Goal: Task Accomplishment & Management: Complete application form

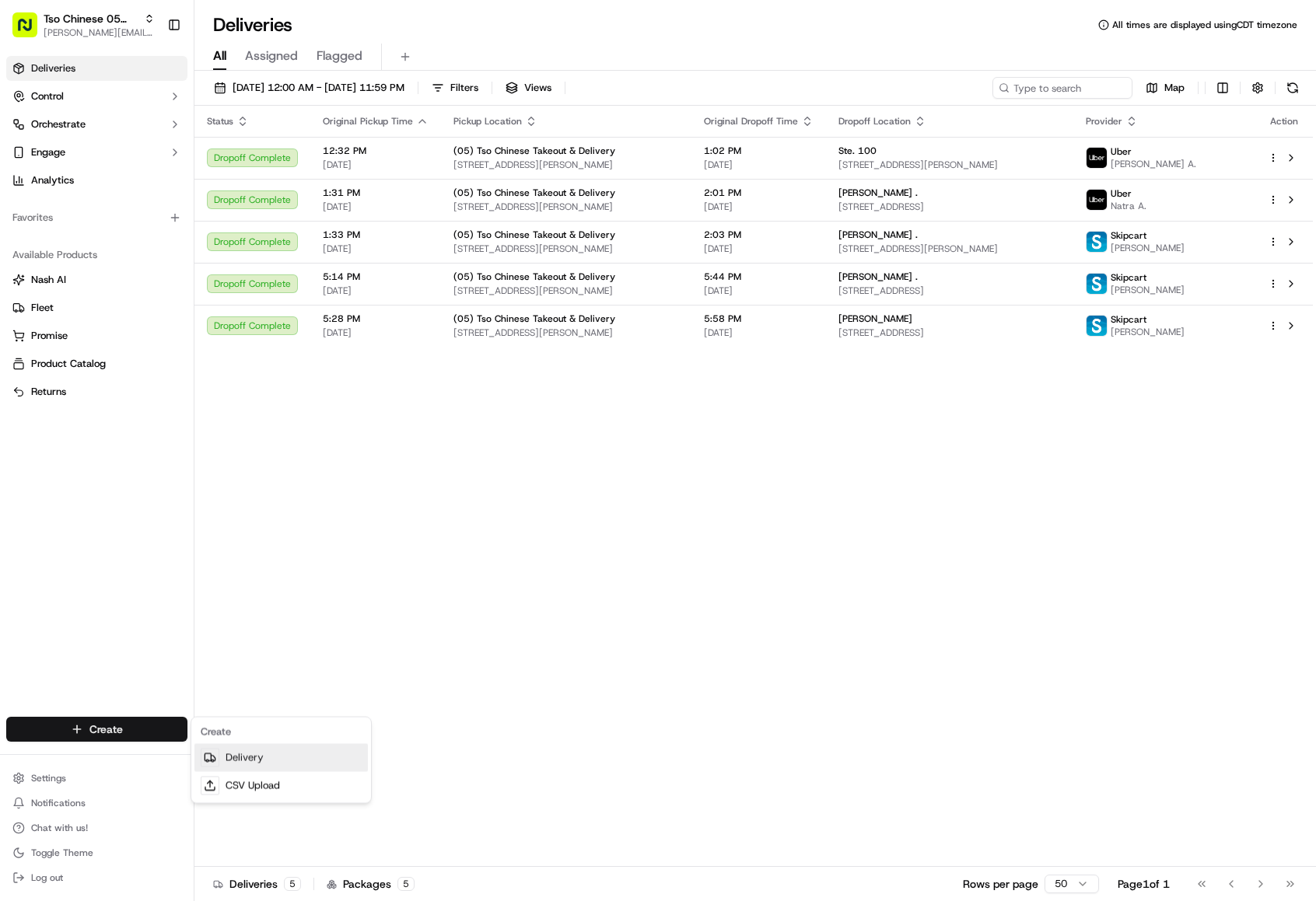
click at [213, 763] on circle at bounding box center [212, 761] width 2 height 2
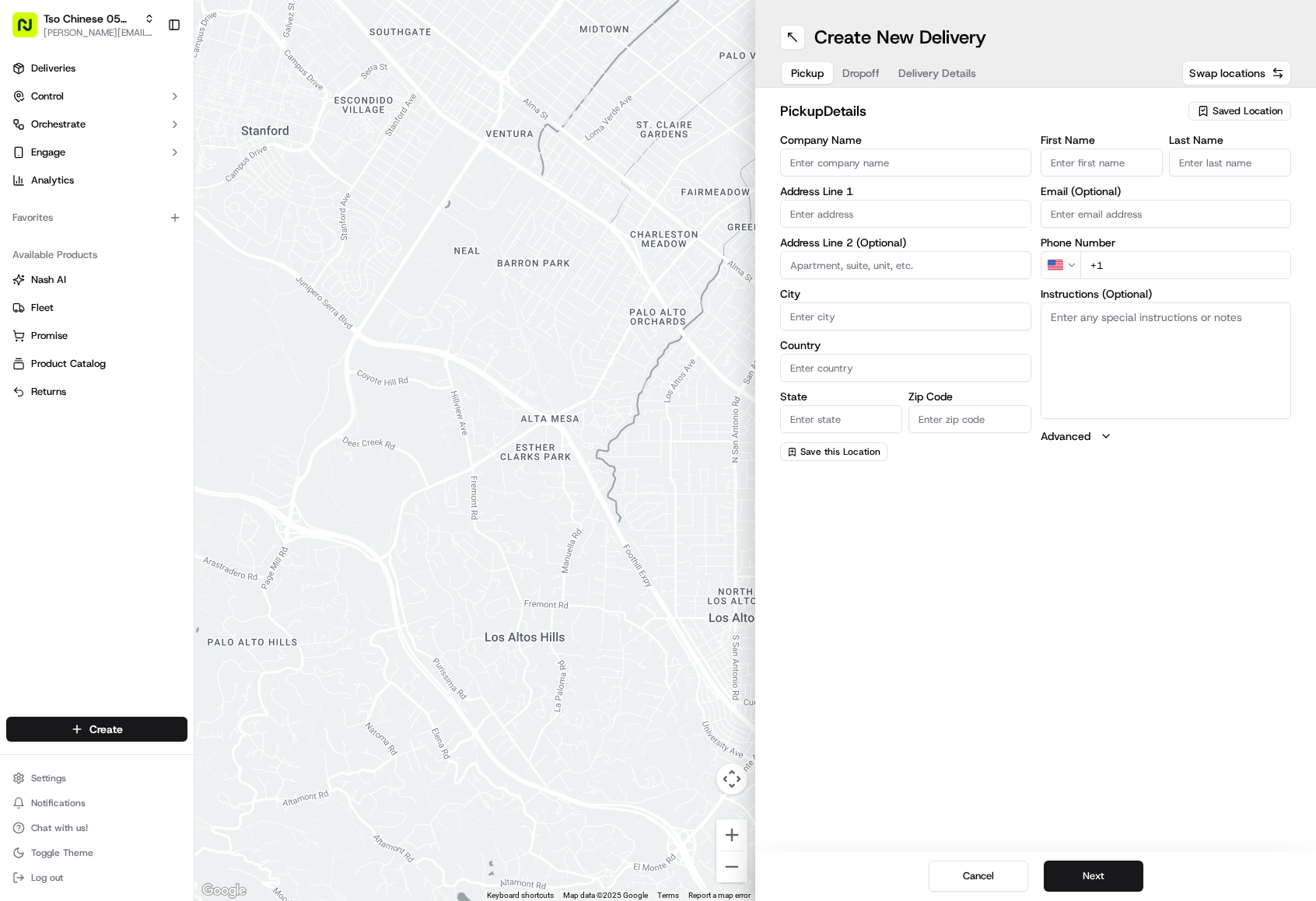
click at [1227, 112] on span "Saved Location" at bounding box center [1247, 111] width 70 height 14
click at [1191, 177] on span "(05) Tso Chinese Takeout & Delivery (05)" at bounding box center [1213, 170] width 192 height 14
type input "(05) Tso Chinese Takeout & Delivery"
type input "[STREET_ADDRESS][PERSON_NAME]"
type input "Ste 100"
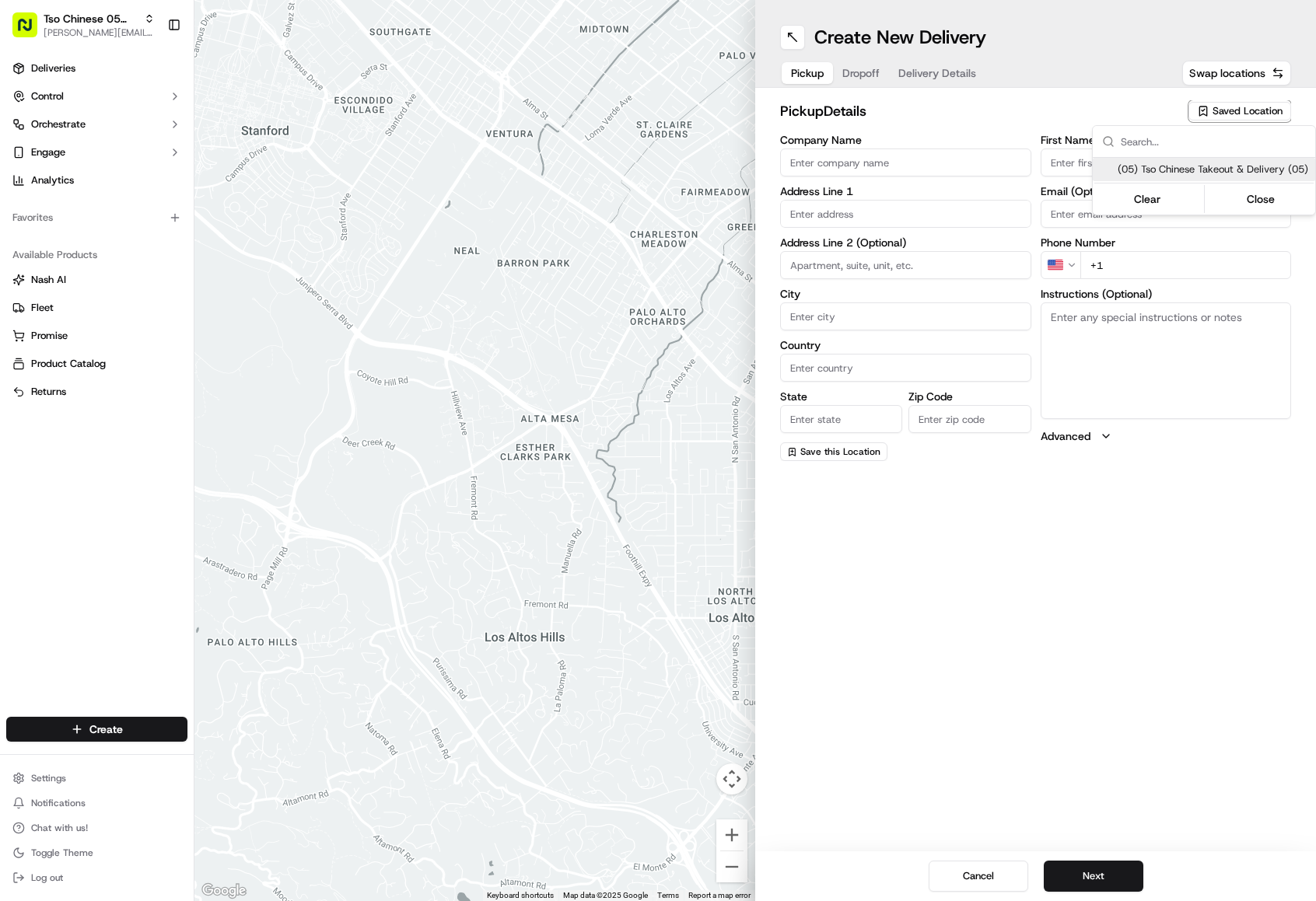
type input "Austin"
type input "US"
type input "[GEOGRAPHIC_DATA]"
type input "78748"
type input "Tso Chinese"
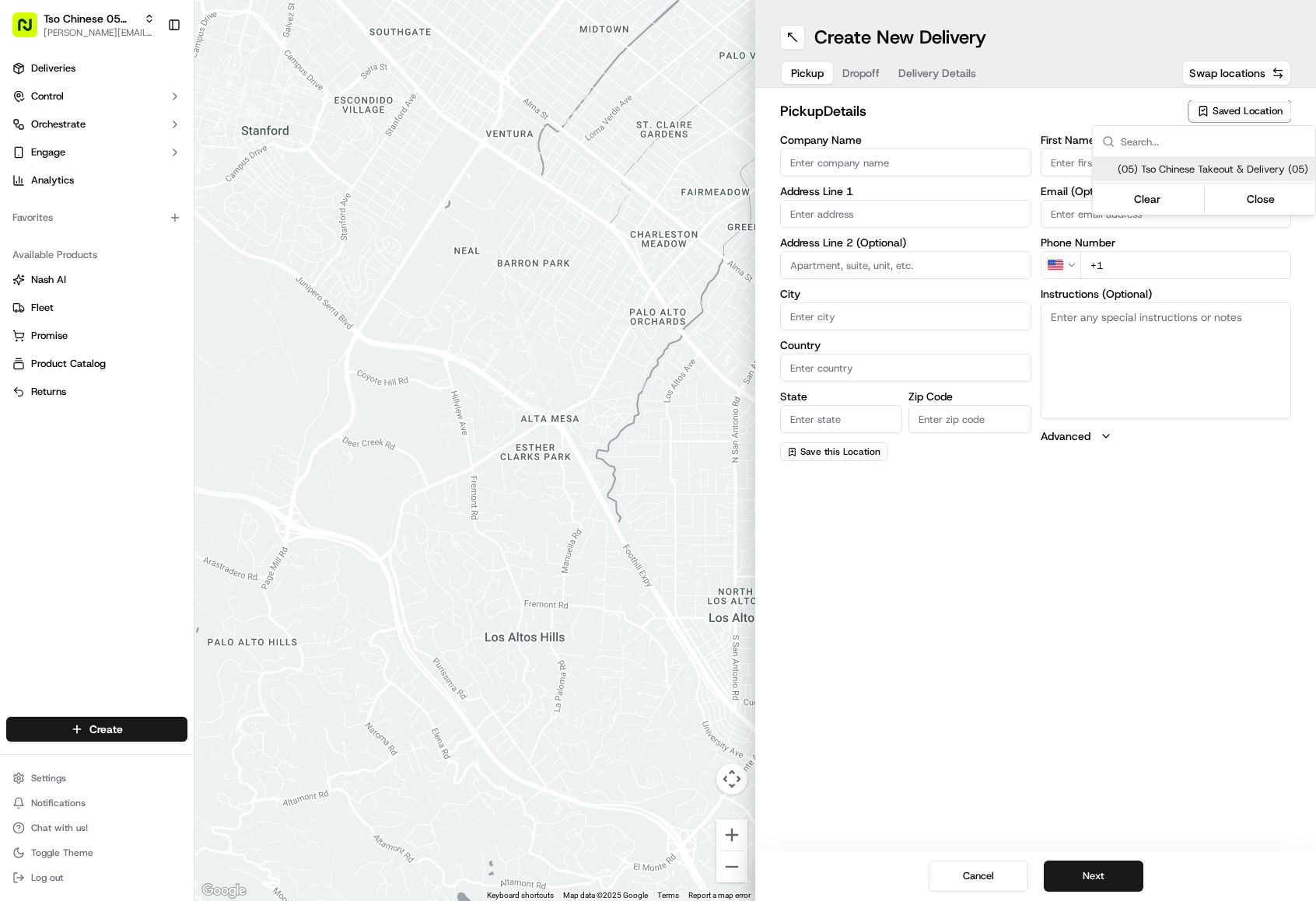
type input "[PERSON_NAME] Manager"
type input "[EMAIL_ADDRESS][DOMAIN_NAME]"
type input "[PHONE_NUMBER]"
type textarea "Submit a picture displaying address & food as Proof of Delivery. Envía una foto…"
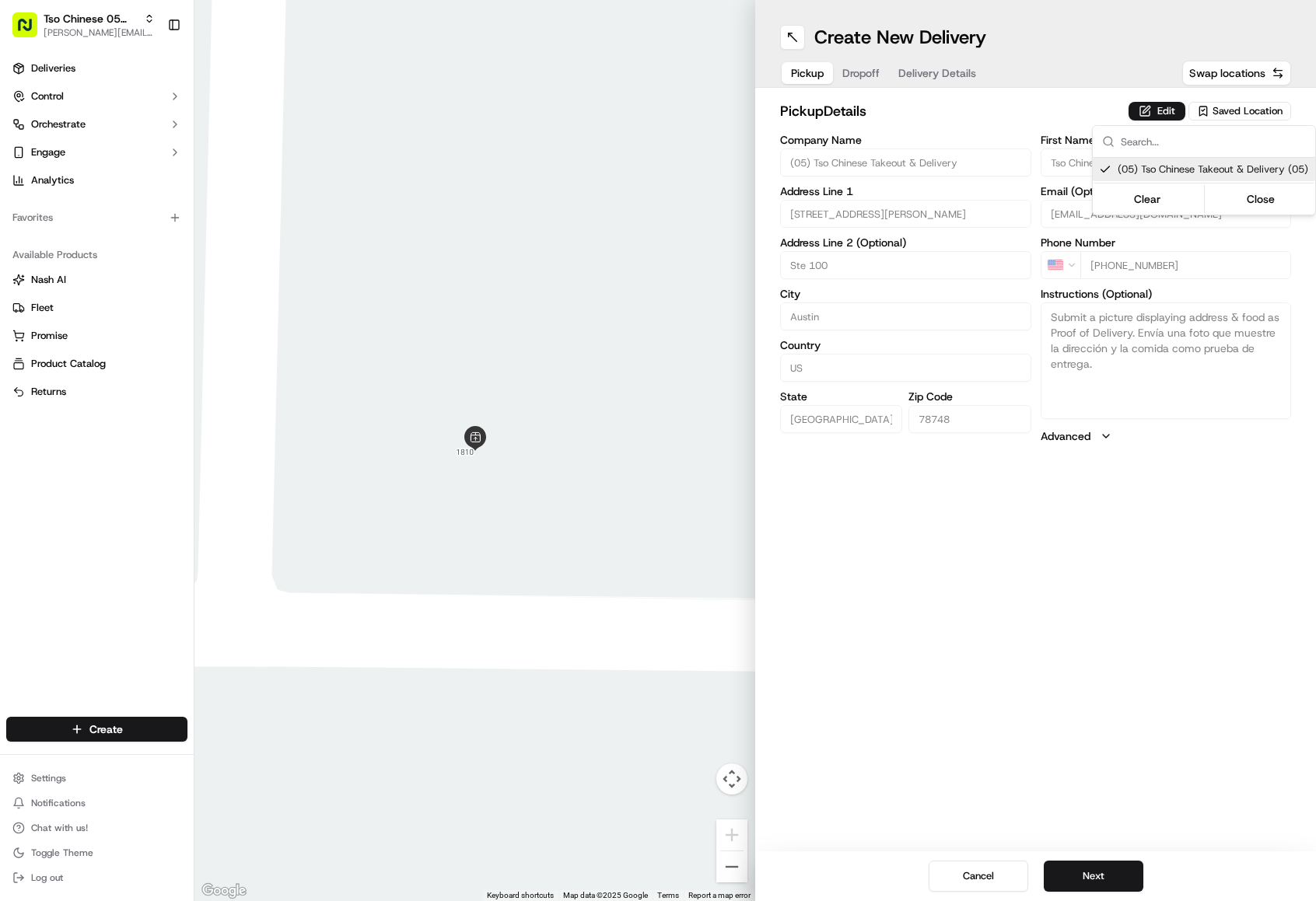
click at [1096, 882] on html "Tso Chinese 05 Menchaca [EMAIL_ADDRESS][DOMAIN_NAME] Toggle Sidebar Deliveries …" at bounding box center [658, 450] width 1316 height 901
click at [1096, 882] on button "Next" at bounding box center [1094, 876] width 100 height 31
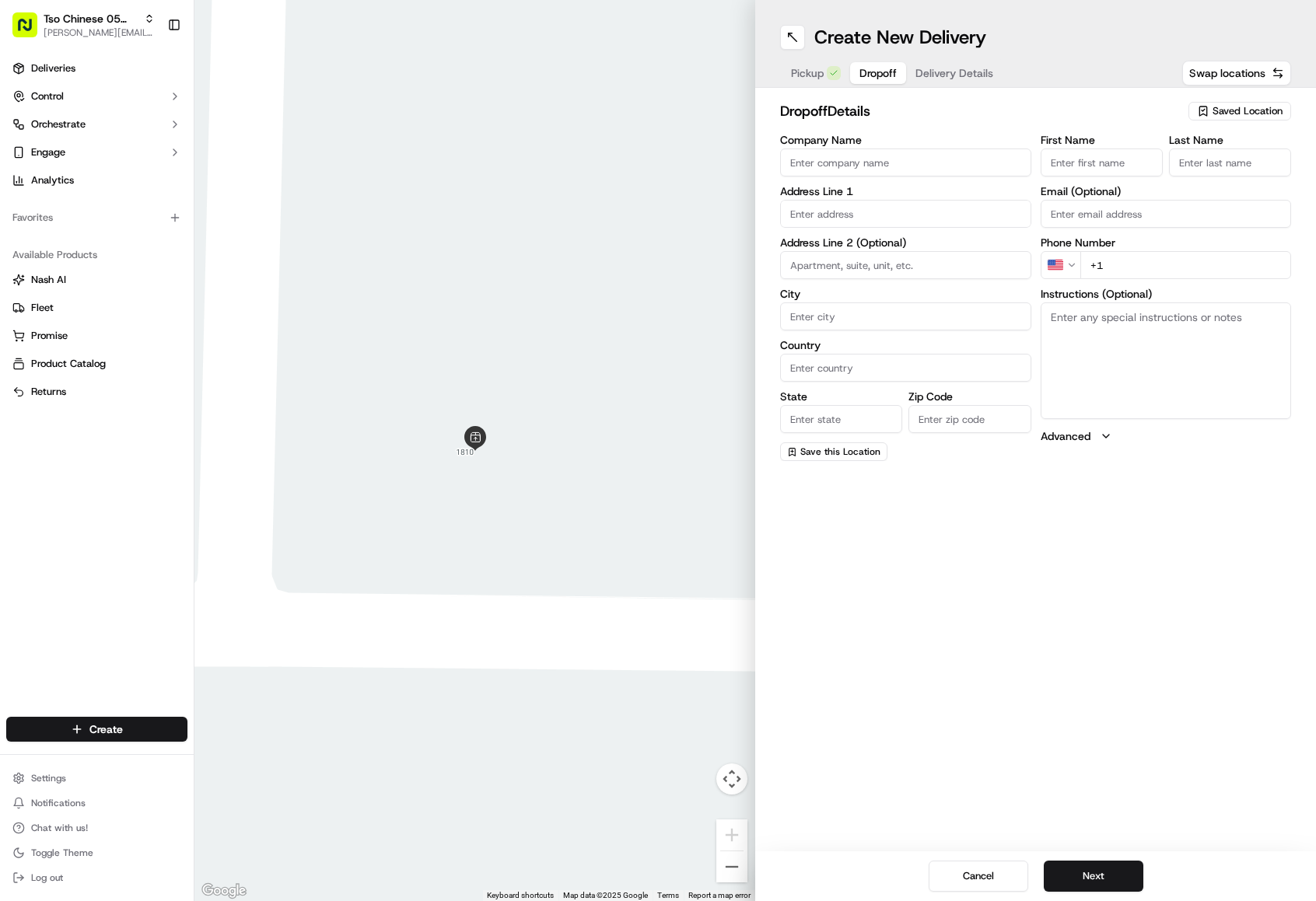
click at [1135, 163] on input "First Name" at bounding box center [1102, 162] width 123 height 28
paste input "[PERSON_NAME]"
type input "[PERSON_NAME]"
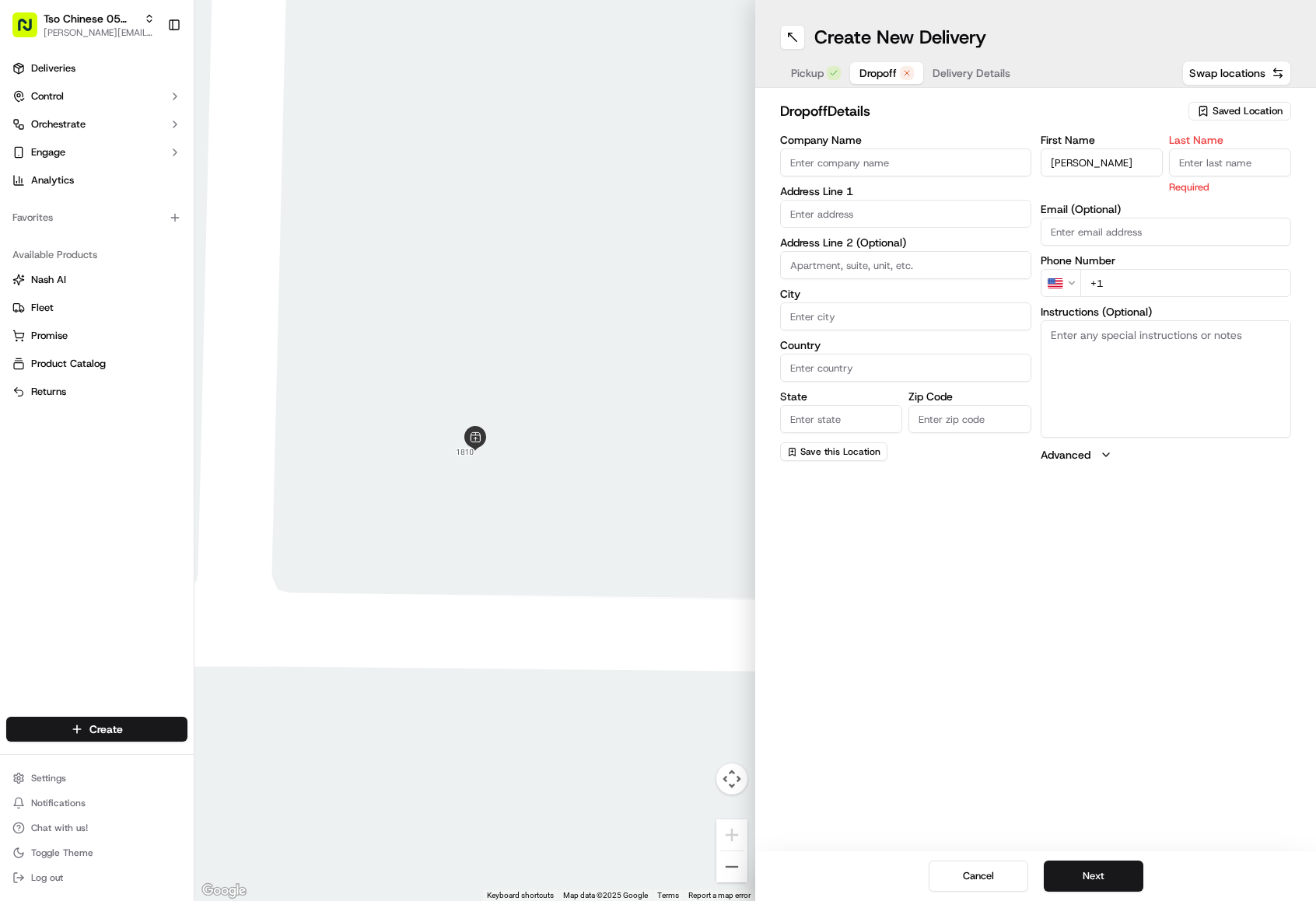
click at [889, 167] on input "Company Name" at bounding box center [906, 162] width 251 height 28
paste input "[PERSON_NAME]"
type input "[PERSON_NAME]"
click at [1191, 167] on input "Last Name" at bounding box center [1230, 162] width 123 height 28
type input "."
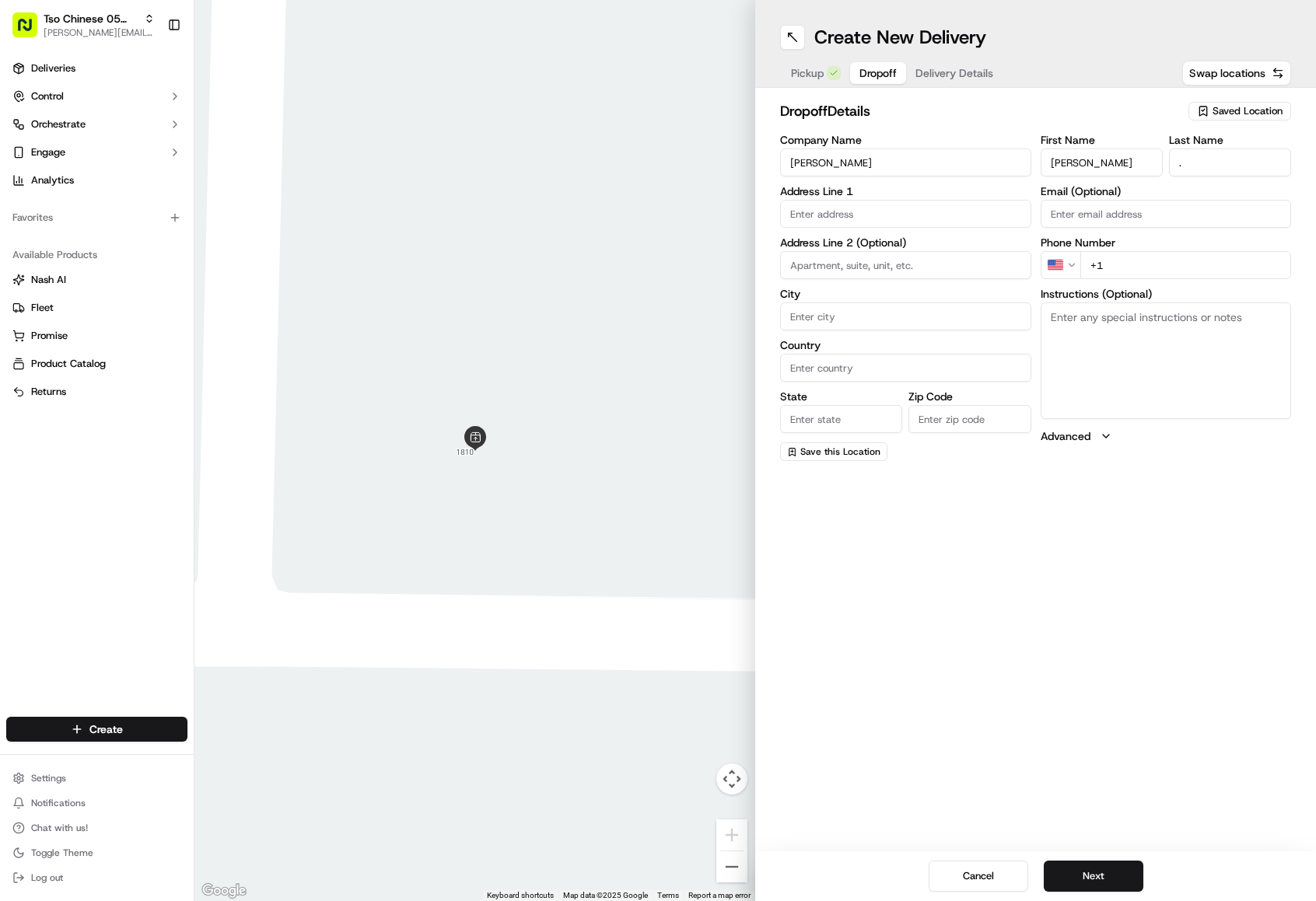
click at [1158, 262] on input "+1" at bounding box center [1187, 265] width 211 height 28
paste input "[PHONE_NUMBER]"
type input "[PHONE_NUMBER]"
click at [857, 215] on input "text" at bounding box center [906, 213] width 251 height 28
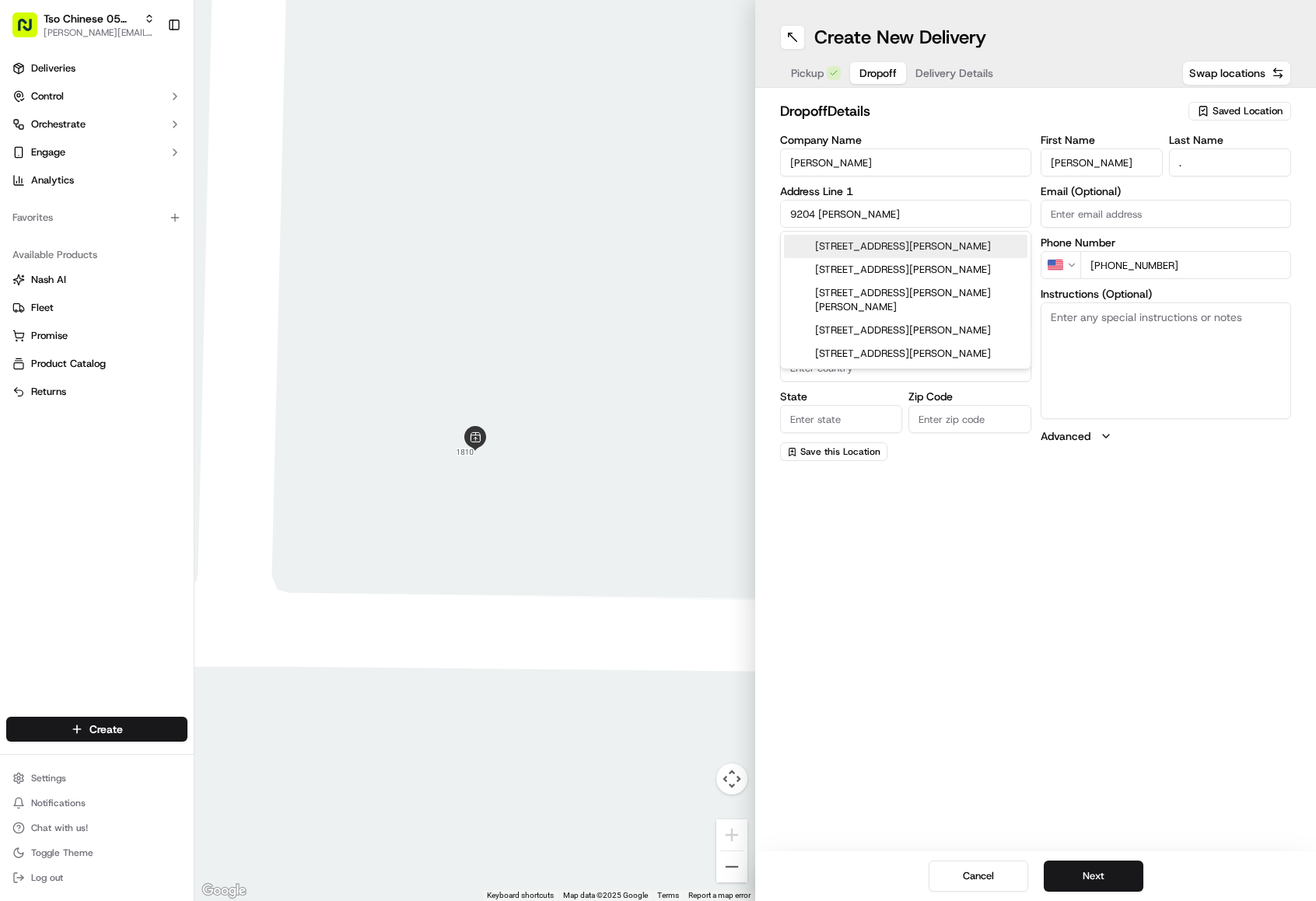
click at [857, 254] on div "[STREET_ADDRESS][PERSON_NAME]" at bounding box center [906, 247] width 243 height 24
type input "[STREET_ADDRESS][PERSON_NAME]"
type input "Austin"
type input "[GEOGRAPHIC_DATA]"
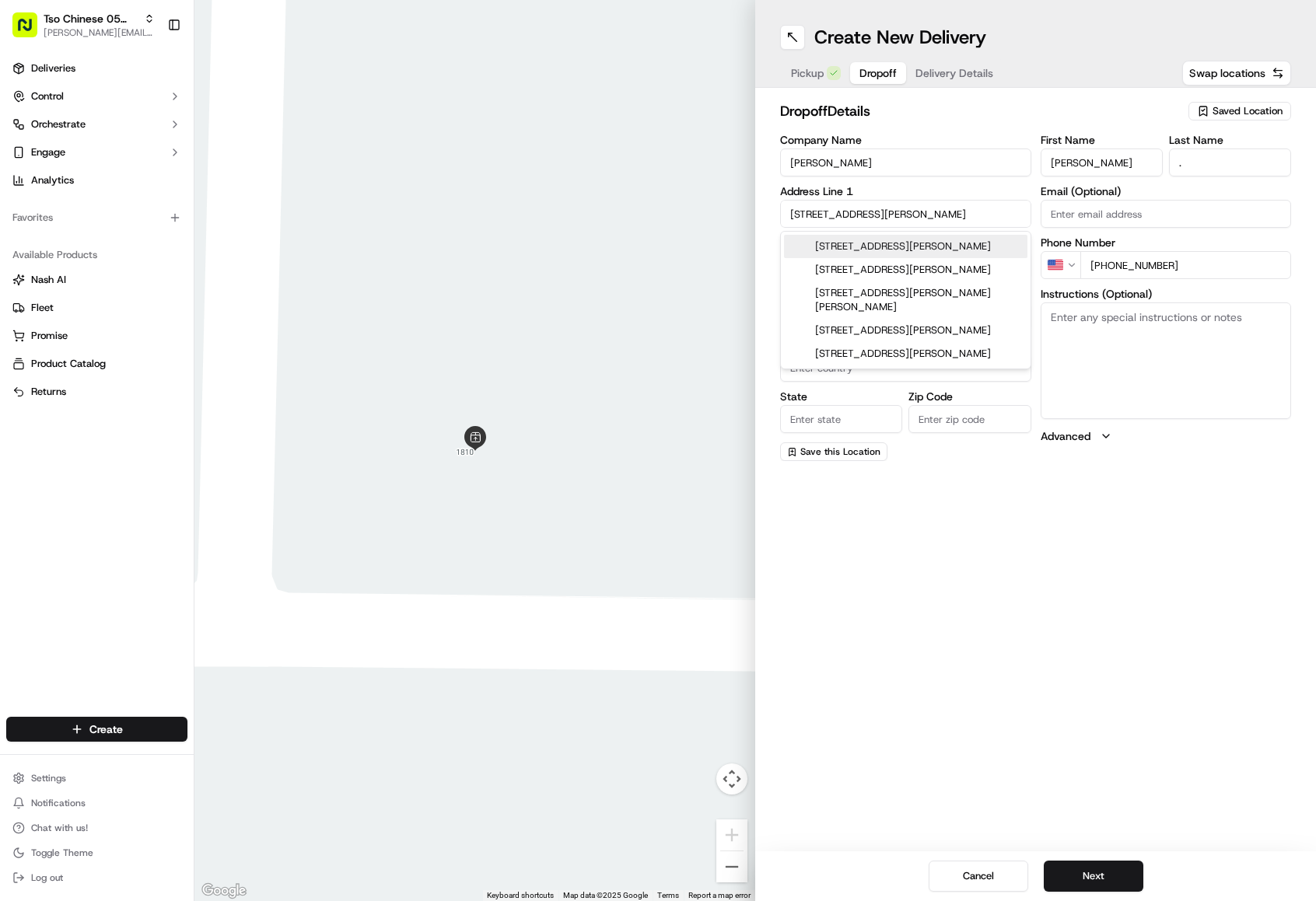
type input "78748"
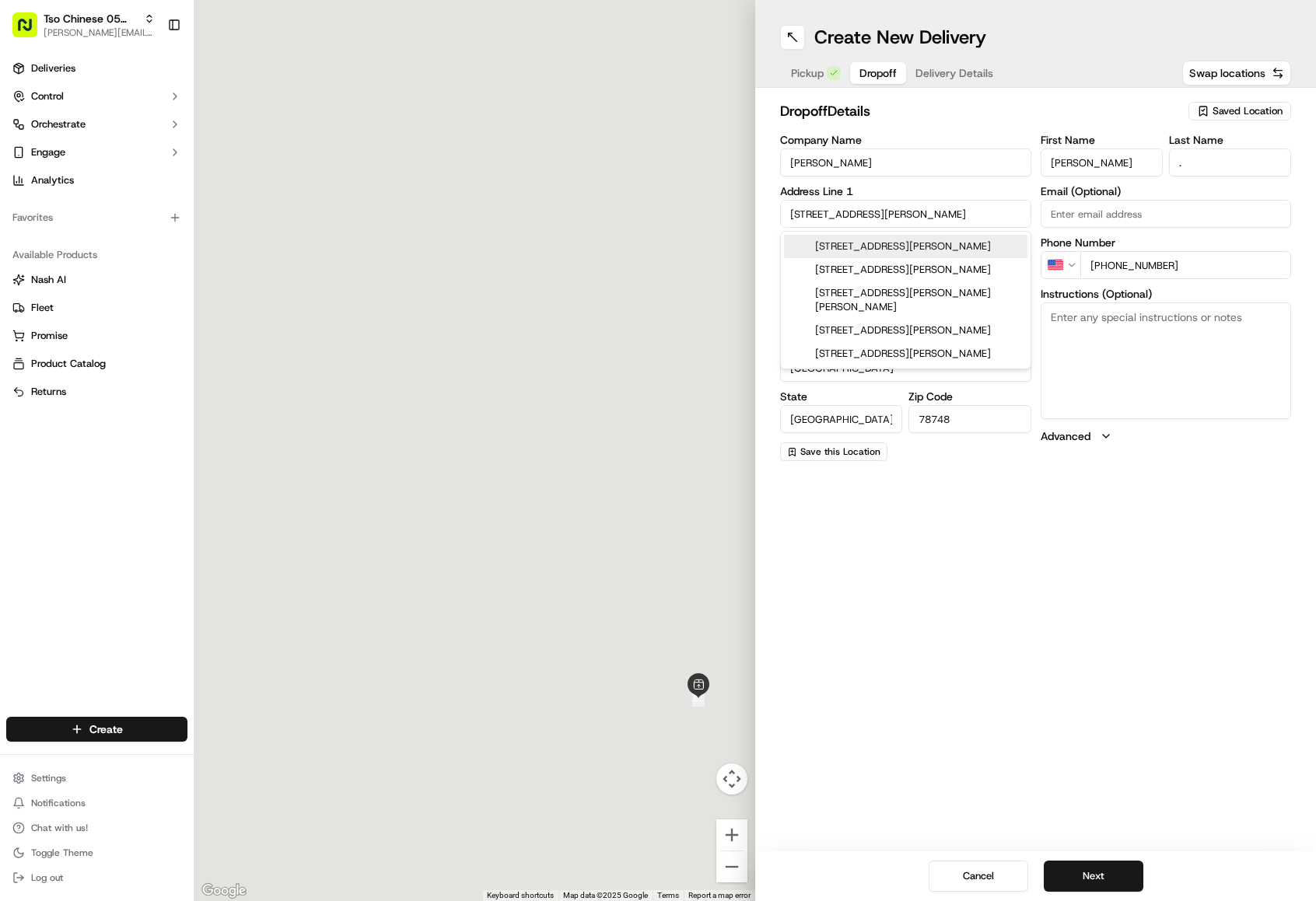
type input "[STREET_ADDRESS][PERSON_NAME]"
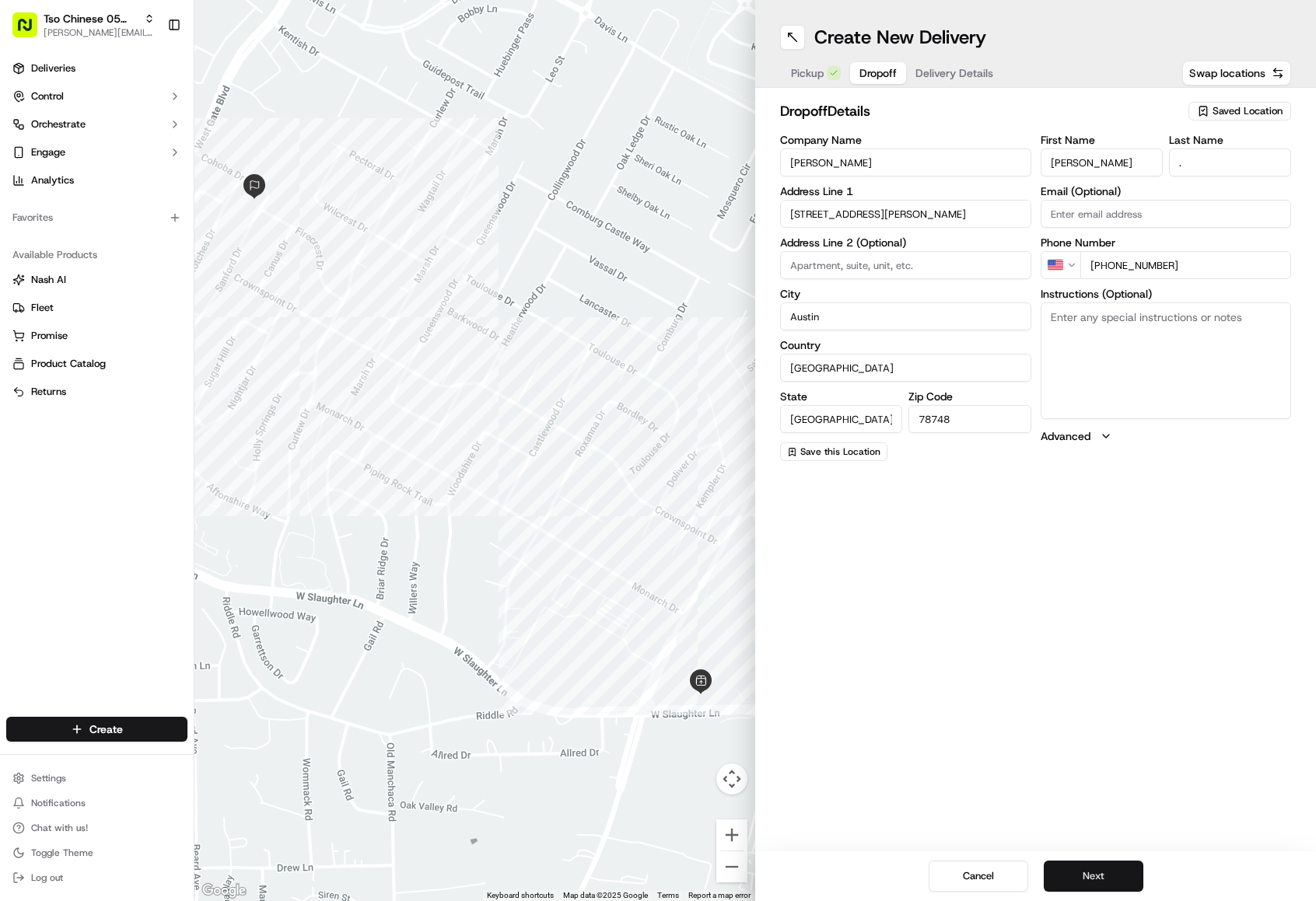
click at [1127, 879] on button "Next" at bounding box center [1094, 876] width 100 height 31
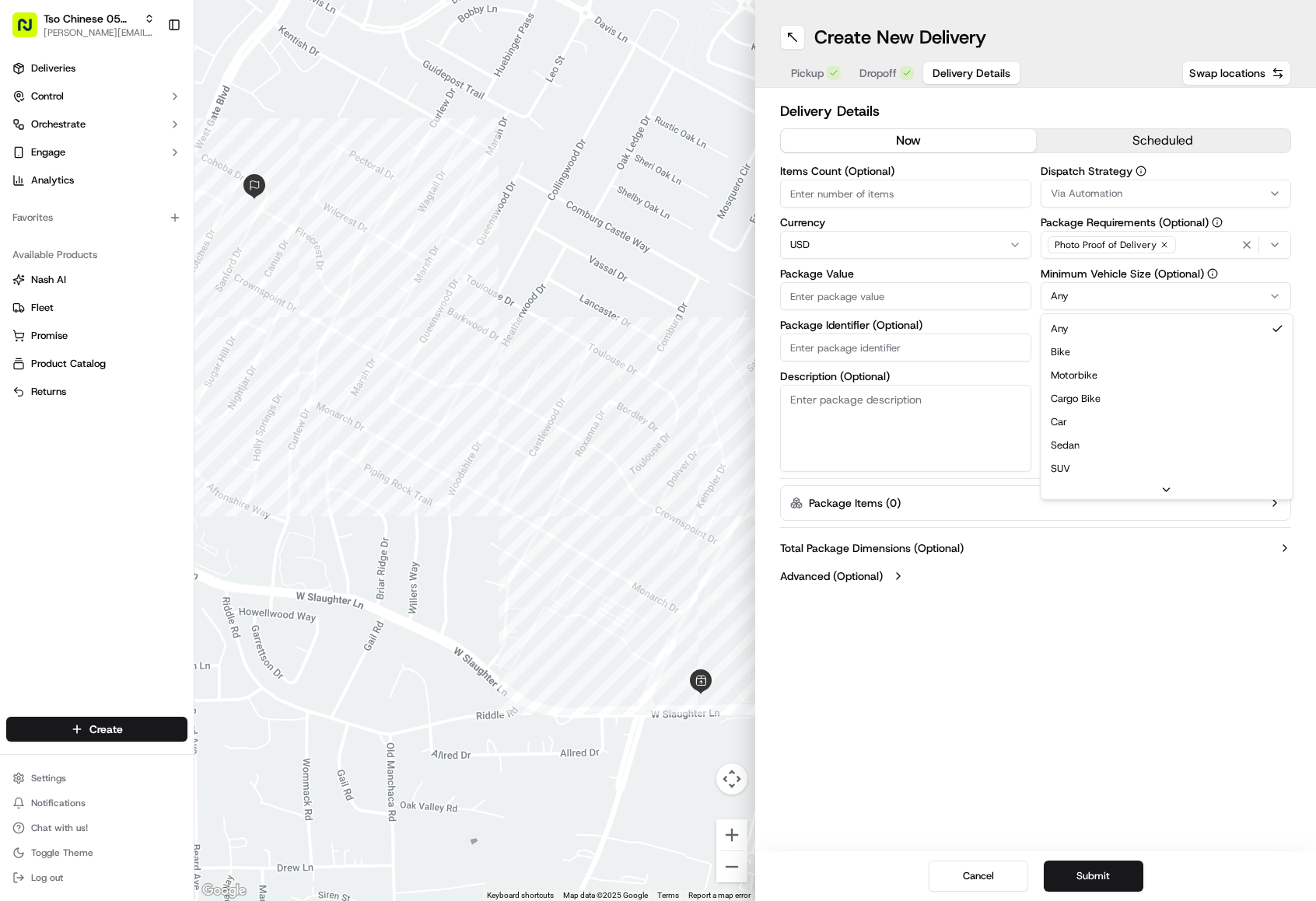
click at [1158, 284] on html "Tso Chinese 05 Menchaca [EMAIL_ADDRESS][DOMAIN_NAME] Toggle Sidebar Deliveries …" at bounding box center [658, 450] width 1316 height 901
click at [1183, 197] on div "Via Automation" at bounding box center [1166, 194] width 243 height 14
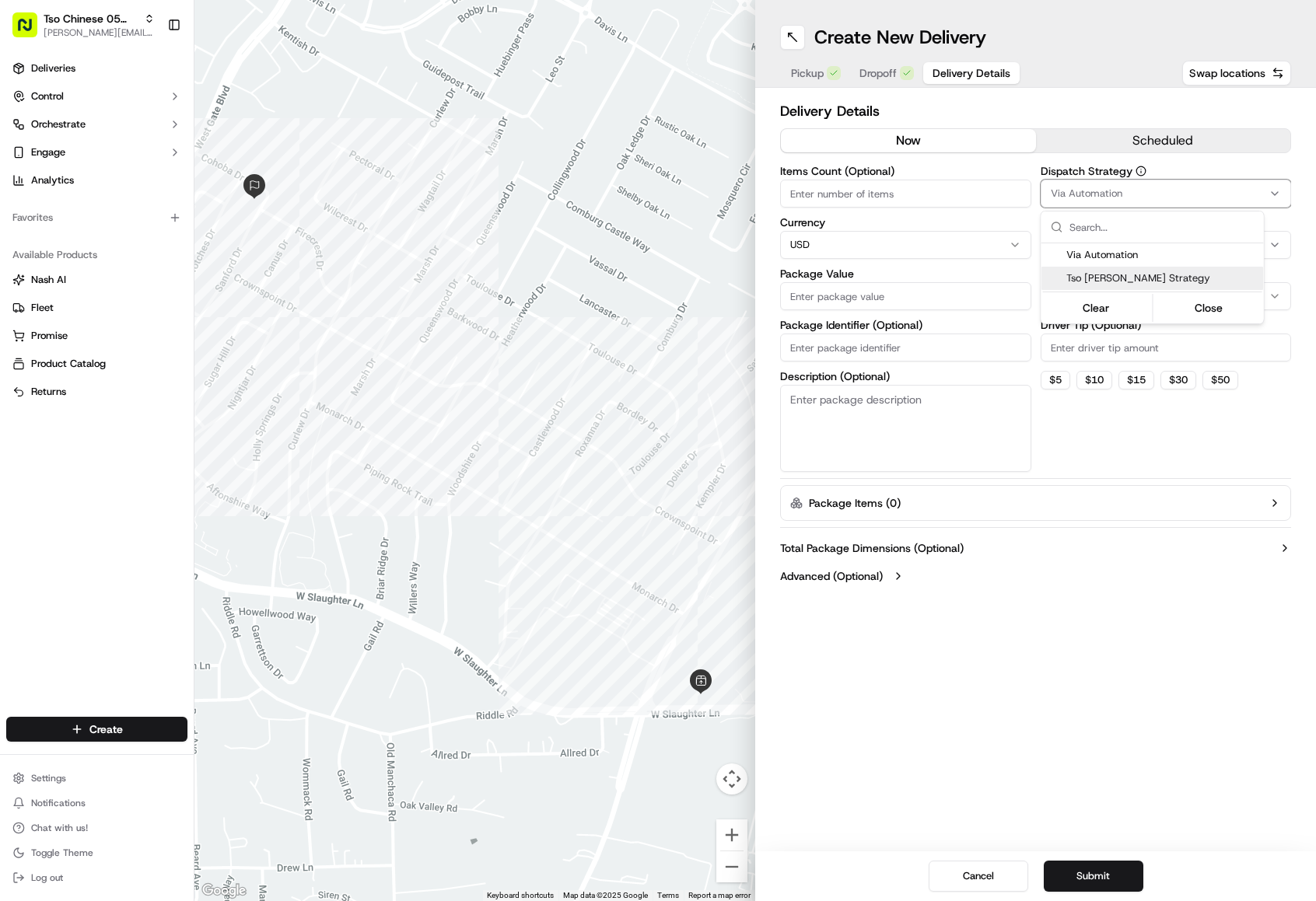
click at [1181, 282] on span "Tso [PERSON_NAME] Strategy" at bounding box center [1162, 279] width 192 height 14
click at [1025, 265] on html "Tso Chinese 05 Menchaca [EMAIL_ADDRESS][DOMAIN_NAME] Toggle Sidebar Deliveries …" at bounding box center [658, 450] width 1316 height 901
drag, startPoint x: 1087, startPoint y: 357, endPoint x: 1089, endPoint y: 401, distance: 44.0
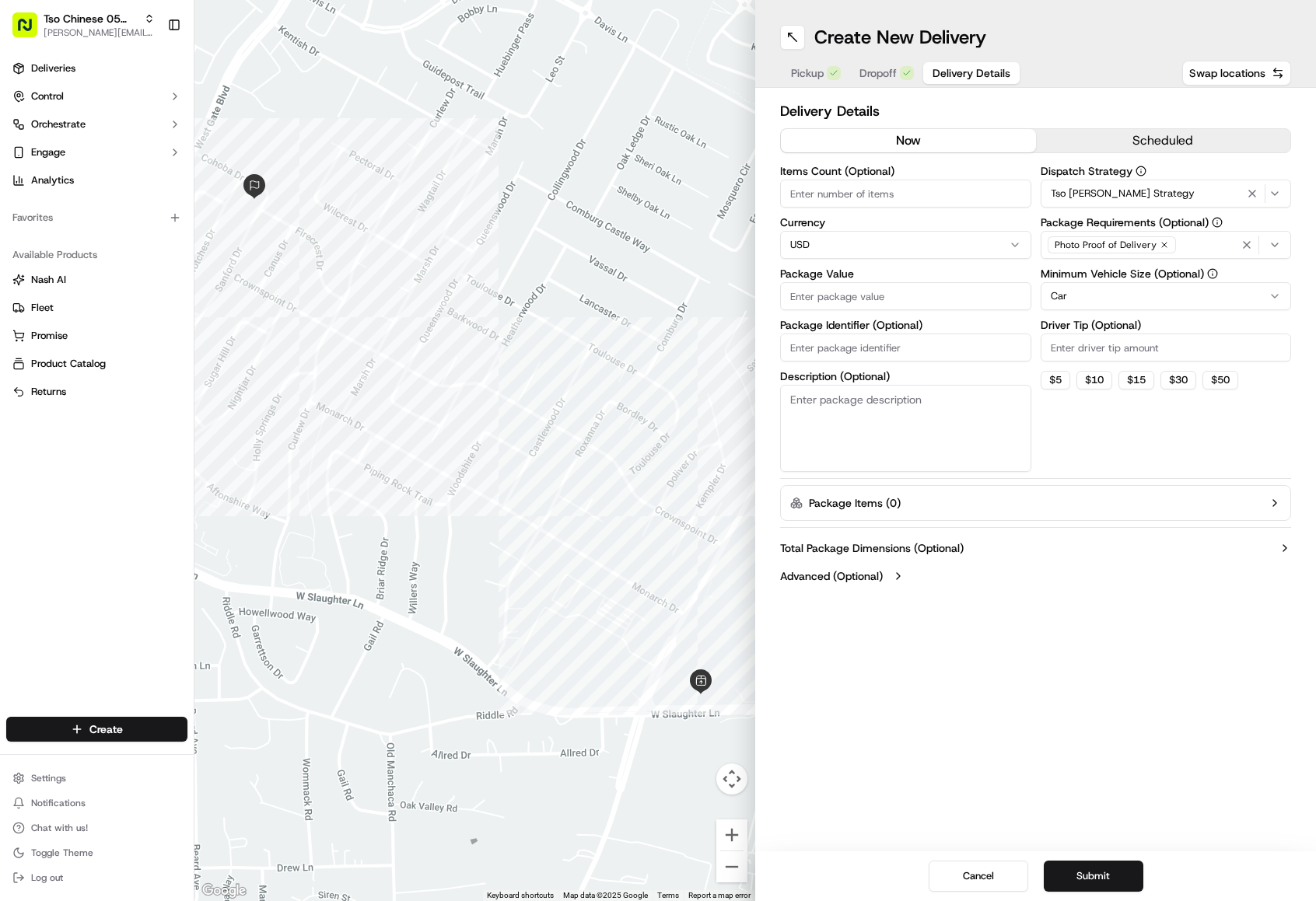
click at [1087, 358] on input "Driver Tip (Optional)" at bounding box center [1166, 348] width 251 height 28
type input "2.00"
click at [806, 190] on input "Items Count (Optional)" at bounding box center [906, 194] width 251 height 28
type input "2"
click at [804, 290] on input "Package Value" at bounding box center [906, 296] width 251 height 28
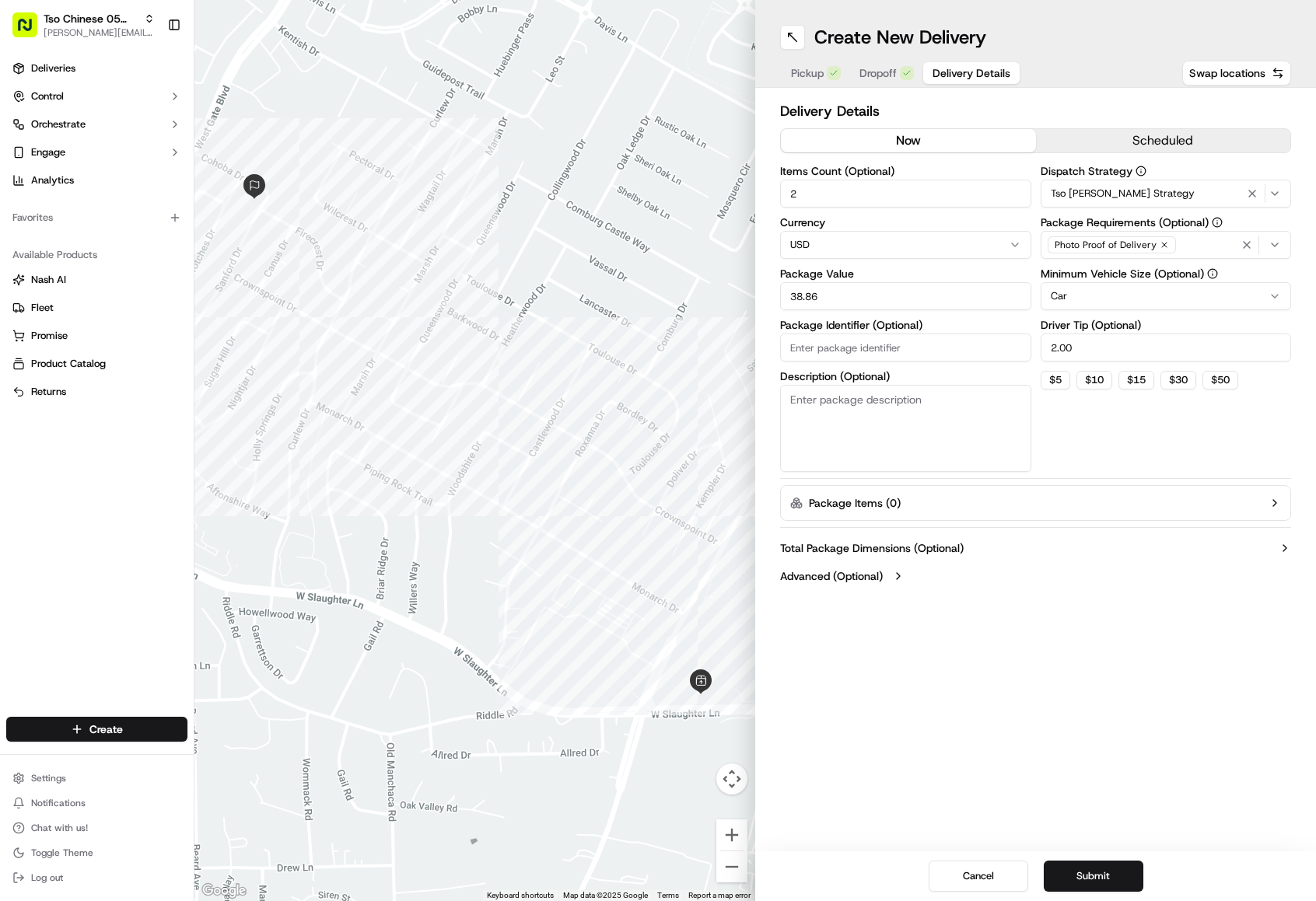
type input "38.86"
click at [1088, 896] on div "Cancel Submit" at bounding box center [1035, 876] width 561 height 49
click at [1088, 881] on button "Submit" at bounding box center [1094, 876] width 100 height 31
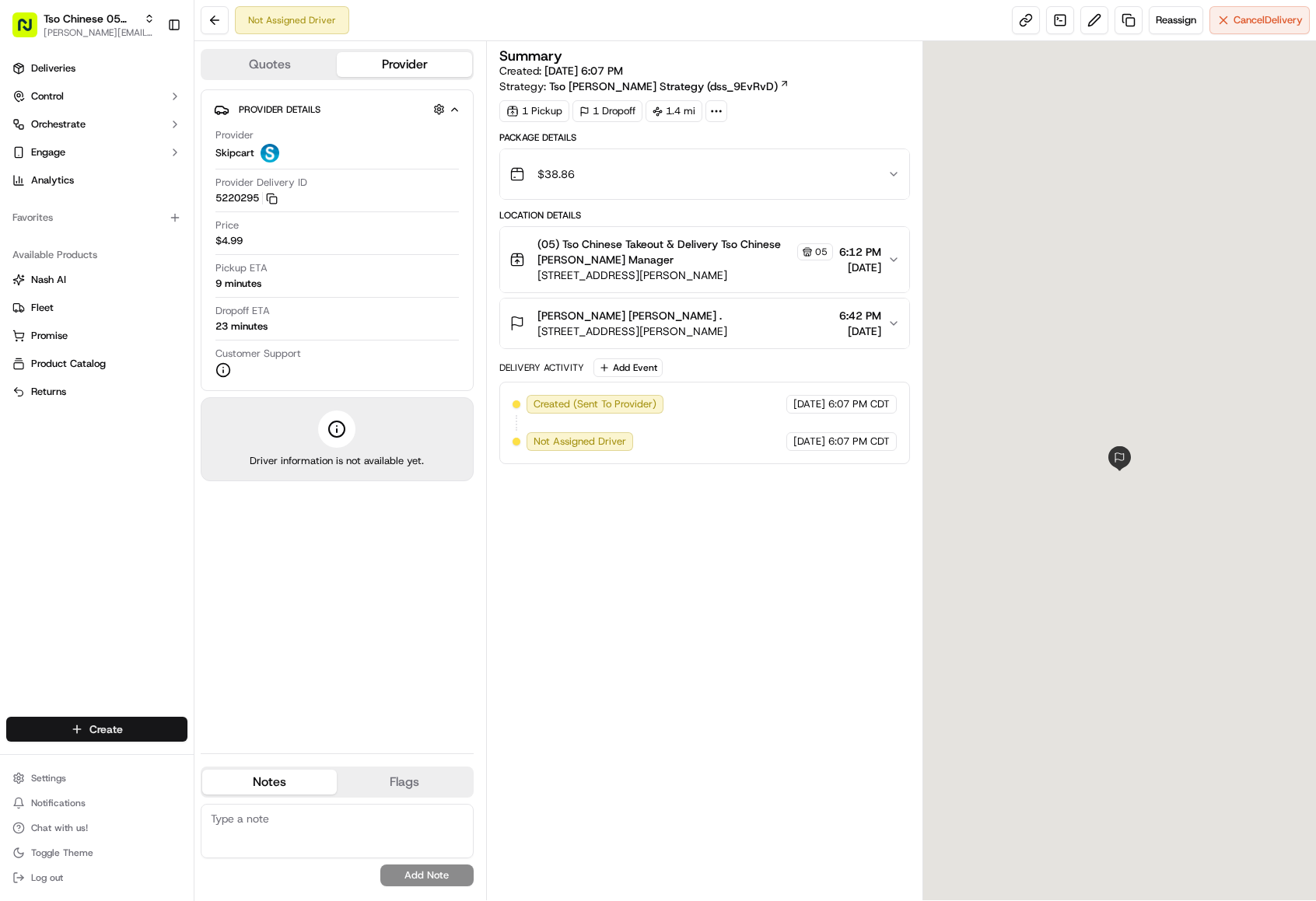
click at [148, 737] on html "Tso Chinese 05 Menchaca [EMAIL_ADDRESS][DOMAIN_NAME] Toggle Sidebar Deliveries …" at bounding box center [658, 450] width 1316 height 901
click at [206, 766] on div at bounding box center [209, 758] width 19 height 19
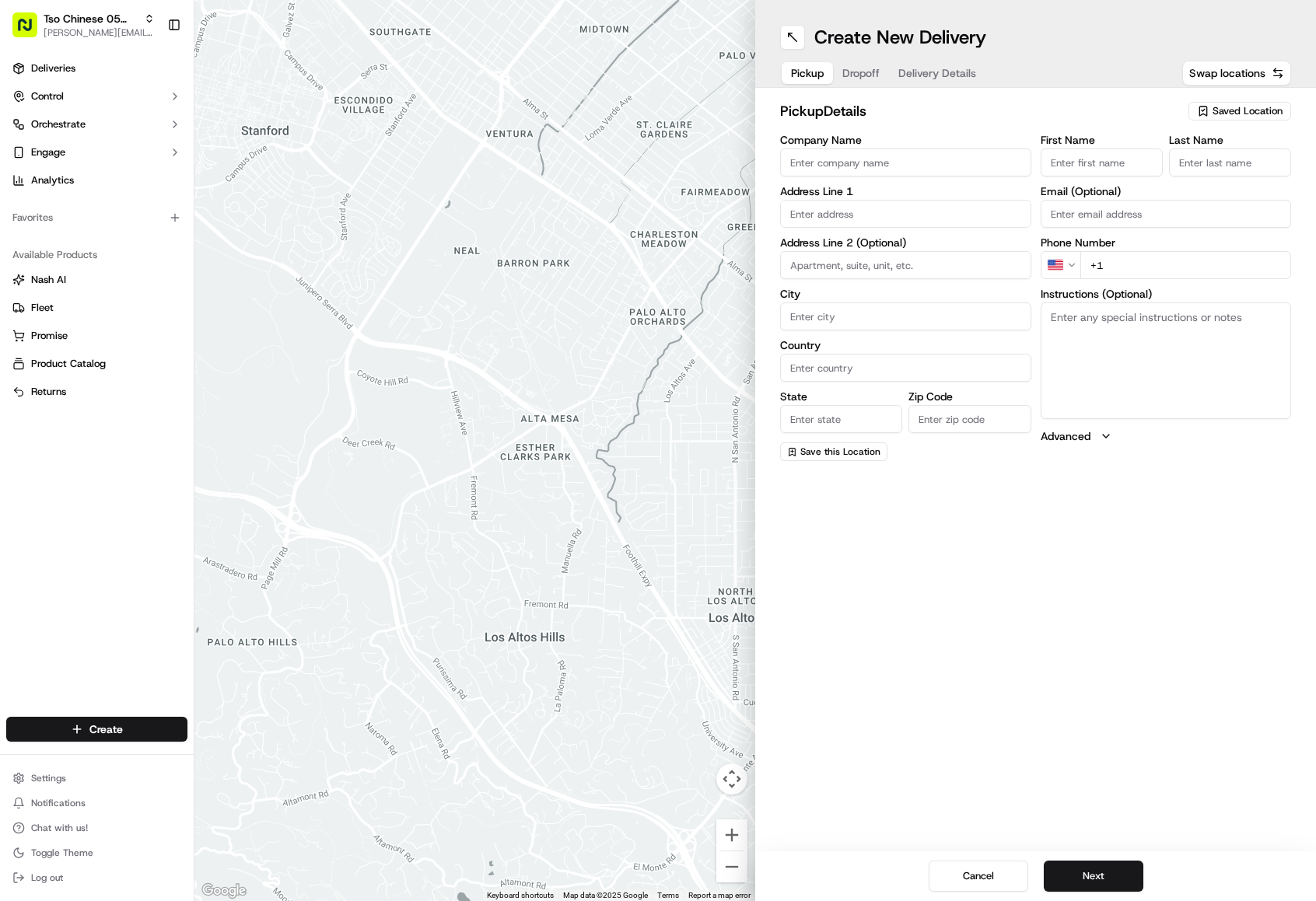
click at [1218, 116] on span "Saved Location" at bounding box center [1247, 111] width 70 height 14
click at [1208, 177] on span "(05) Tso Chinese Takeout & Delivery (05)" at bounding box center [1213, 170] width 192 height 14
type input "(05) Tso Chinese Takeout & Delivery"
type input "[STREET_ADDRESS][PERSON_NAME]"
type input "Ste 100"
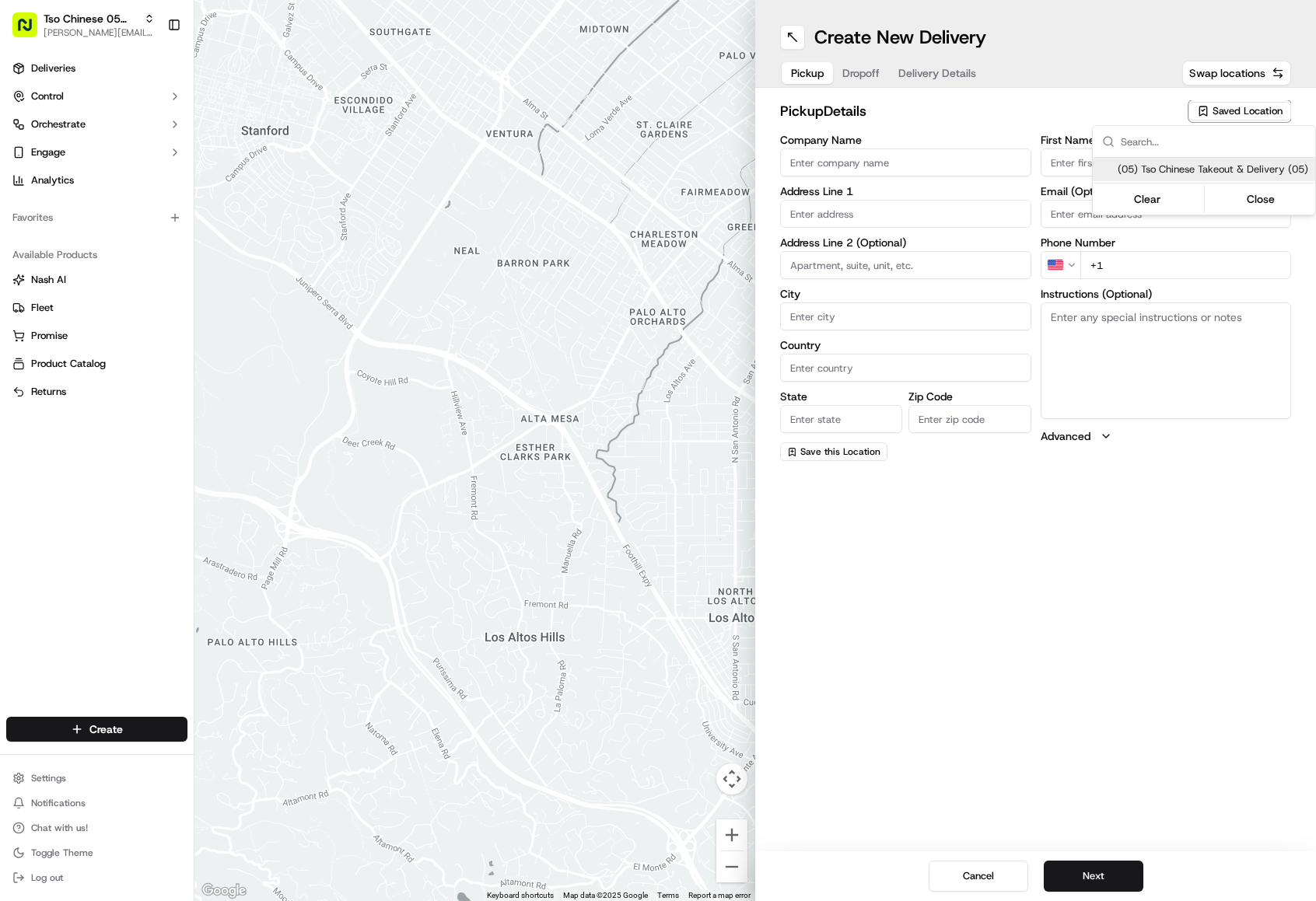
type input "Austin"
type input "US"
type input "[GEOGRAPHIC_DATA]"
type input "78748"
type input "Tso Chinese"
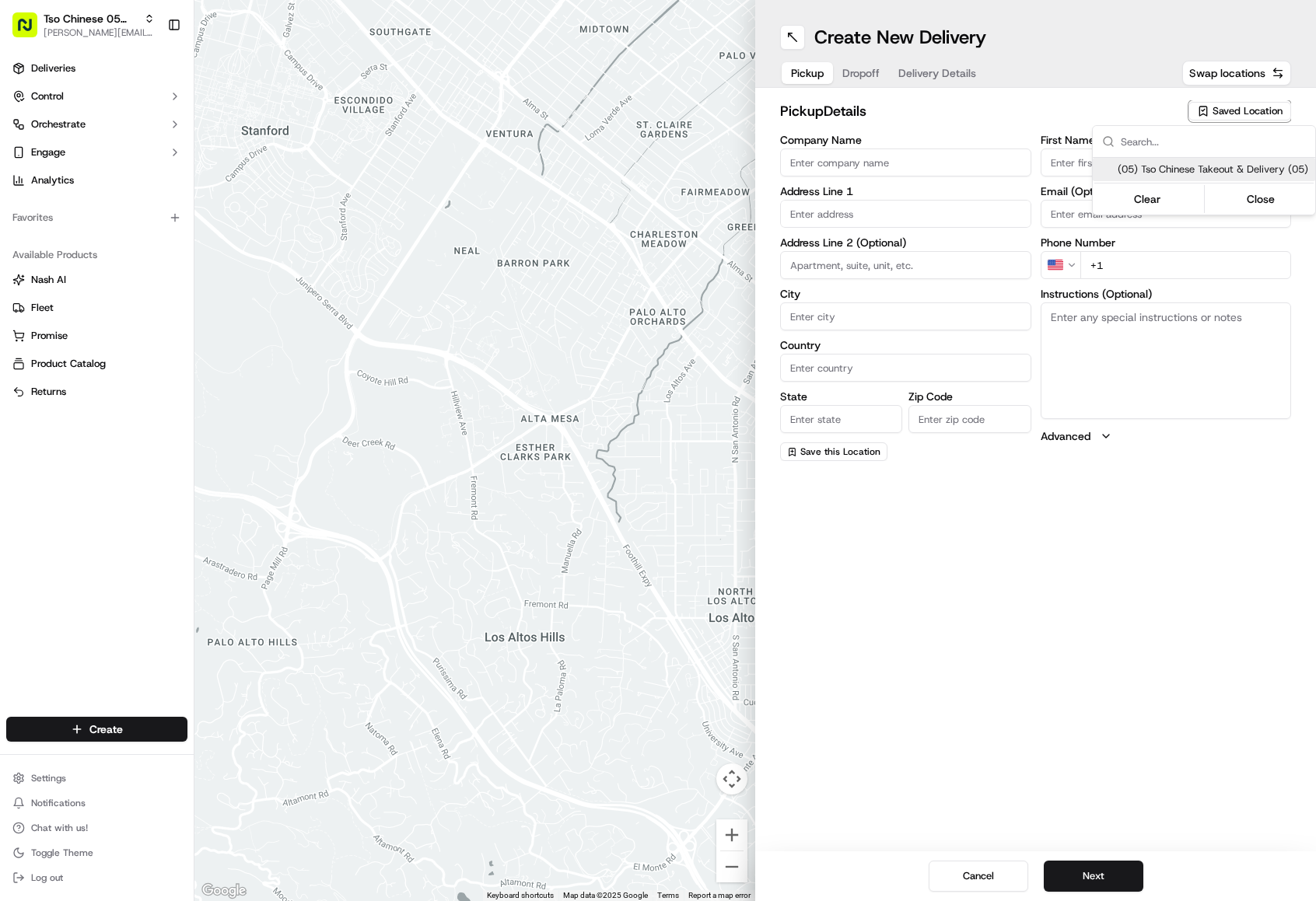
type input "[PERSON_NAME] Manager"
type input "[EMAIL_ADDRESS][DOMAIN_NAME]"
type input "[PHONE_NUMBER]"
type textarea "Submit a picture displaying address & food as Proof of Delivery. Envía una foto…"
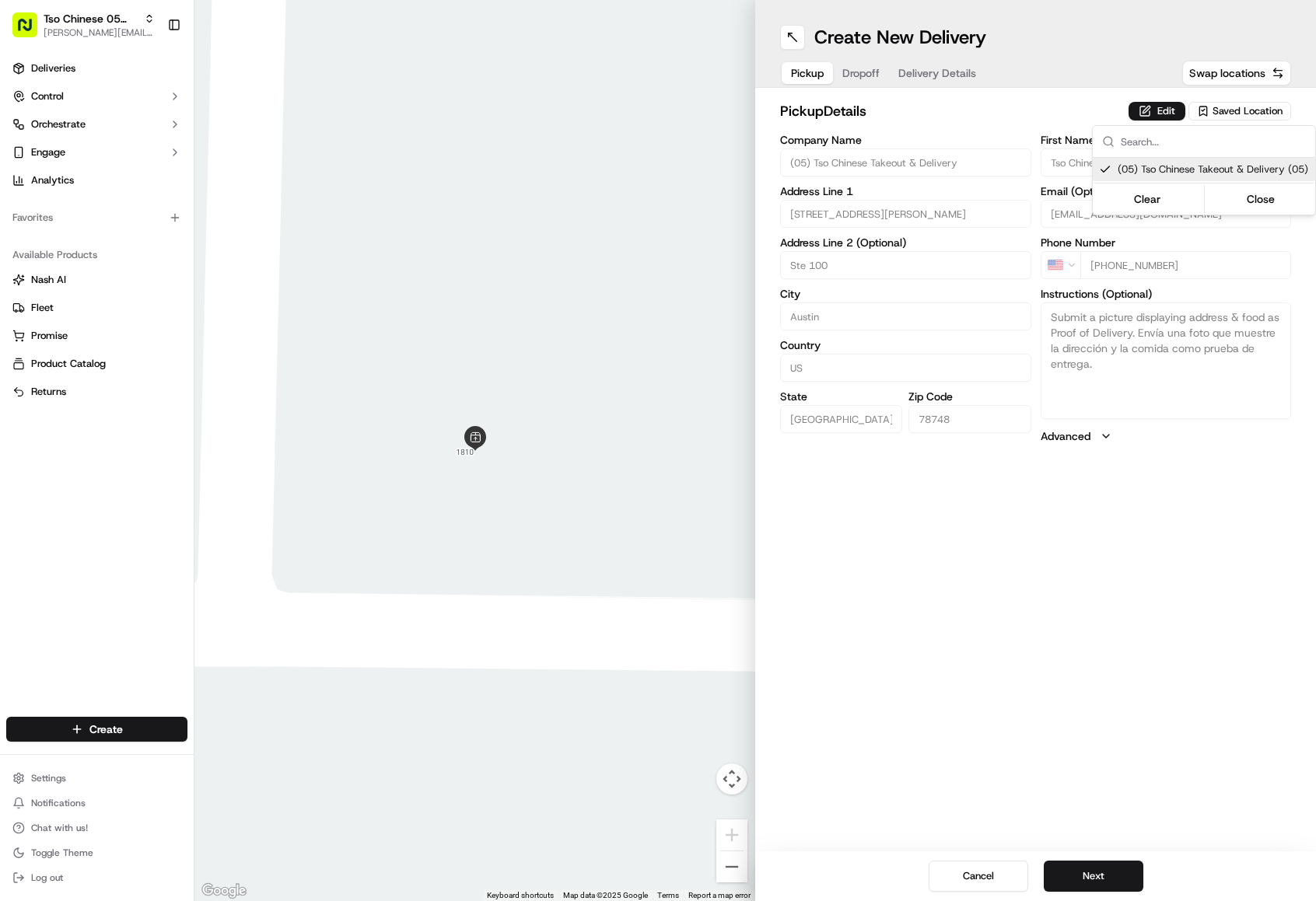
click at [1106, 875] on html "Tso Chinese 05 Menchaca [EMAIL_ADDRESS][DOMAIN_NAME] Toggle Sidebar Deliveries …" at bounding box center [658, 450] width 1316 height 901
click at [1106, 875] on button "Next" at bounding box center [1094, 876] width 100 height 31
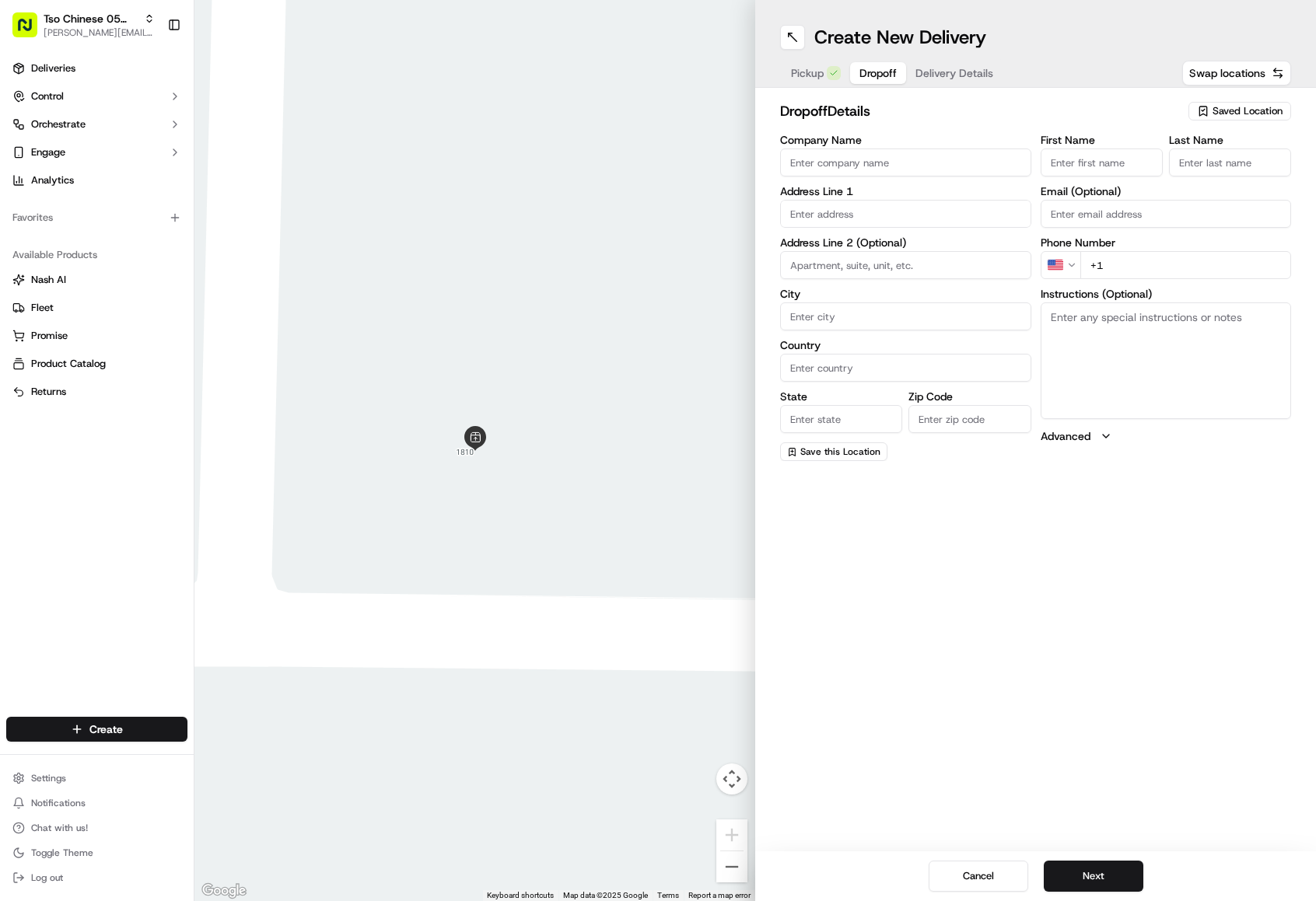
click at [1113, 162] on input "First Name" at bounding box center [1102, 162] width 123 height 28
type input "v"
paste input "[PERSON_NAME]"
type input "[PERSON_NAME]"
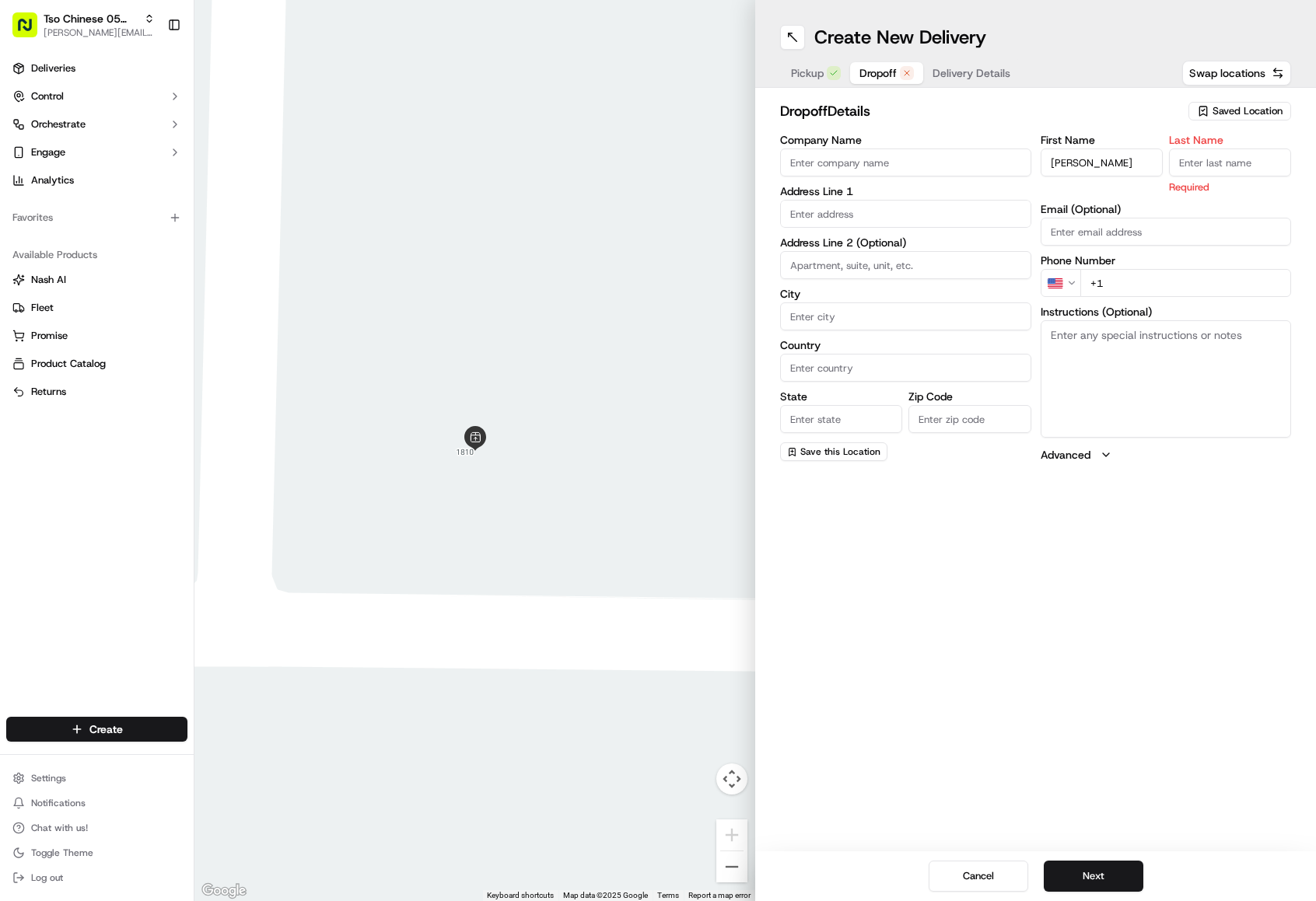
click at [924, 166] on input "Company Name" at bounding box center [906, 162] width 251 height 28
paste input "[PERSON_NAME]"
type input "[PERSON_NAME]"
click at [1216, 167] on input "Last Name" at bounding box center [1230, 162] width 123 height 28
type input "."
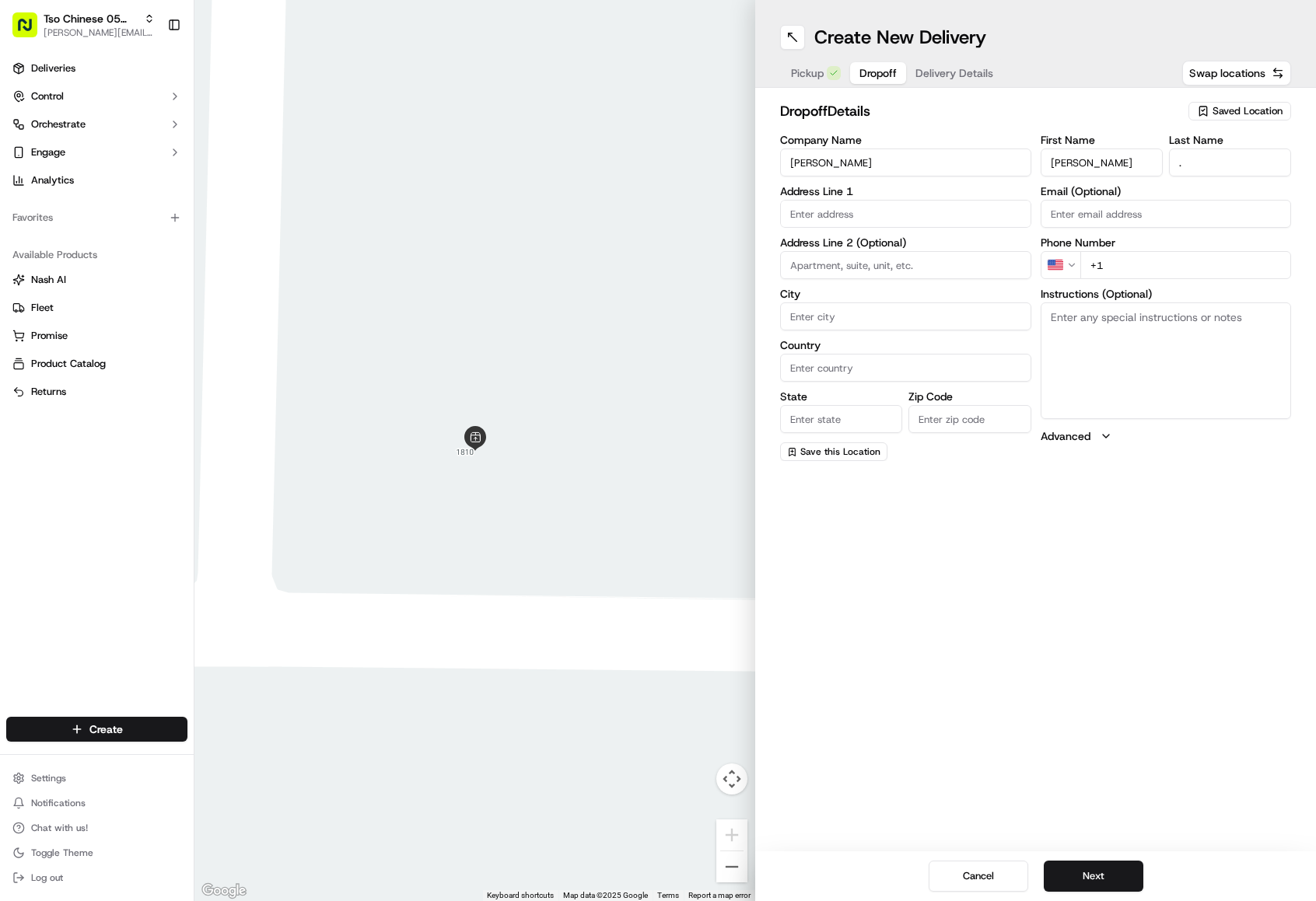
click at [1173, 263] on input "+1" at bounding box center [1187, 265] width 211 height 28
paste input "[PHONE_NUMBER]"
type input "[PHONE_NUMBER]"
click at [927, 209] on input "text" at bounding box center [906, 213] width 251 height 28
click at [898, 251] on div "[STREET_ADDRESS]" at bounding box center [906, 247] width 243 height 24
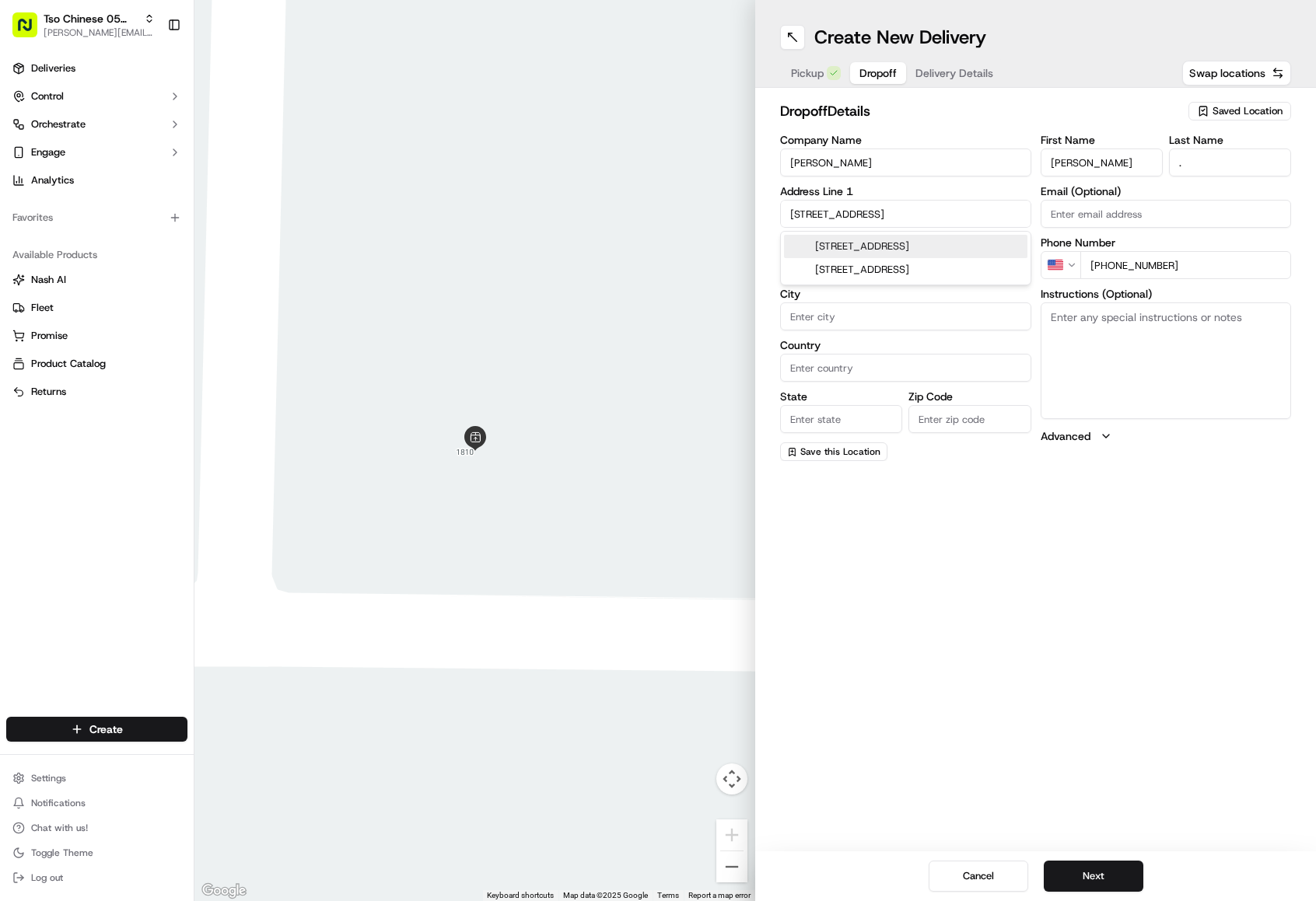
type input "[STREET_ADDRESS]"
type input "Austin"
type input "[GEOGRAPHIC_DATA]"
type input "78748"
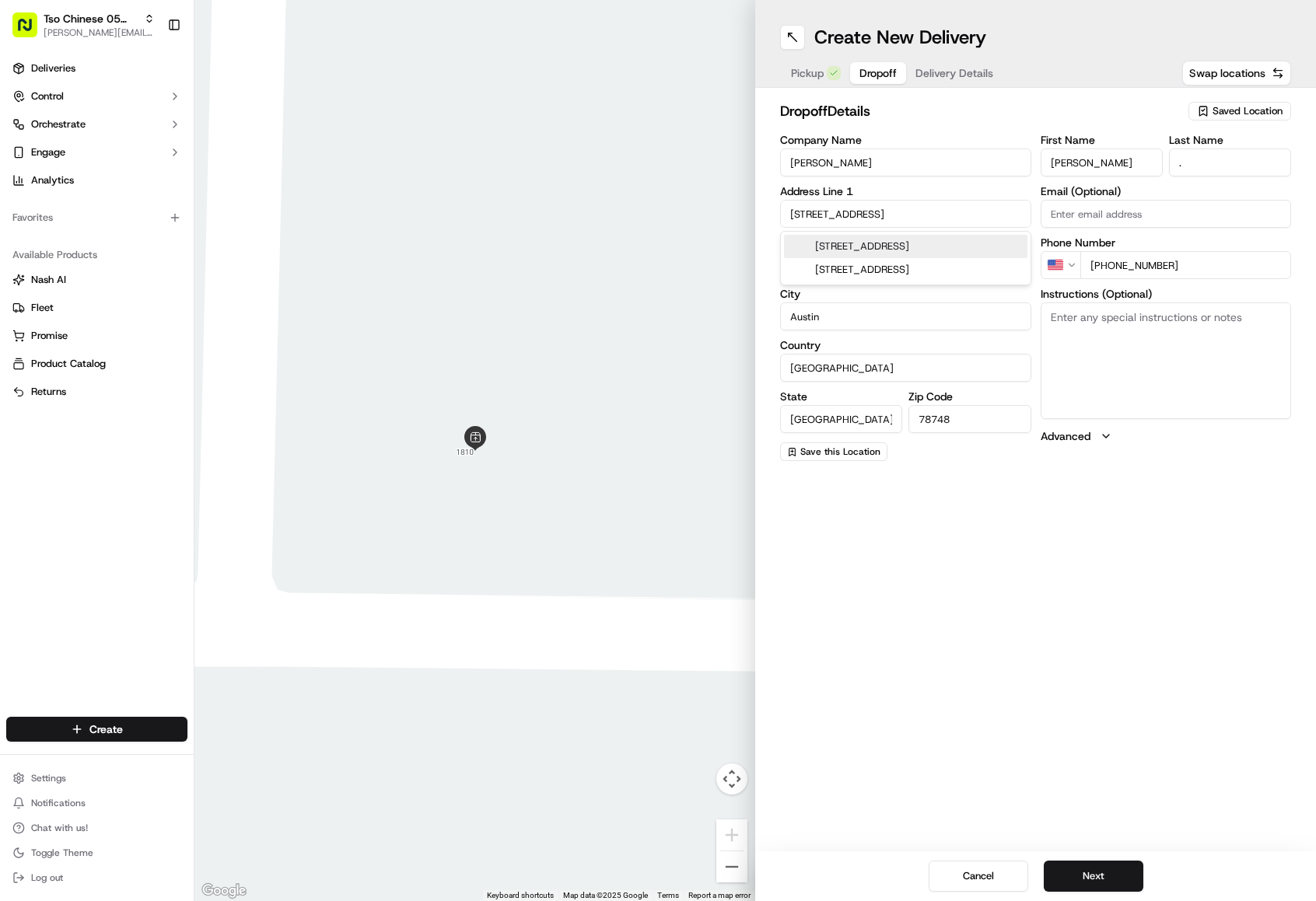
type input "[STREET_ADDRESS]"
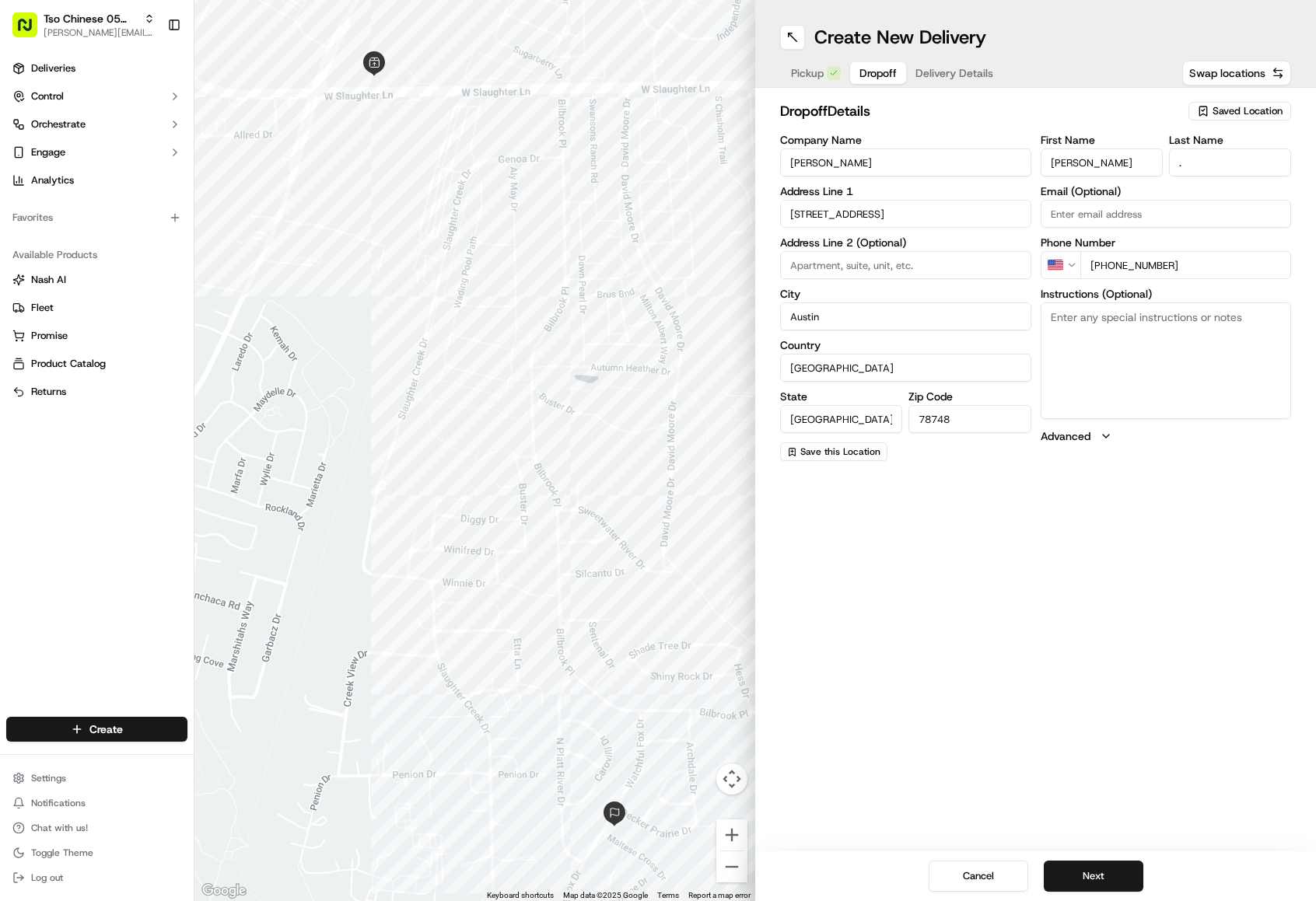
click at [1103, 357] on textarea "Instructions (Optional)" at bounding box center [1166, 361] width 251 height 117
type textarea "ring doorbell"
click at [1113, 879] on button "Next" at bounding box center [1094, 876] width 100 height 31
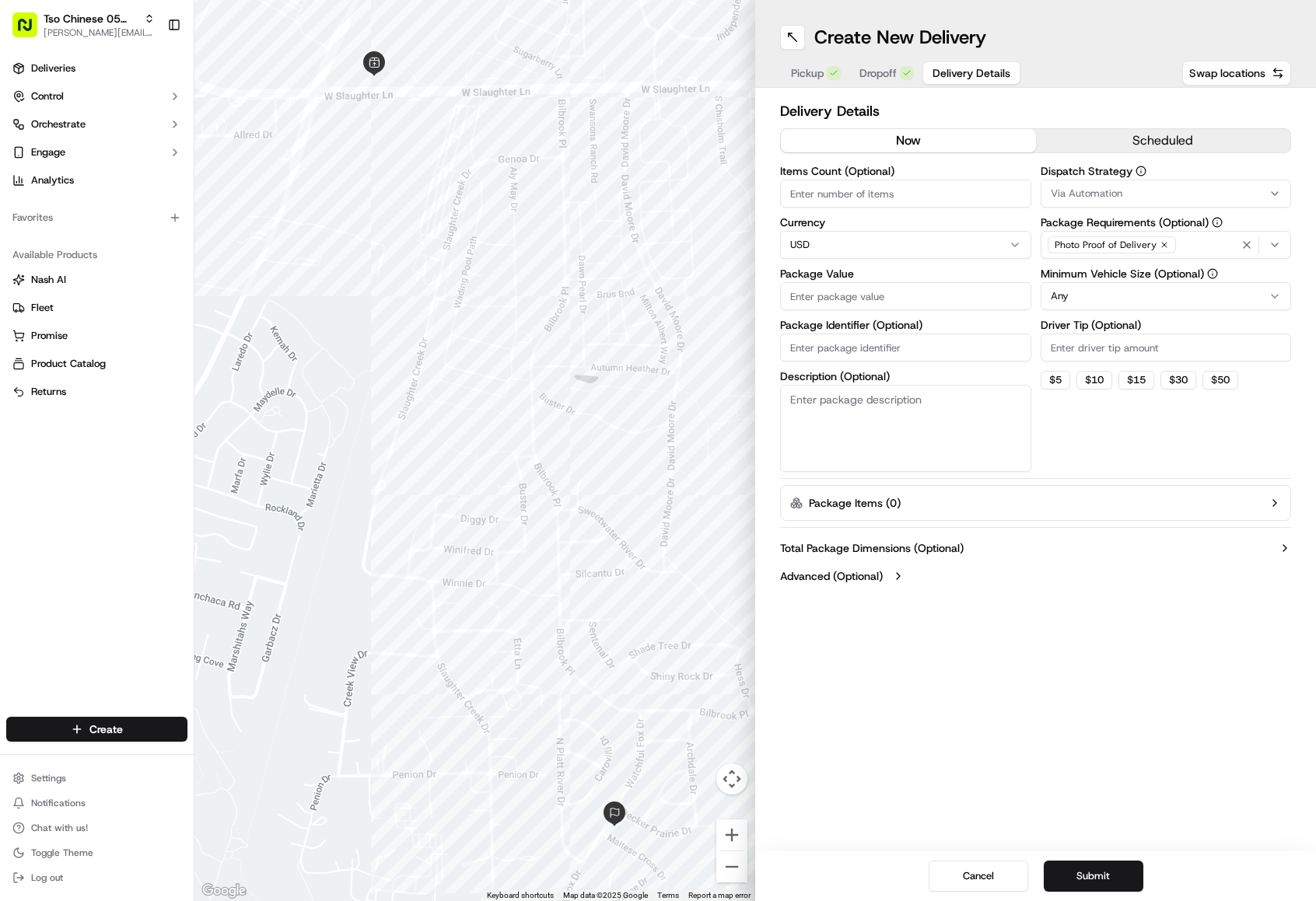
click at [1091, 346] on input "Driver Tip (Optional)" at bounding box center [1166, 348] width 251 height 28
type input "2.00"
click at [1048, 291] on html "Tso Chinese 05 Menchaca [EMAIL_ADDRESS][DOMAIN_NAME] Toggle Sidebar Deliveries …" at bounding box center [658, 450] width 1316 height 901
click at [1100, 194] on span "Via Automation" at bounding box center [1087, 194] width 71 height 14
click at [1100, 283] on span "Tso [PERSON_NAME] Strategy" at bounding box center [1162, 279] width 192 height 14
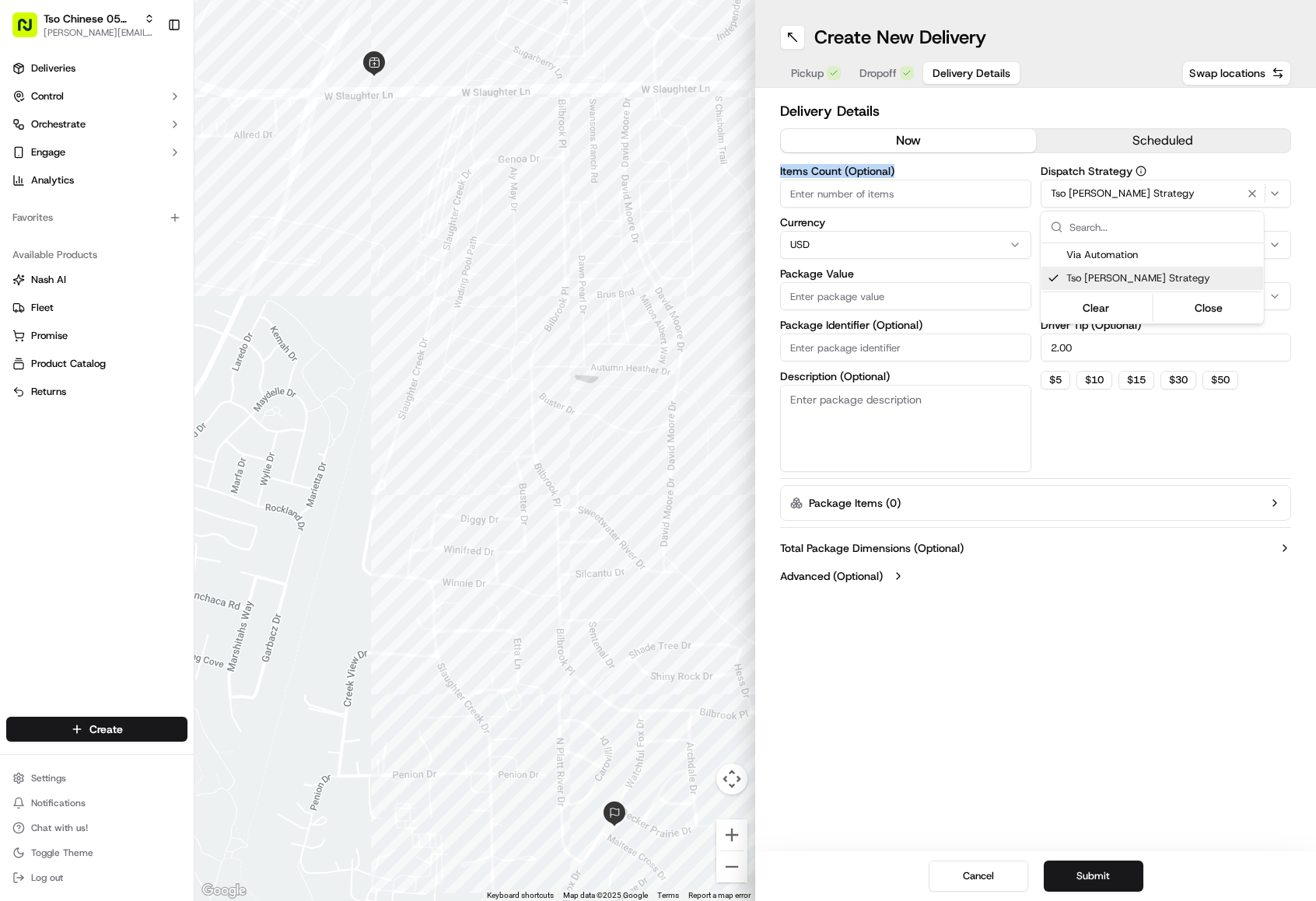
click at [913, 196] on html "Tso Chinese 05 Menchaca [EMAIL_ADDRESS][DOMAIN_NAME] Toggle Sidebar Deliveries …" at bounding box center [658, 450] width 1316 height 901
click at [913, 196] on input "Items Count (Optional)" at bounding box center [906, 194] width 251 height 28
type input "3"
click at [941, 293] on input "Package Value" at bounding box center [906, 296] width 251 height 28
type input "46.94"
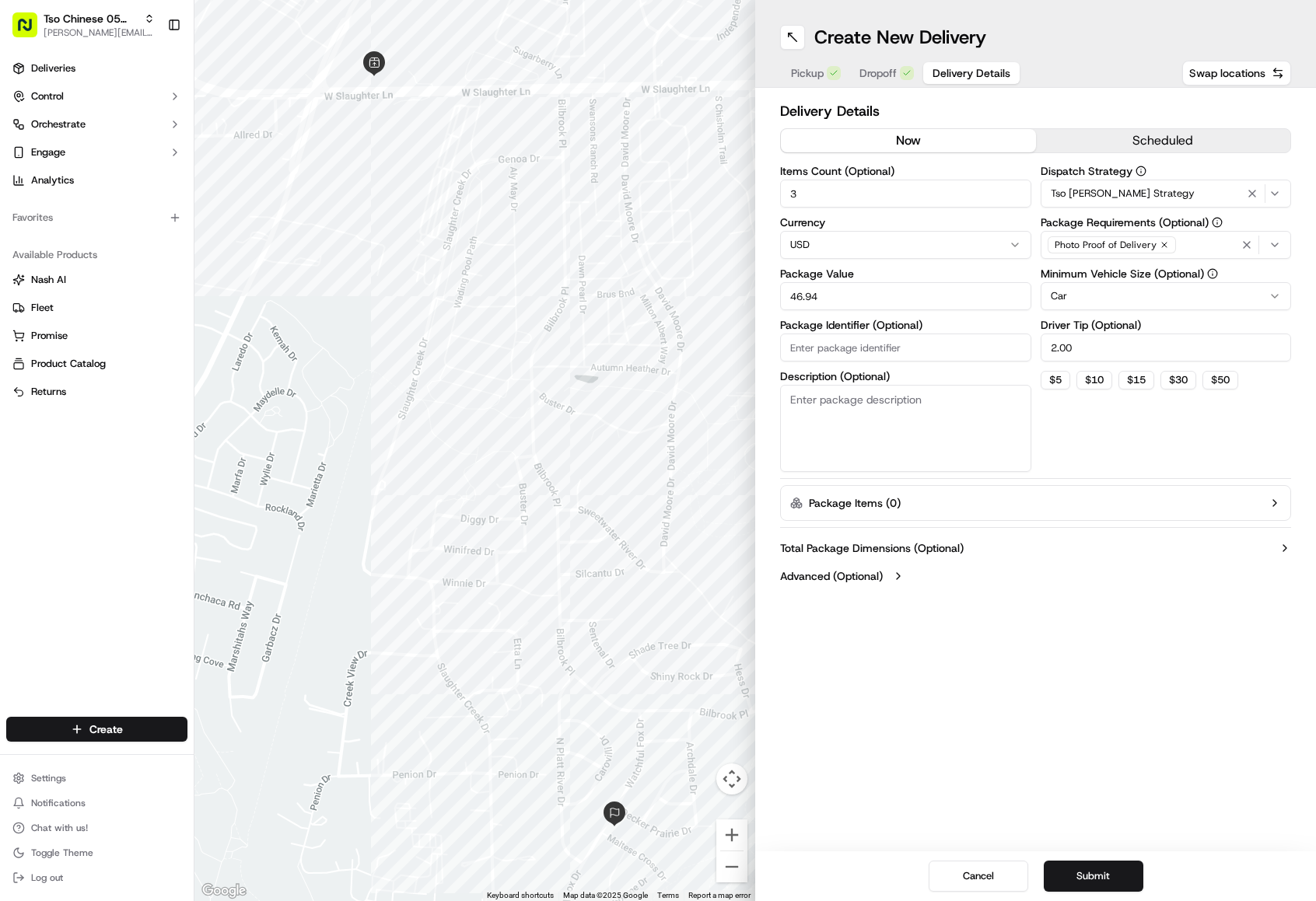
drag, startPoint x: 1015, startPoint y: 342, endPoint x: 1107, endPoint y: 603, distance: 276.7
click at [1031, 362] on input "Package Identifier (Optional)" at bounding box center [906, 348] width 251 height 28
click at [1069, 883] on button "Submit" at bounding box center [1094, 876] width 100 height 31
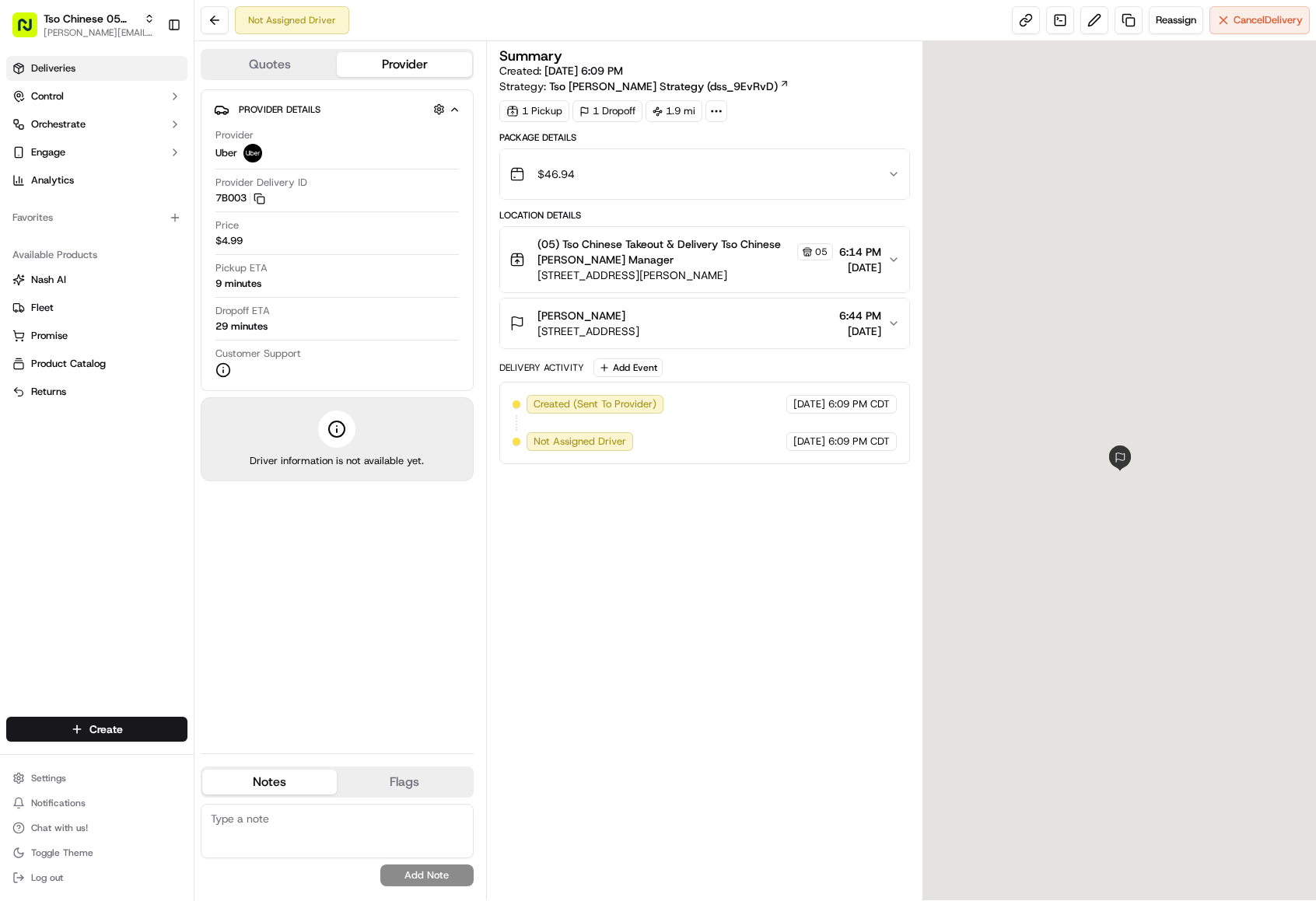
click at [86, 69] on link "Deliveries" at bounding box center [96, 68] width 181 height 25
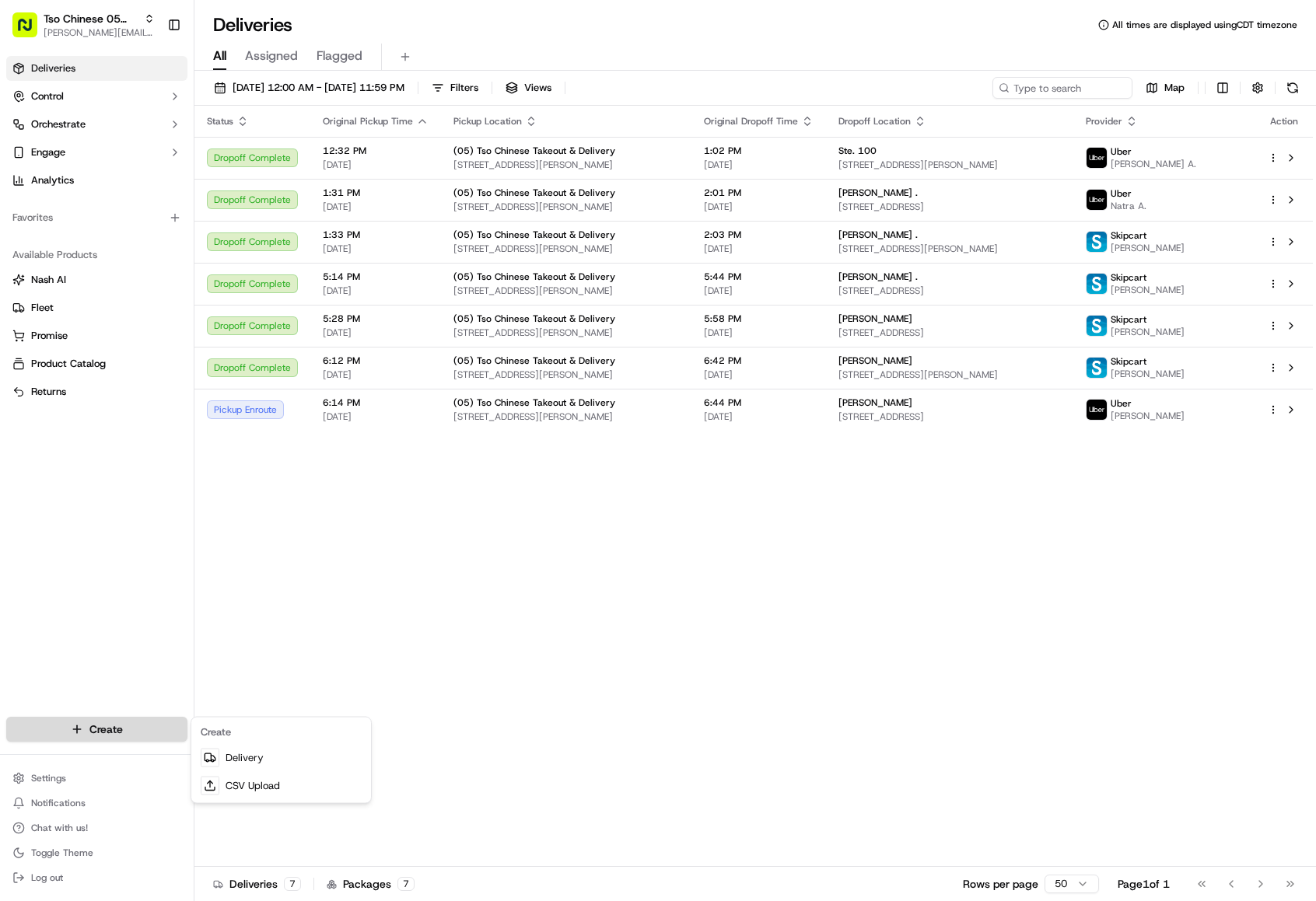
click at [124, 729] on html "Tso Chinese 05 Menchaca [EMAIL_ADDRESS][DOMAIN_NAME] Toggle Sidebar Deliveries …" at bounding box center [658, 450] width 1316 height 901
click at [241, 775] on link "CSV Upload" at bounding box center [282, 786] width 174 height 28
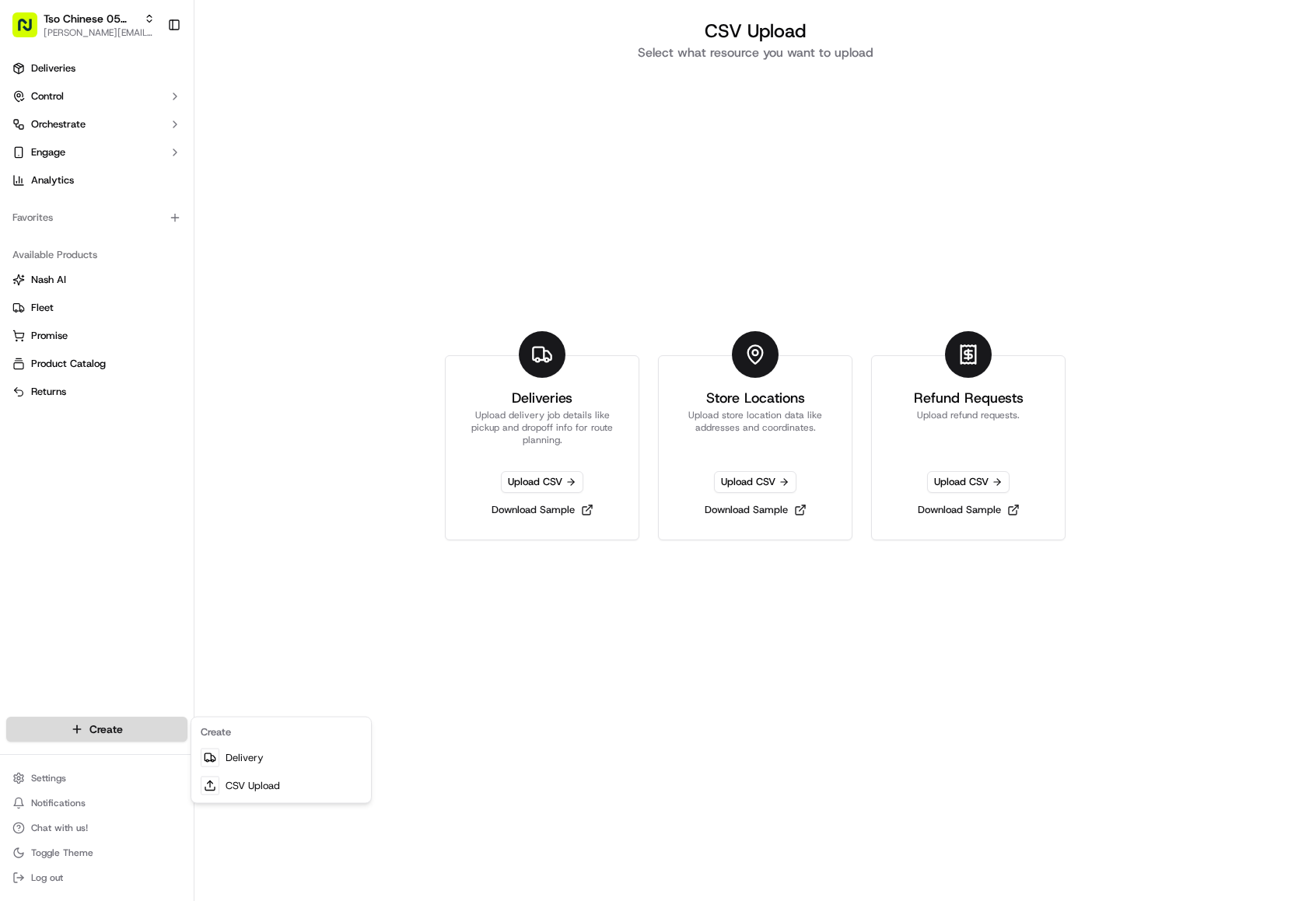
click at [147, 720] on html "Tso Chinese 05 Menchaca [EMAIL_ADDRESS][DOMAIN_NAME] Toggle Sidebar Deliveries …" at bounding box center [658, 450] width 1316 height 901
click at [228, 764] on link "Delivery" at bounding box center [282, 758] width 174 height 28
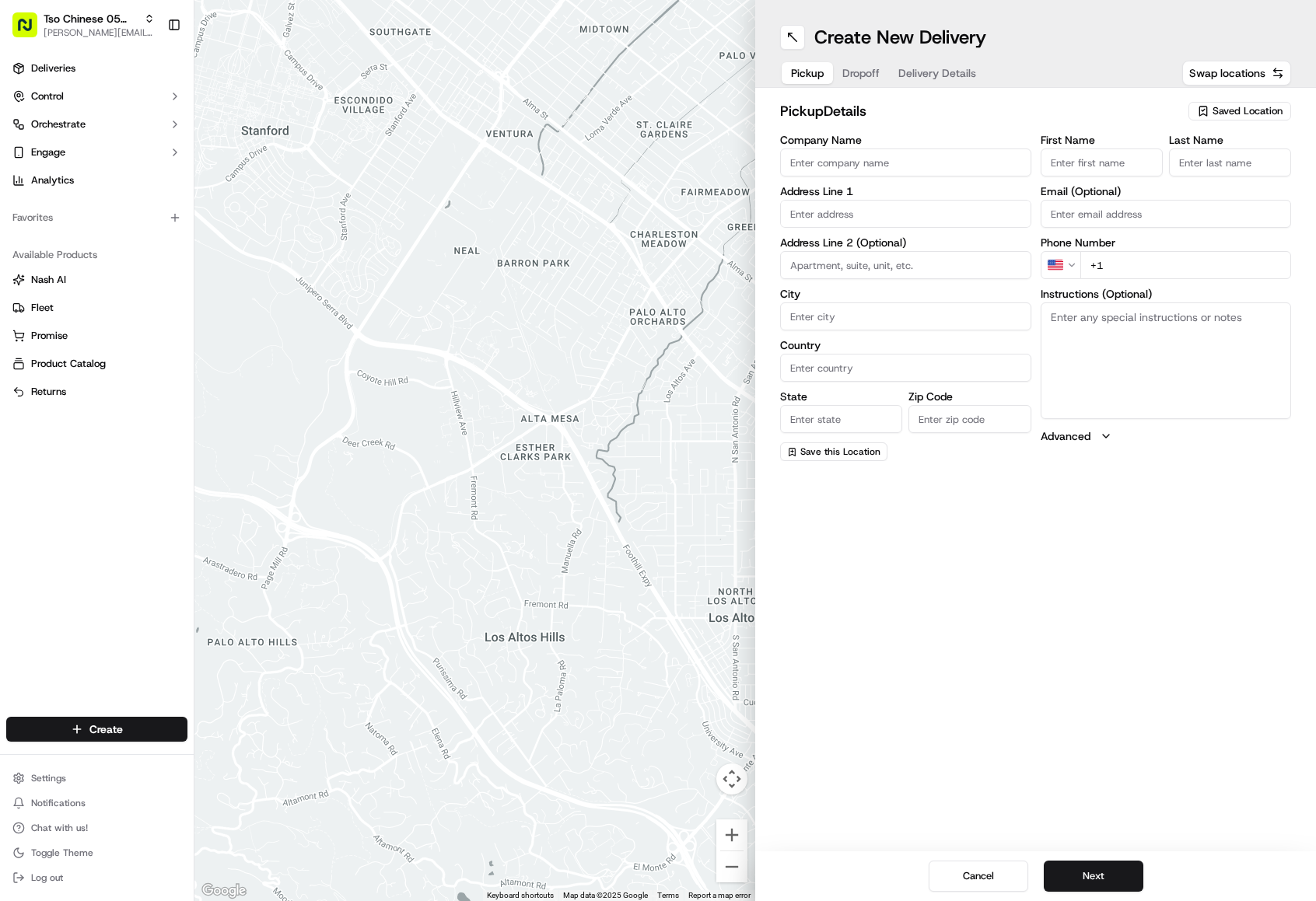
click at [1235, 114] on span "Saved Location" at bounding box center [1247, 111] width 70 height 14
click at [1193, 177] on span "(05) Tso Chinese Takeout & Delivery (05)" at bounding box center [1213, 170] width 192 height 14
type input "(05) Tso Chinese Takeout & Delivery"
type input "[STREET_ADDRESS][PERSON_NAME]"
type input "Ste 100"
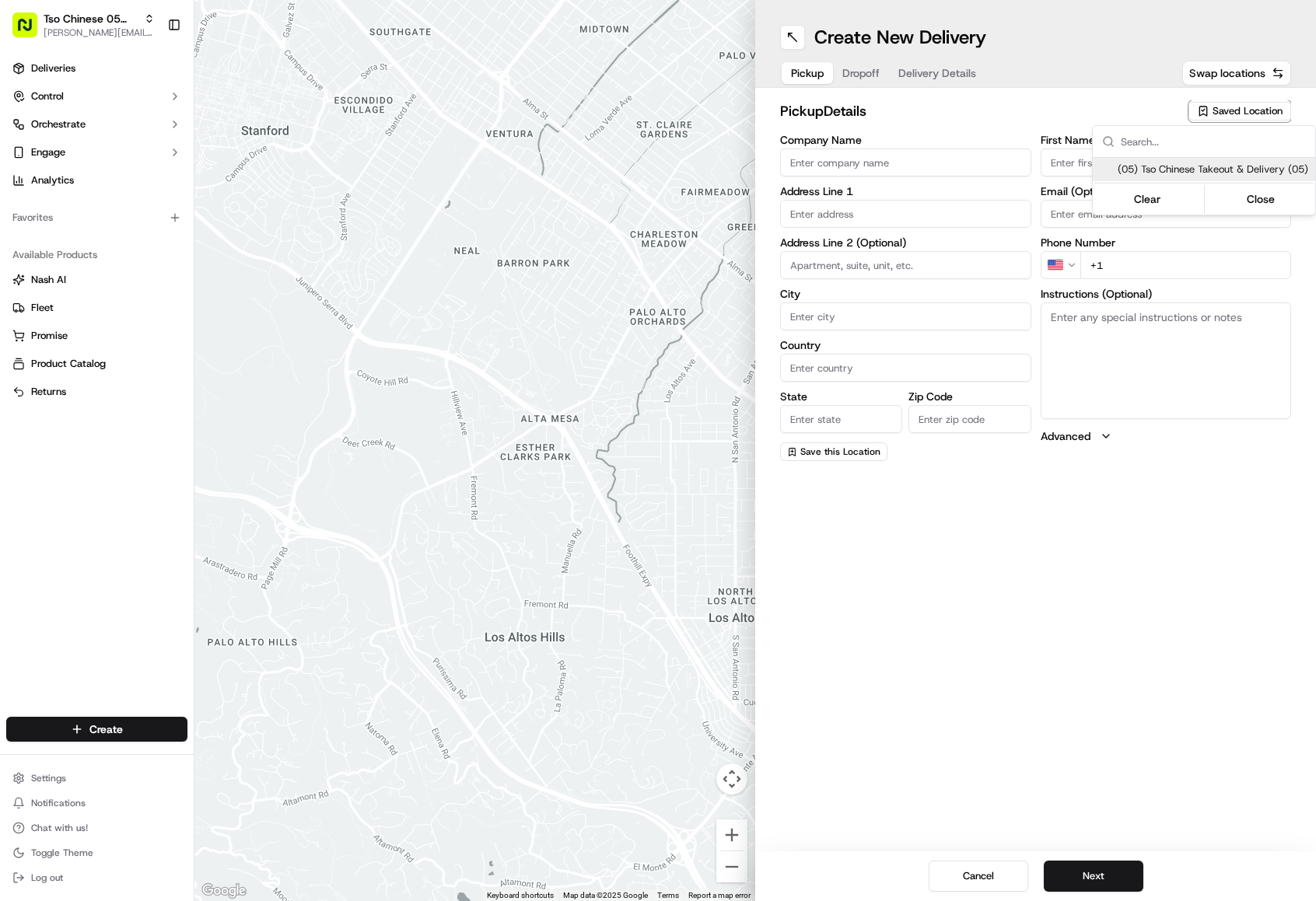
type input "Austin"
type input "US"
type input "[GEOGRAPHIC_DATA]"
type input "78748"
type input "Tso Chinese"
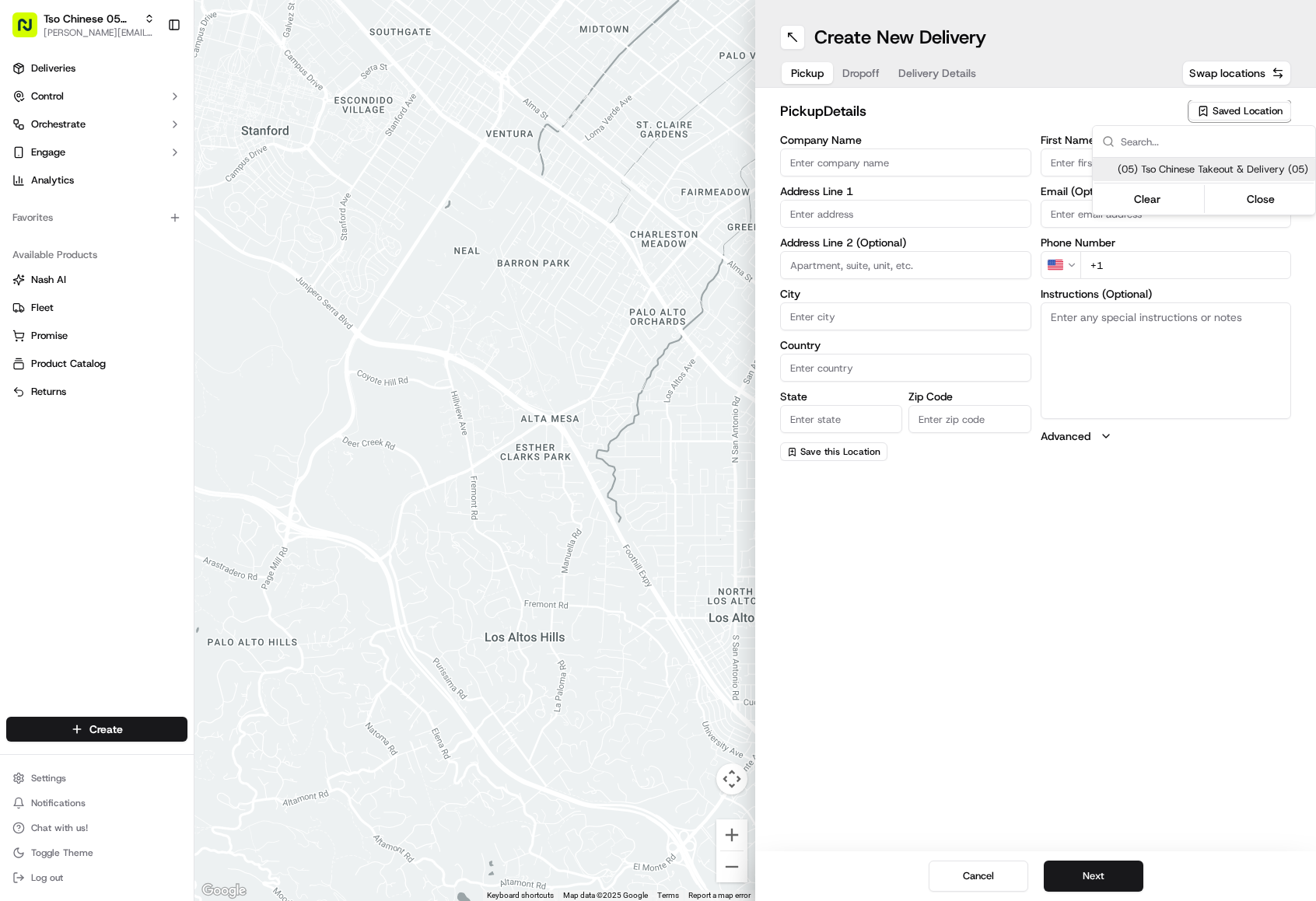
type input "[PERSON_NAME] Manager"
type input "[EMAIL_ADDRESS][DOMAIN_NAME]"
type input "[PHONE_NUMBER]"
type textarea "Submit a picture displaying address & food as Proof of Delivery. Envía una foto…"
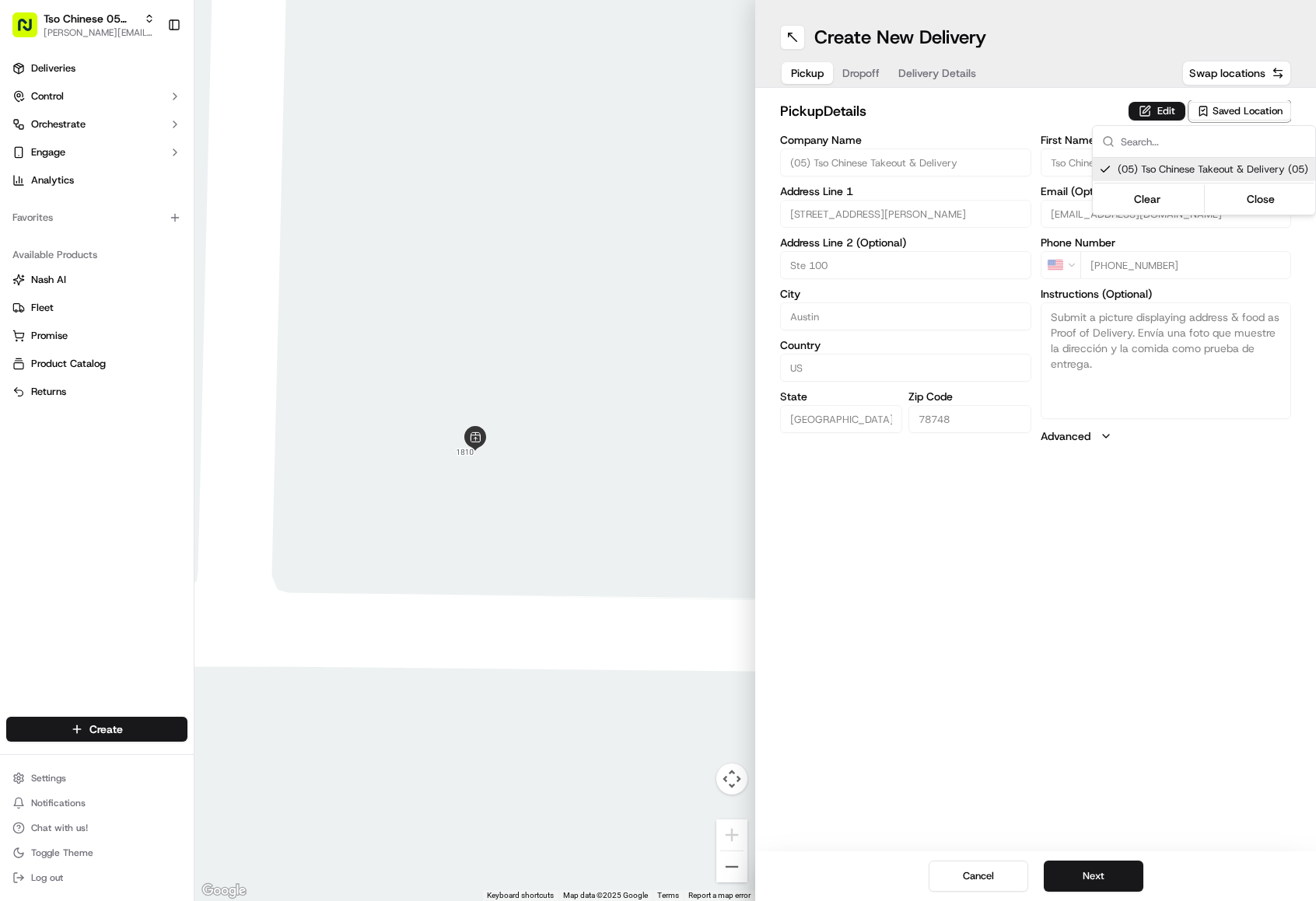
click at [1117, 879] on html "Tso Chinese 05 Menchaca [EMAIL_ADDRESS][DOMAIN_NAME] Toggle Sidebar Deliveries …" at bounding box center [658, 450] width 1316 height 901
click at [1117, 879] on button "Next" at bounding box center [1094, 876] width 100 height 31
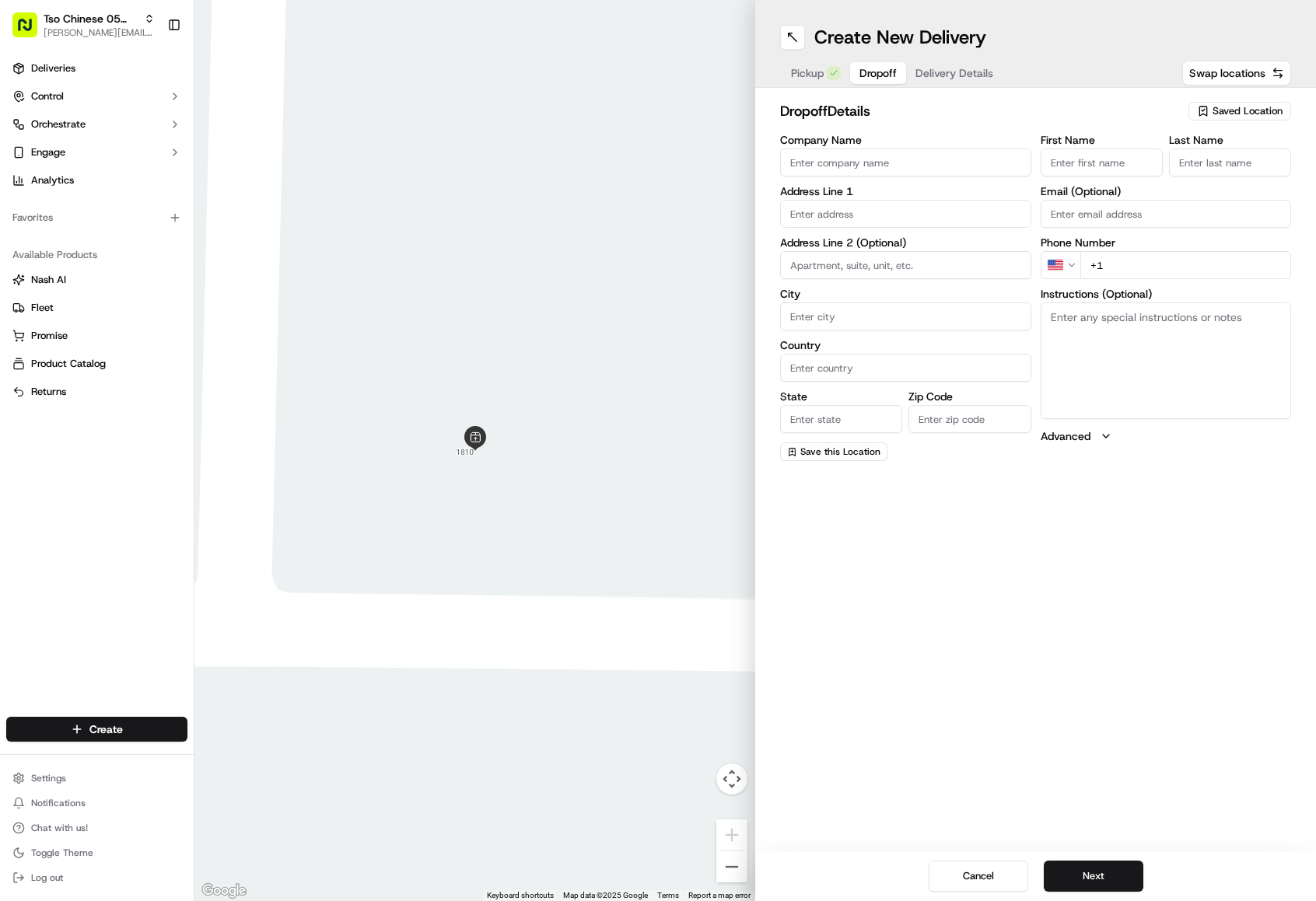
click at [1072, 169] on input "First Name" at bounding box center [1102, 162] width 123 height 28
paste input "[PHONE_NUMBER]"
type input "("
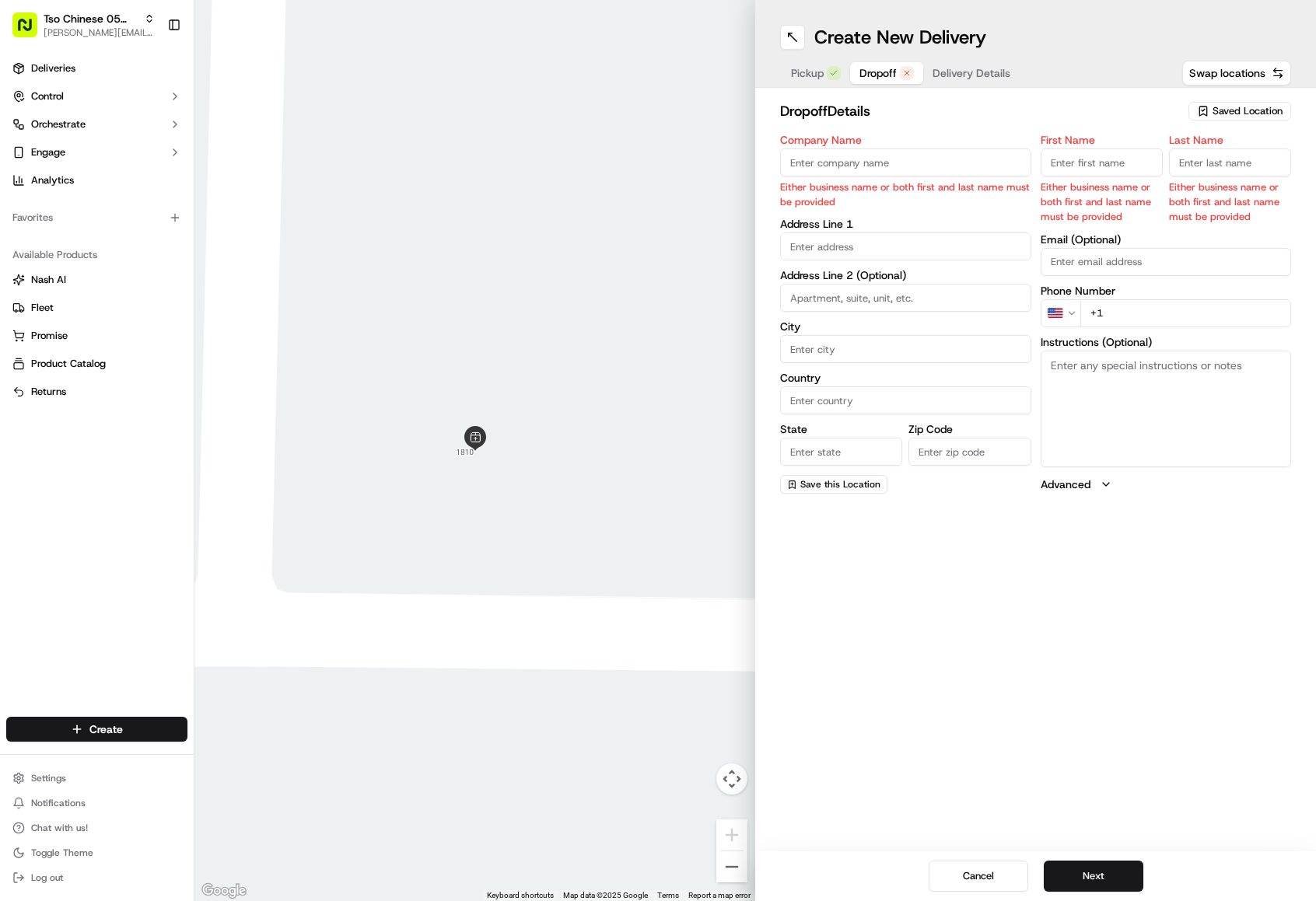
paste input "[PERSON_NAME]"
type input "[PERSON_NAME]"
click at [817, 154] on input "Company Name" at bounding box center [906, 162] width 251 height 28
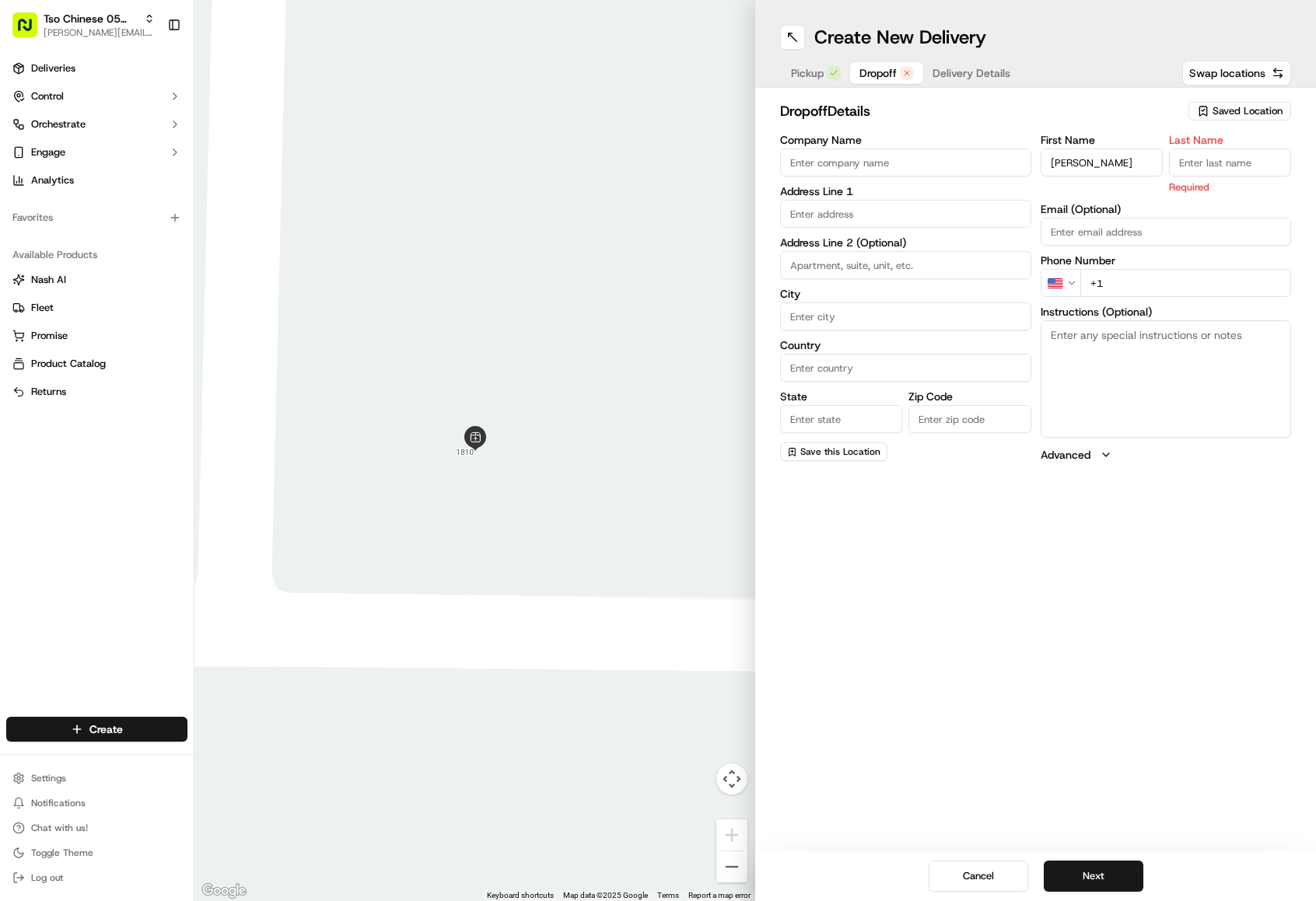
paste input "[PERSON_NAME]"
type input "[PERSON_NAME]"
click at [1225, 160] on input "Last Name" at bounding box center [1230, 162] width 123 height 28
type input "."
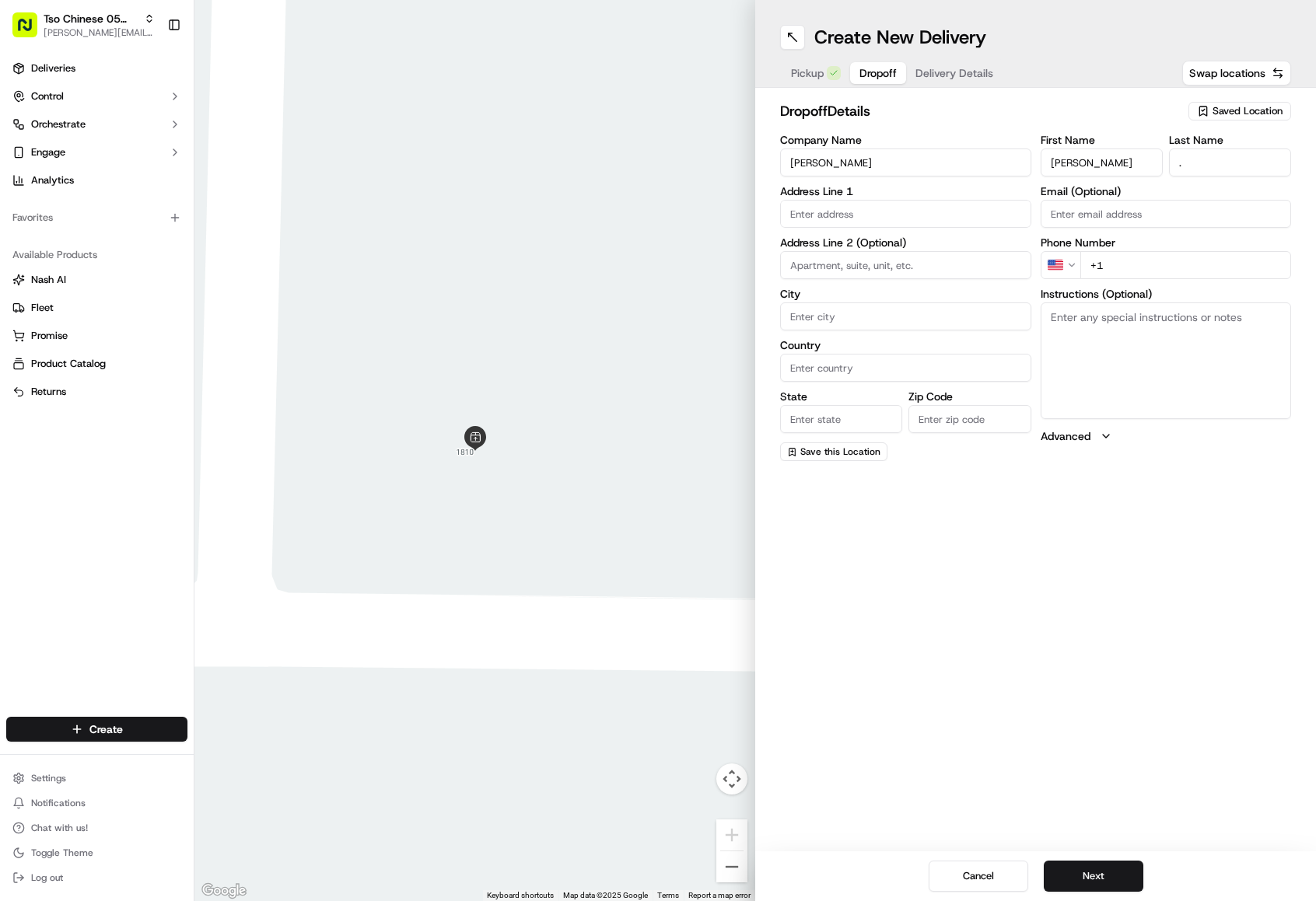
click at [1142, 276] on input "+1" at bounding box center [1187, 265] width 211 height 28
paste input "[PHONE_NUMBER]"
type input "[PHONE_NUMBER]"
click at [897, 207] on input "text" at bounding box center [906, 213] width 251 height 28
click at [969, 246] on div "[STREET_ADDRESS]" at bounding box center [906, 247] width 243 height 24
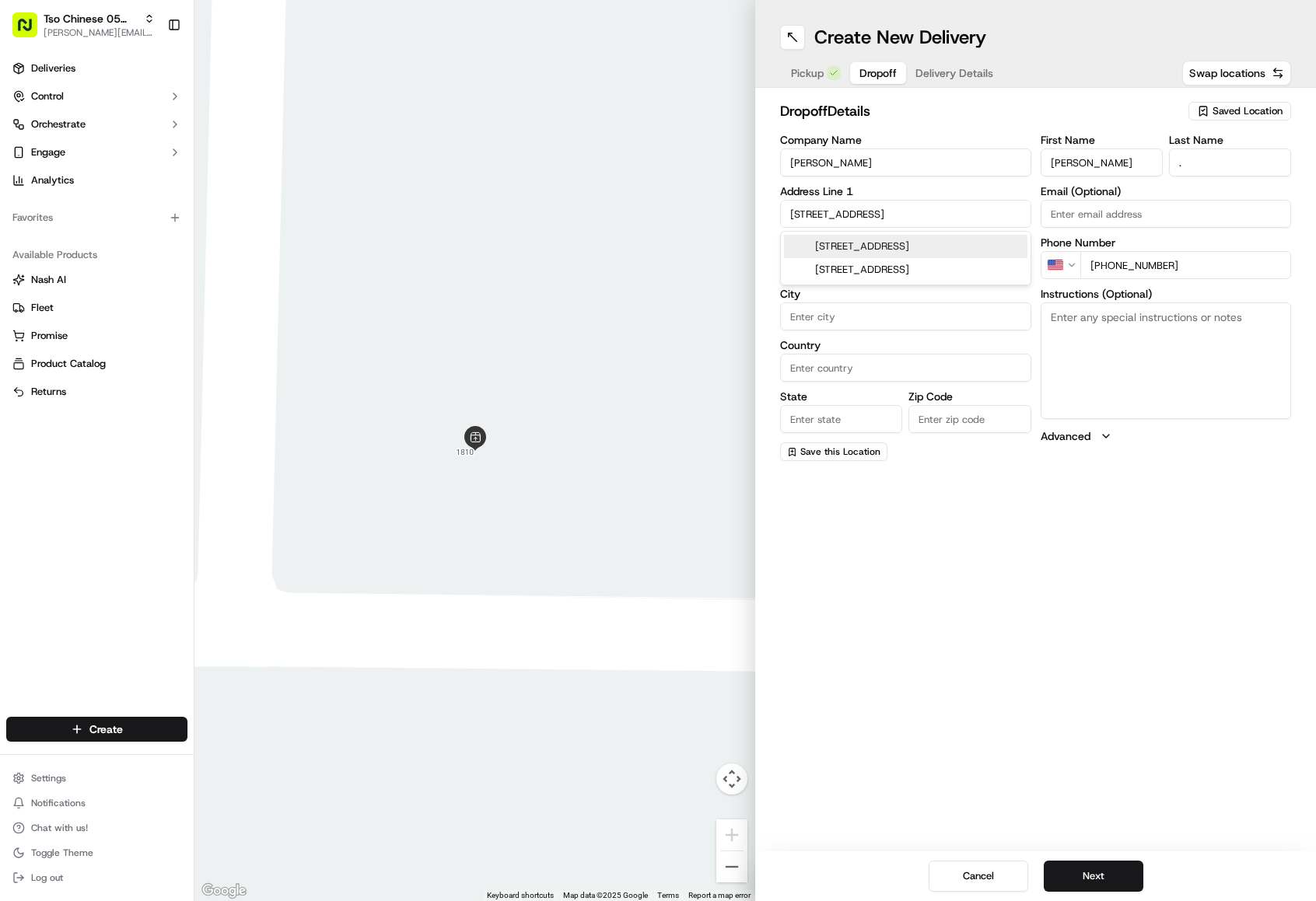
type input "[STREET_ADDRESS]"
type input "Austin"
type input "[GEOGRAPHIC_DATA]"
type input "78748"
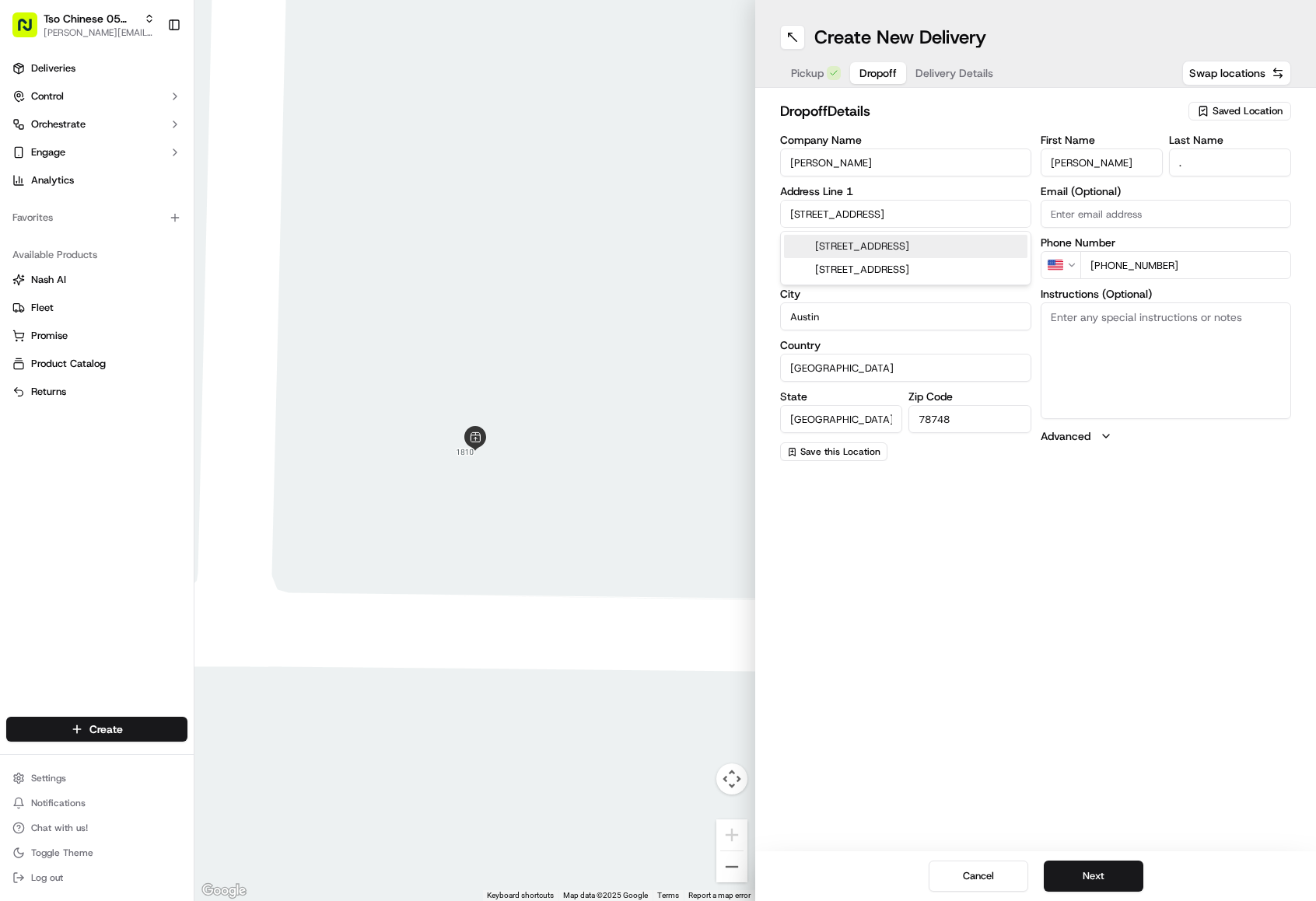
type input "[STREET_ADDRESS]"
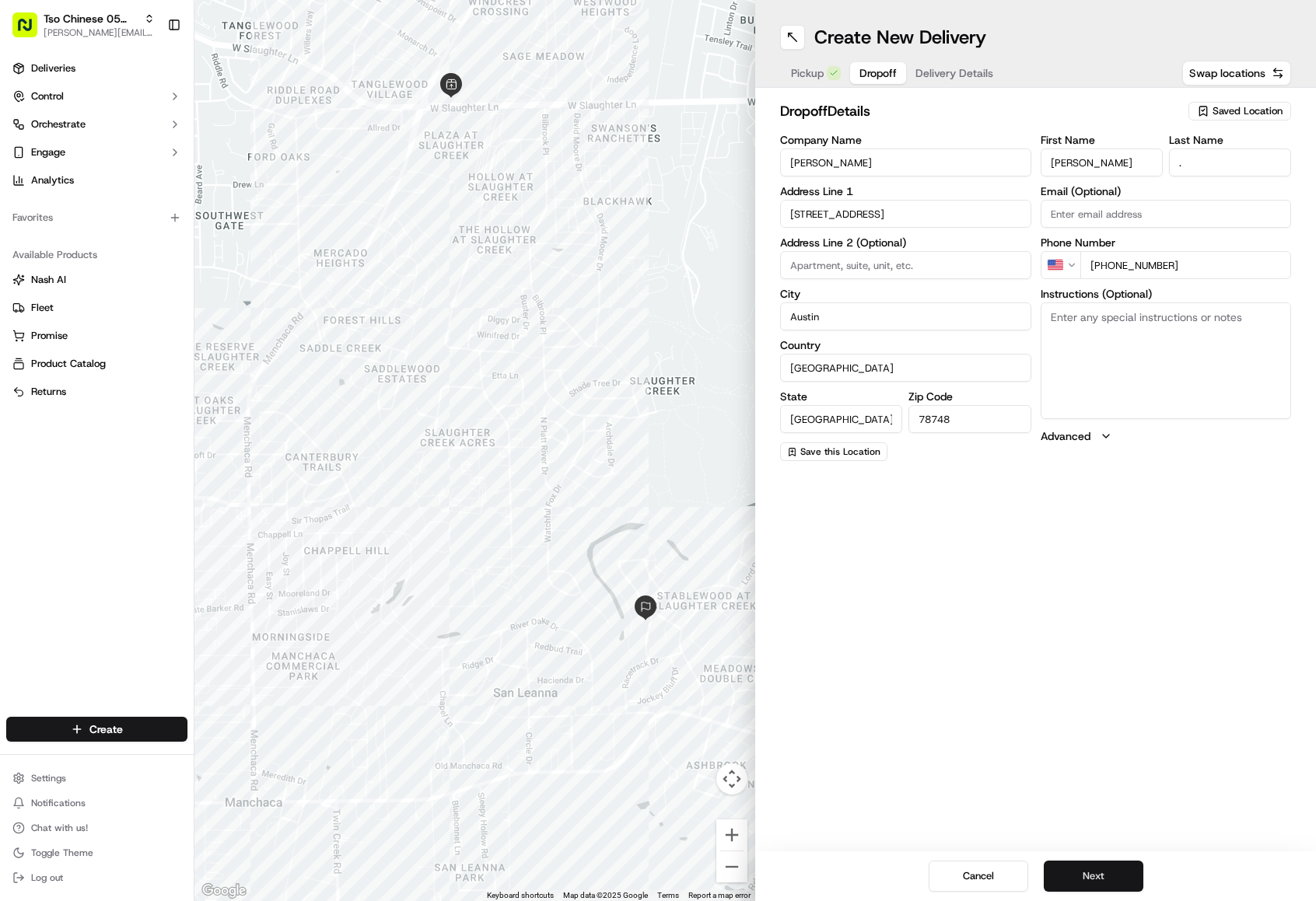
click at [1099, 880] on button "Next" at bounding box center [1094, 876] width 100 height 31
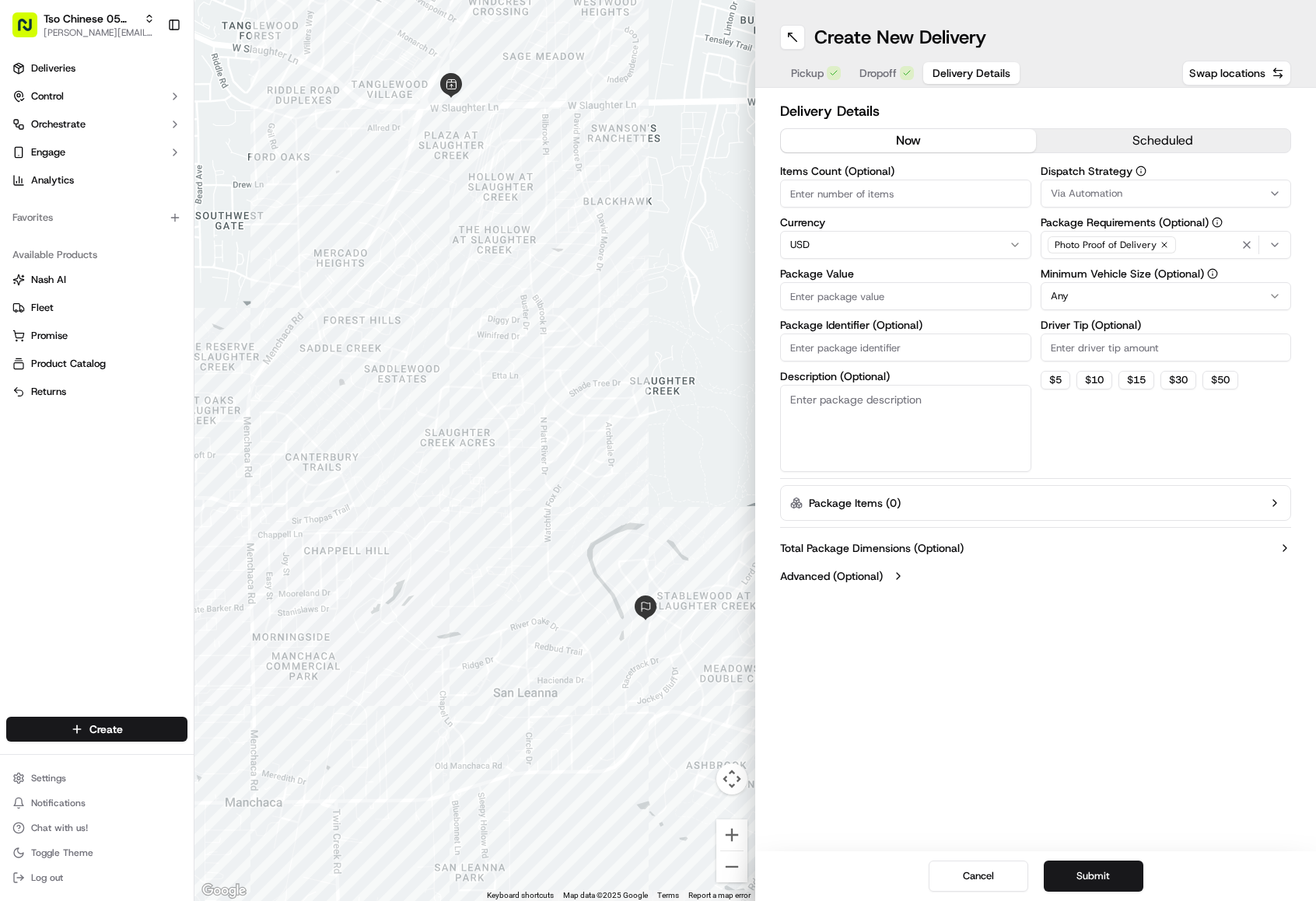
click at [1077, 355] on input "Driver Tip (Optional)" at bounding box center [1166, 348] width 251 height 28
type input "2.00"
click at [1085, 297] on html "Tso Chinese 05 Menchaca [EMAIL_ADDRESS][DOMAIN_NAME] Toggle Sidebar Deliveries …" at bounding box center [658, 450] width 1316 height 901
click at [1092, 205] on button "Via Automation" at bounding box center [1166, 194] width 251 height 28
click at [1105, 271] on div "Tso [PERSON_NAME] Strategy" at bounding box center [1152, 279] width 222 height 24
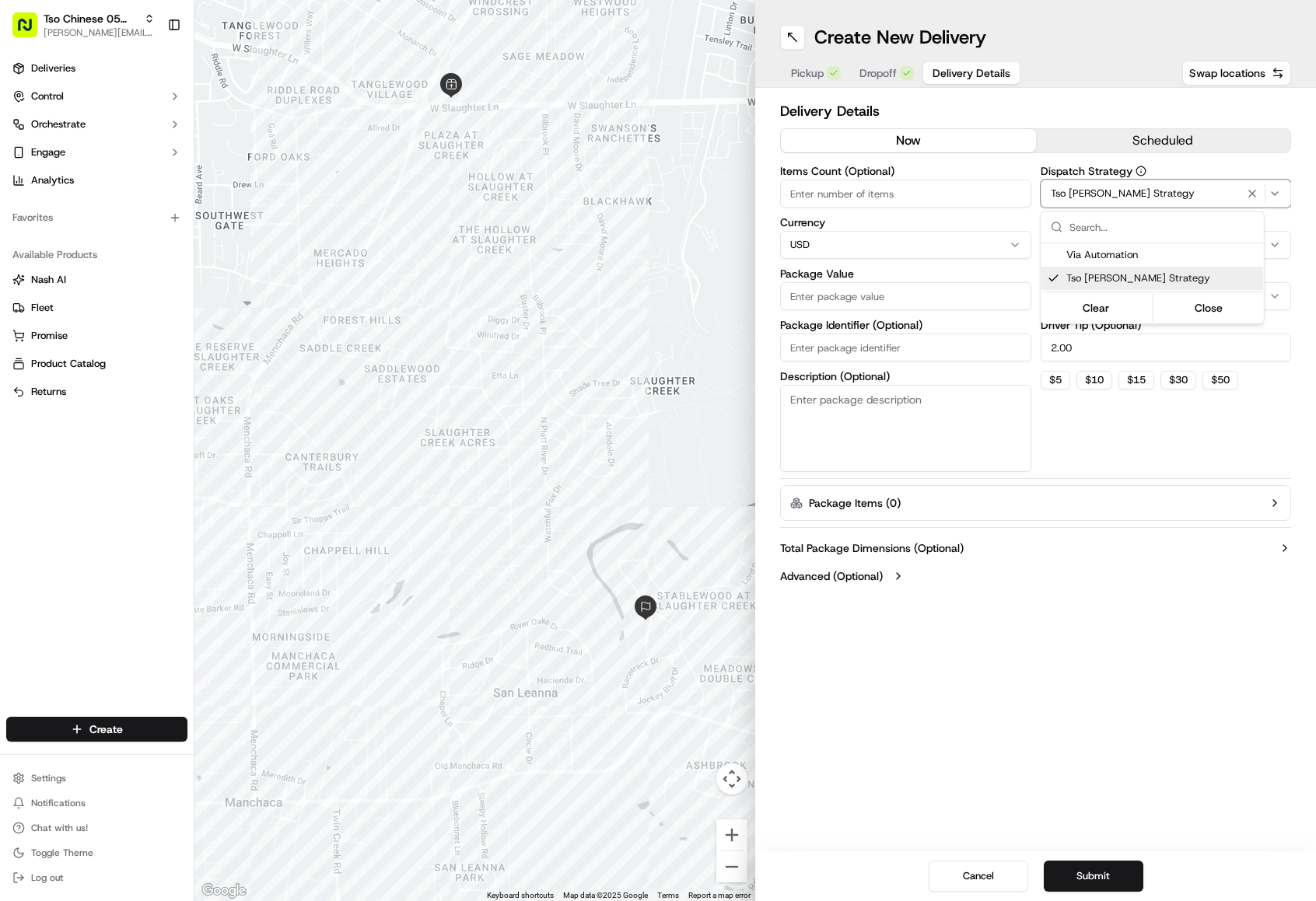
click at [1172, 286] on div "Tso [PERSON_NAME] Strategy" at bounding box center [1152, 279] width 222 height 24
click at [1129, 267] on div "Via Automation" at bounding box center [1152, 255] width 222 height 24
click at [1129, 276] on span "Tso [PERSON_NAME] Strategy" at bounding box center [1162, 279] width 192 height 14
click at [946, 210] on html "Tso Chinese 05 Menchaca [EMAIL_ADDRESS][DOMAIN_NAME] Toggle Sidebar Deliveries …" at bounding box center [658, 450] width 1316 height 901
click at [911, 190] on input "Items Count (Optional)" at bounding box center [906, 194] width 251 height 28
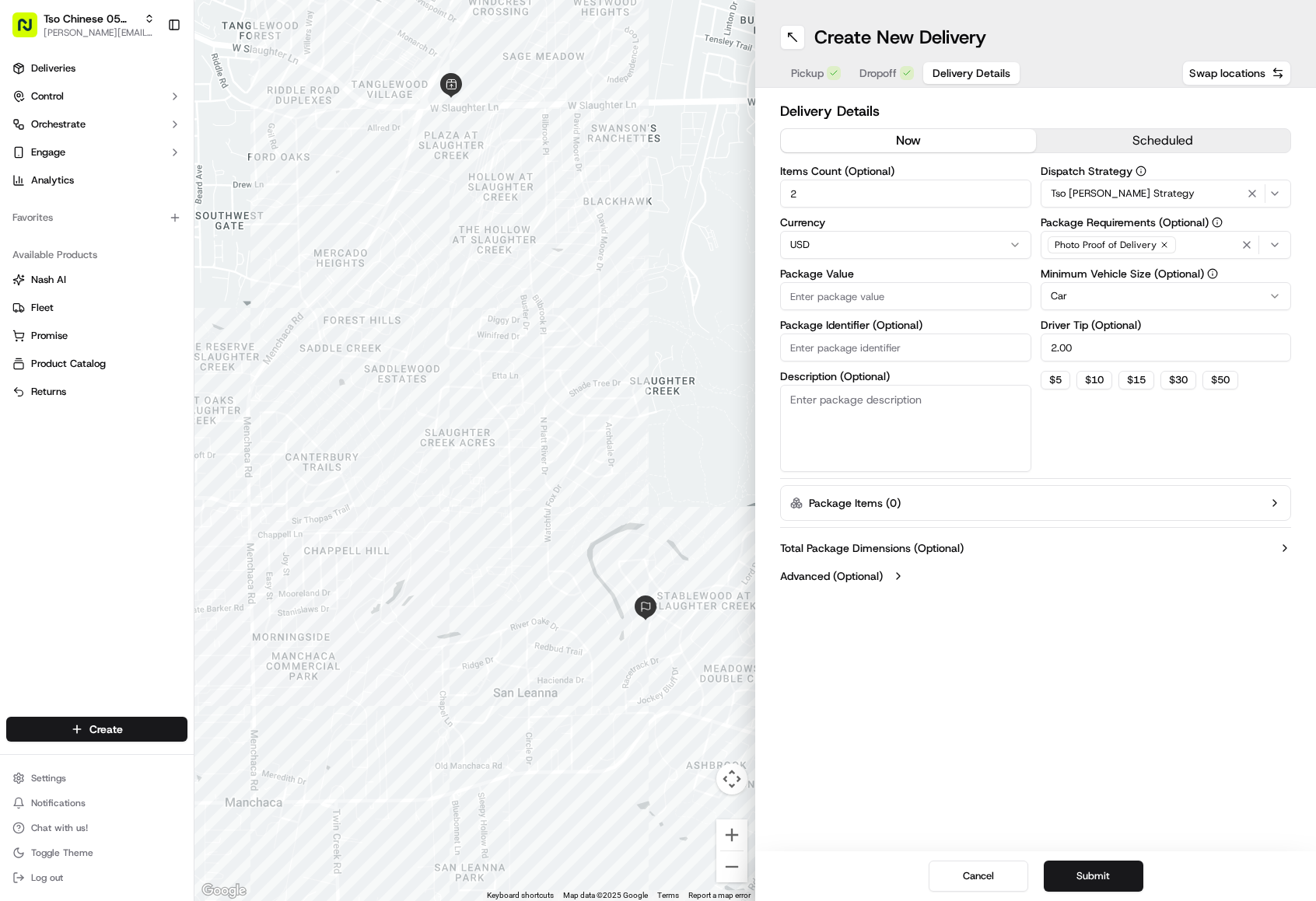
type input "2"
click at [858, 304] on input "Package Value" at bounding box center [906, 296] width 251 height 28
type input "33.99"
click at [1117, 870] on button "Submit" at bounding box center [1094, 876] width 100 height 31
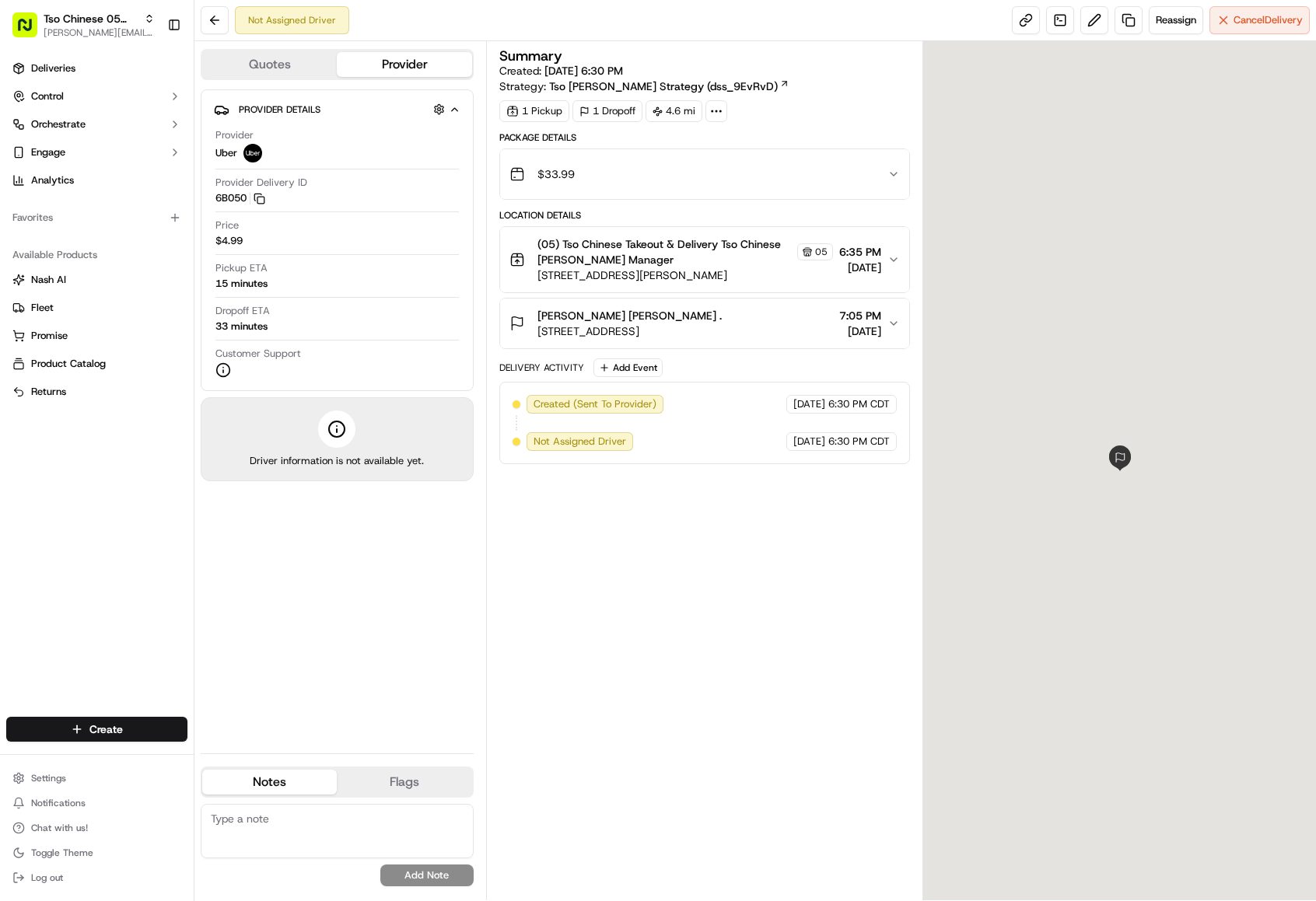
click at [68, 69] on span "Deliveries" at bounding box center [52, 68] width 44 height 14
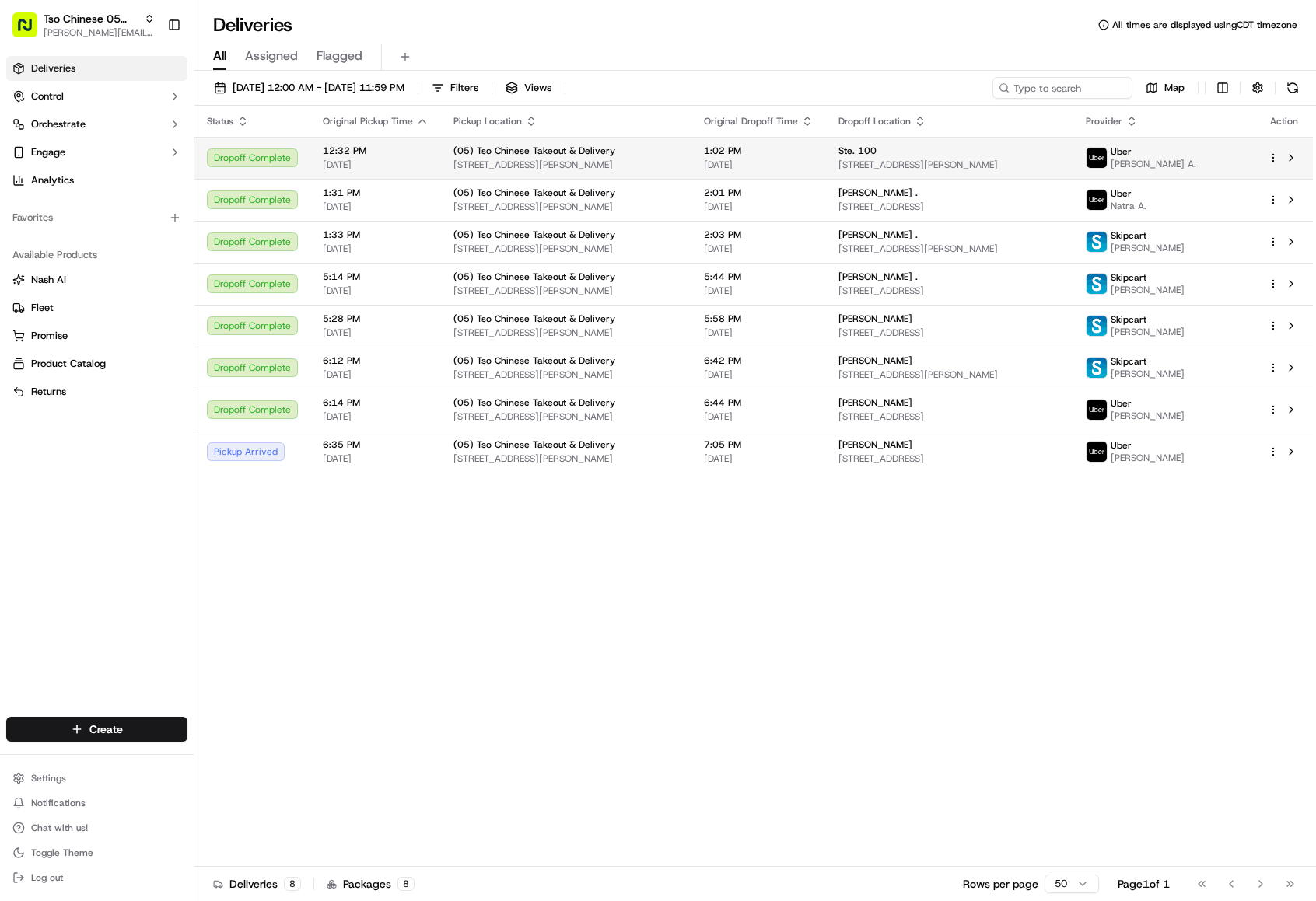
click at [153, 735] on html "Tso Chinese 05 Menchaca [EMAIL_ADDRESS][DOMAIN_NAME] Toggle Sidebar Deliveries …" at bounding box center [658, 450] width 1316 height 901
click at [257, 756] on link "Delivery" at bounding box center [282, 758] width 174 height 28
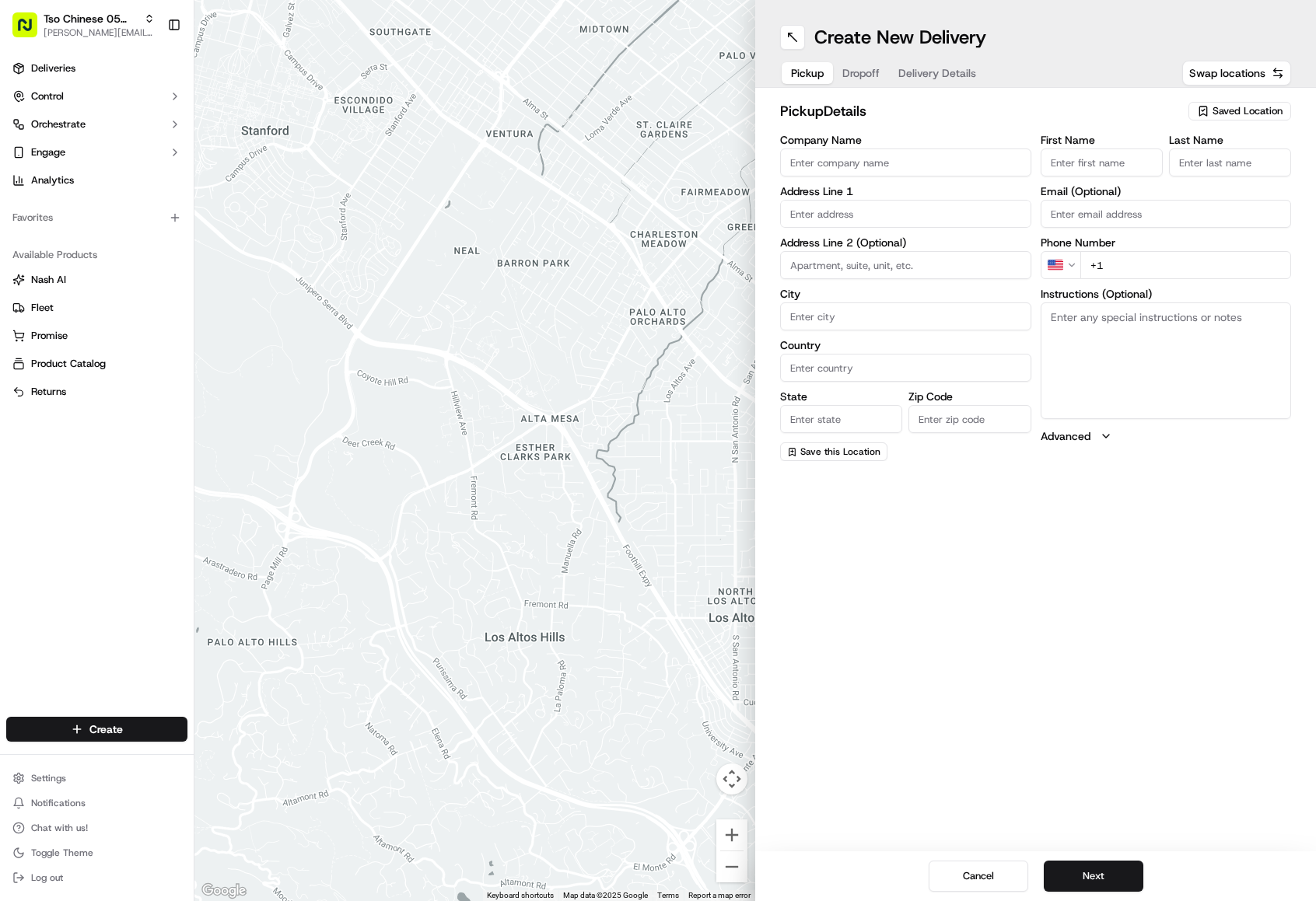
click at [1275, 119] on div "Saved Location" at bounding box center [1240, 111] width 103 height 19
click at [1247, 174] on span "(05) Tso Chinese Takeout & Delivery (05)" at bounding box center [1213, 170] width 192 height 14
type input "(05) Tso Chinese Takeout & Delivery"
type input "[STREET_ADDRESS][PERSON_NAME]"
type input "Ste 100"
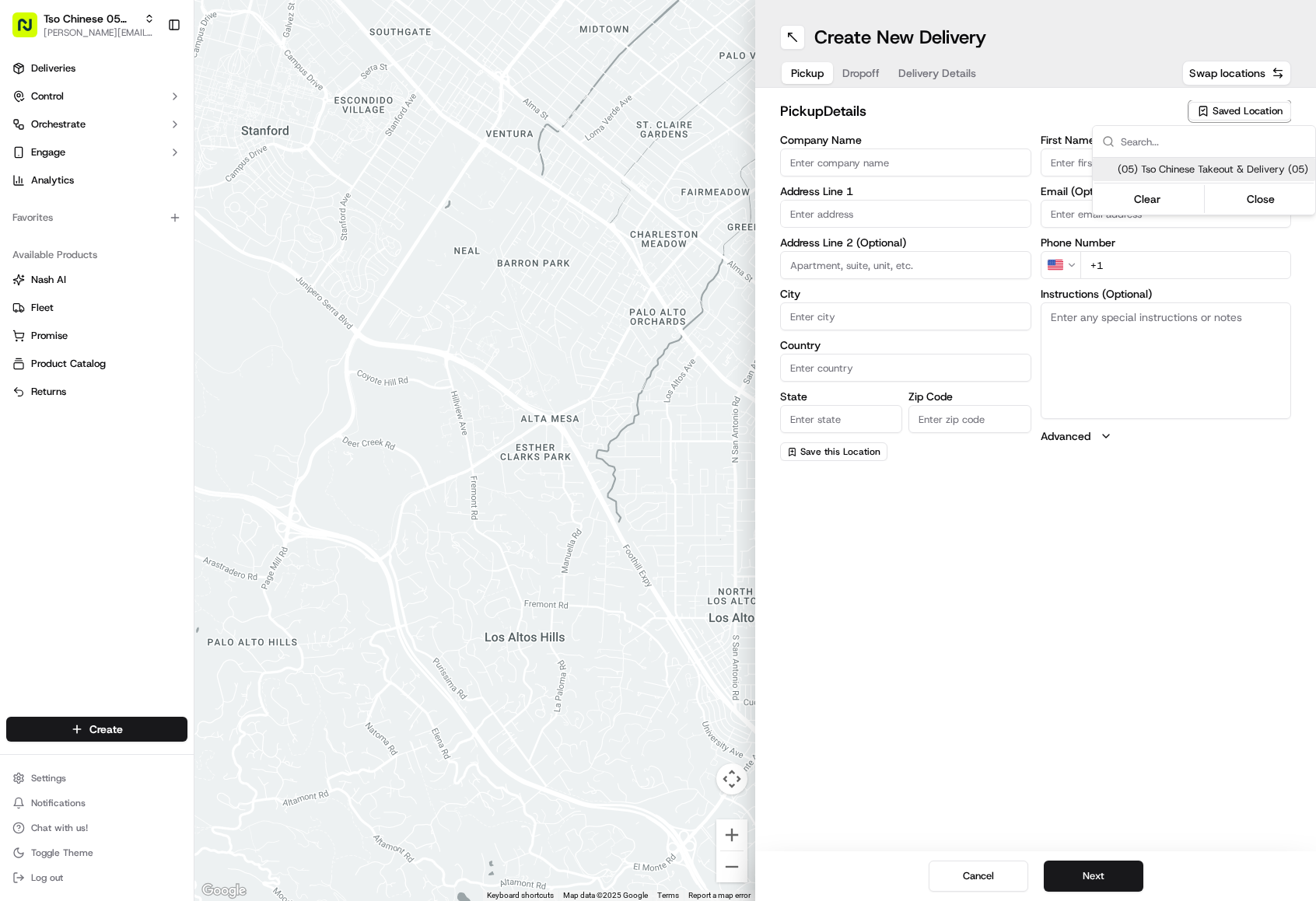
type input "Austin"
type input "US"
type input "[GEOGRAPHIC_DATA]"
type input "78748"
type input "Tso Chinese"
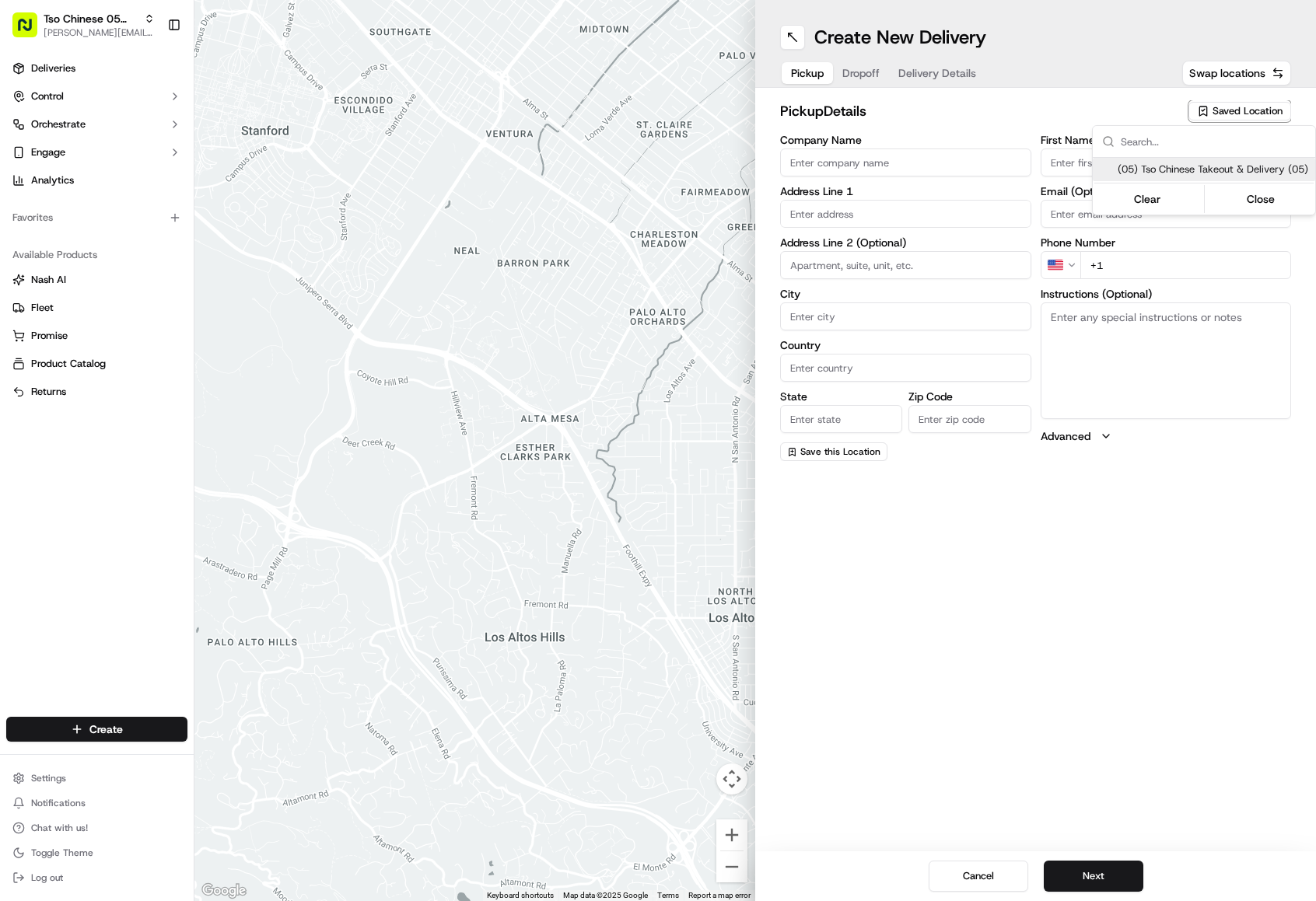
type input "[PERSON_NAME] Manager"
type input "[EMAIL_ADDRESS][DOMAIN_NAME]"
type input "[PHONE_NUMBER]"
type textarea "Submit a picture displaying address & food as Proof of Delivery. Envía una foto…"
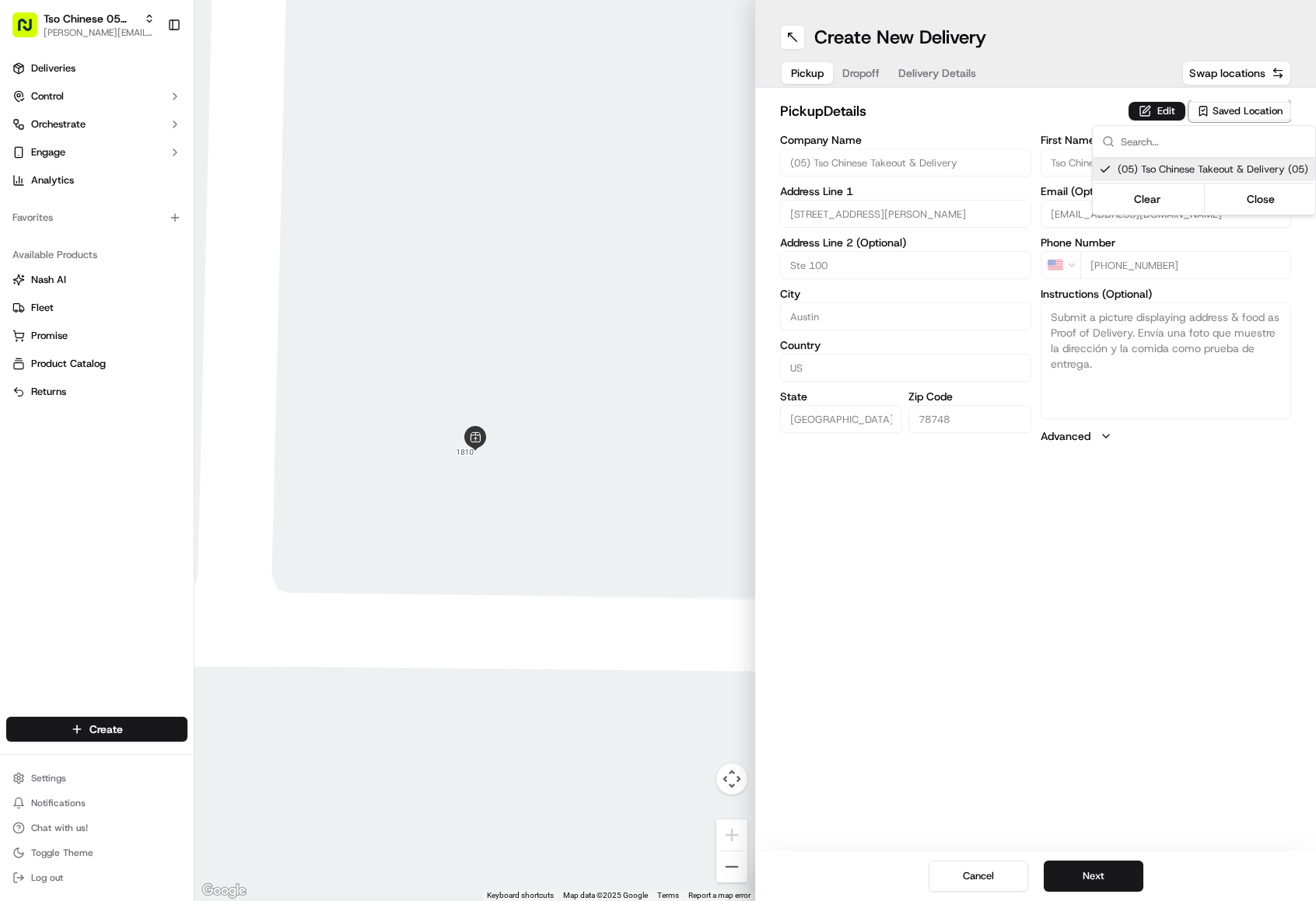
click at [1098, 868] on html "Tso Chinese 05 Menchaca [EMAIL_ADDRESS][DOMAIN_NAME] Toggle Sidebar Deliveries …" at bounding box center [658, 450] width 1316 height 901
click at [1098, 871] on button "Next" at bounding box center [1094, 876] width 100 height 31
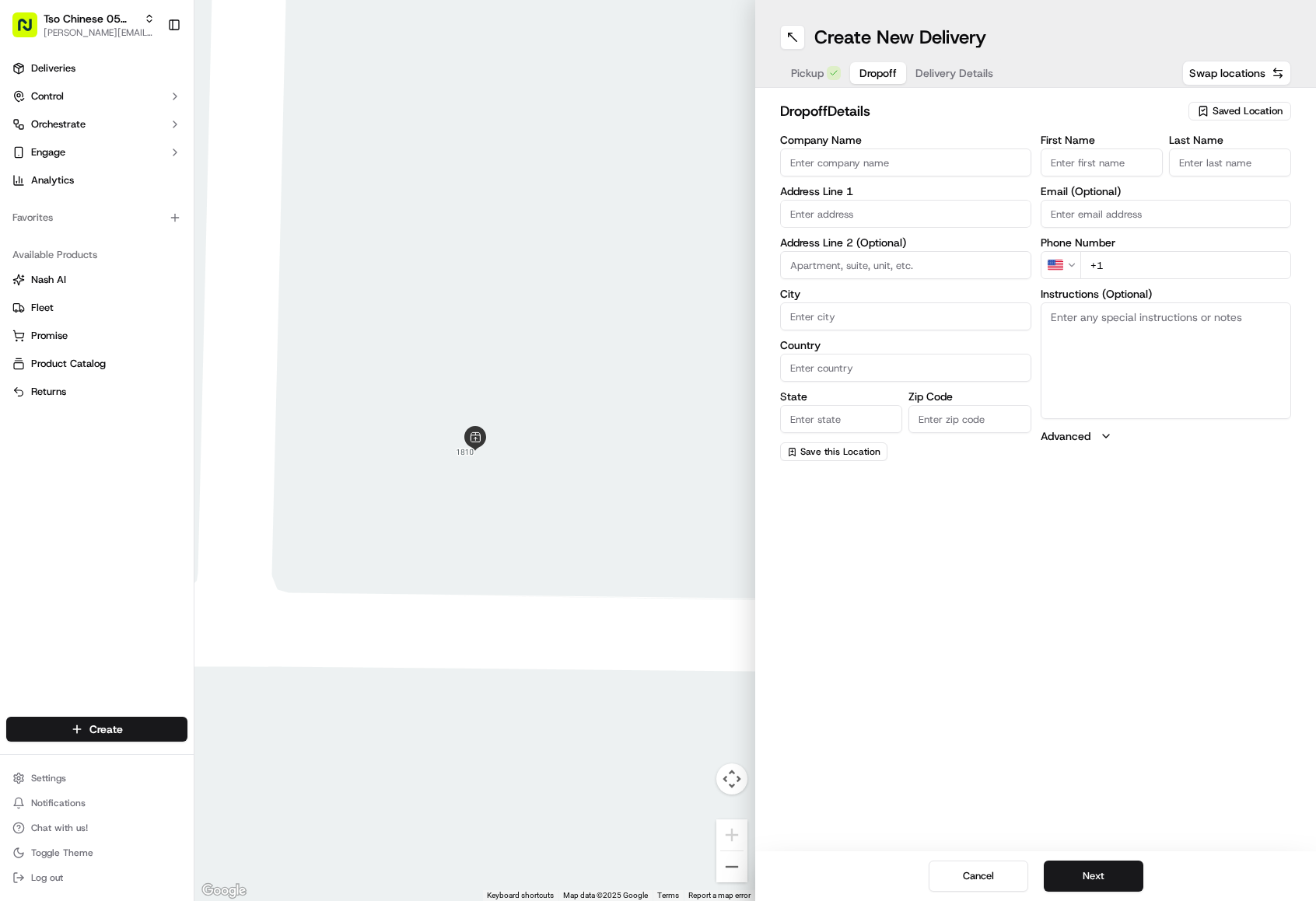
click at [1104, 158] on input "First Name" at bounding box center [1102, 162] width 123 height 28
paste input "[PERSON_NAME]"
type input "[PERSON_NAME]"
click at [933, 171] on input "Company Name" at bounding box center [906, 162] width 251 height 28
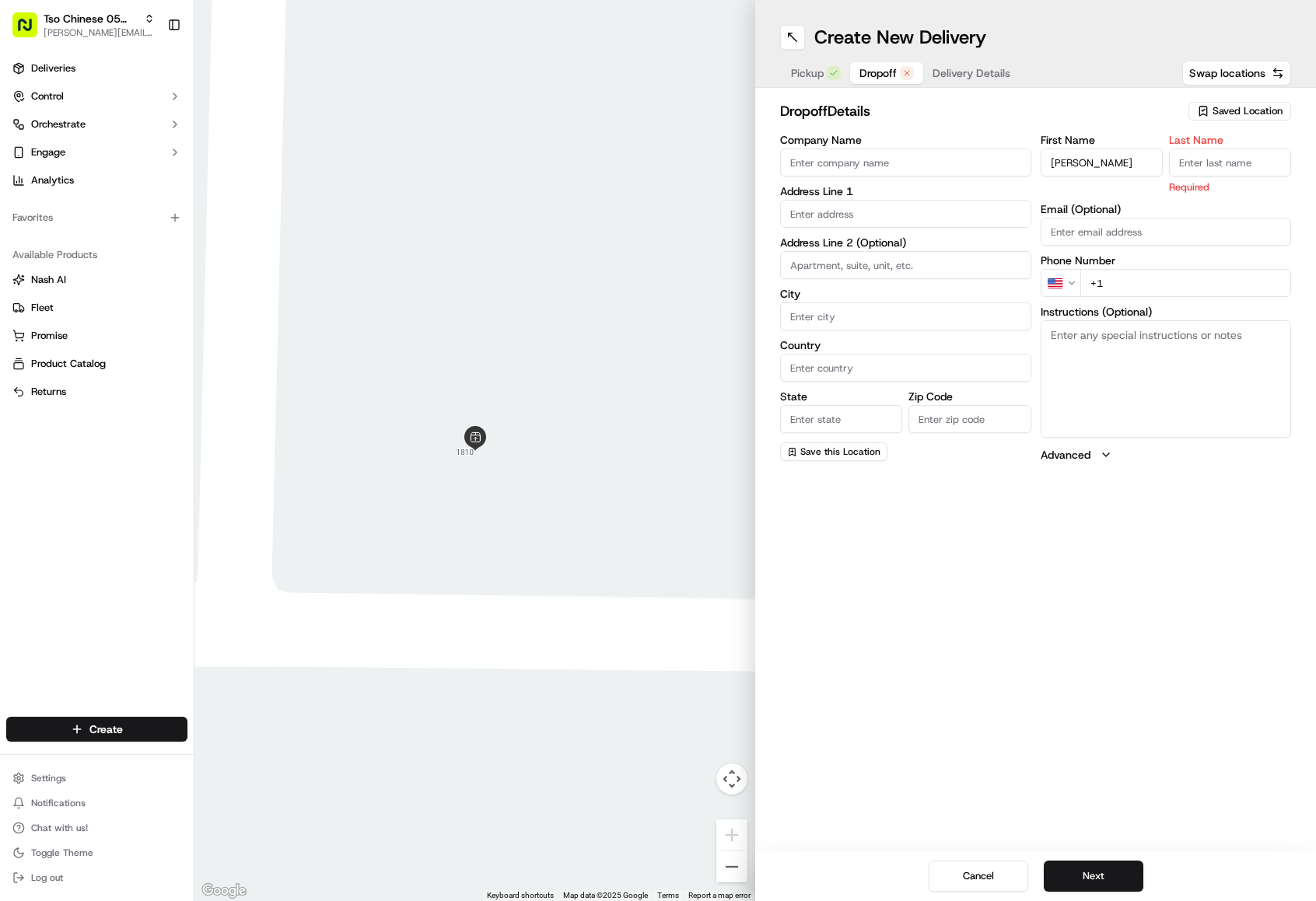
paste input "[PERSON_NAME]"
type input "[PERSON_NAME]"
click at [1197, 158] on input "Last Name" at bounding box center [1230, 162] width 123 height 28
type input ","
type input "."
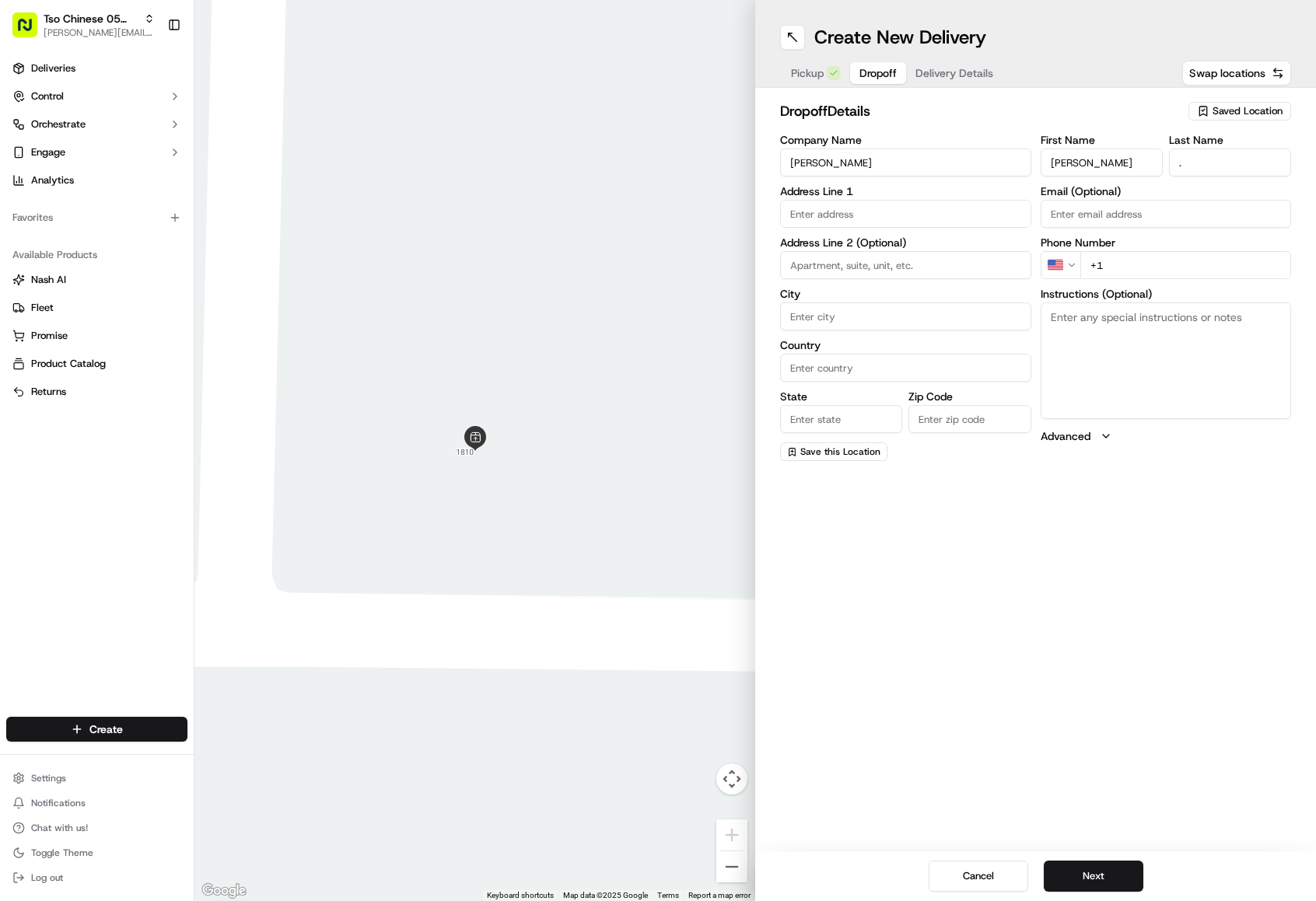
click at [1151, 269] on input "+1" at bounding box center [1187, 265] width 211 height 28
paste input "[PHONE_NUMBER]"
type input "[PHONE_NUMBER]"
click at [882, 210] on input "text" at bounding box center [906, 213] width 251 height 28
click at [924, 242] on div "[STREET_ADDRESS]" at bounding box center [906, 247] width 243 height 24
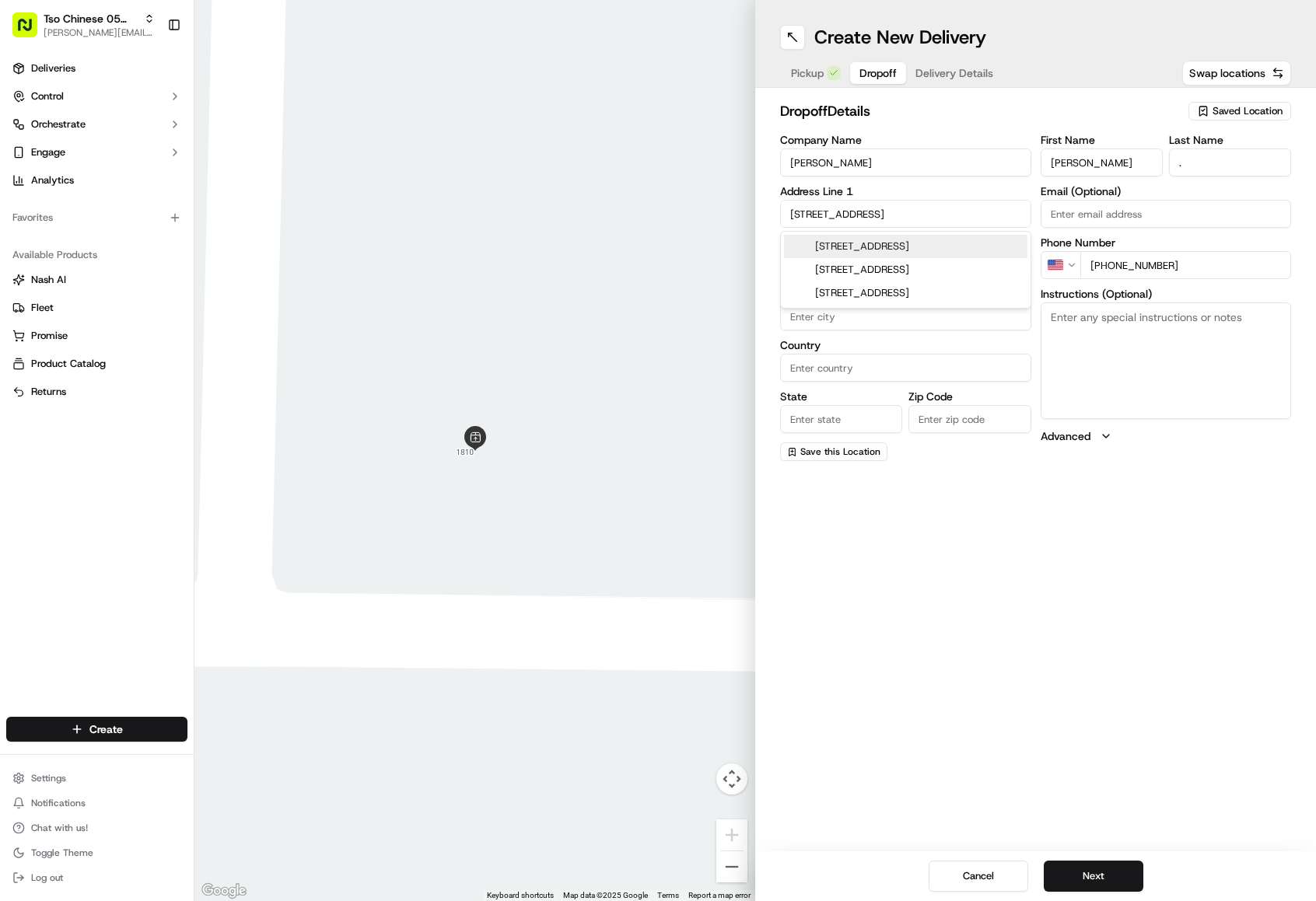
type input "[STREET_ADDRESS]"
type input "Austin"
type input "[GEOGRAPHIC_DATA]"
type input "78745"
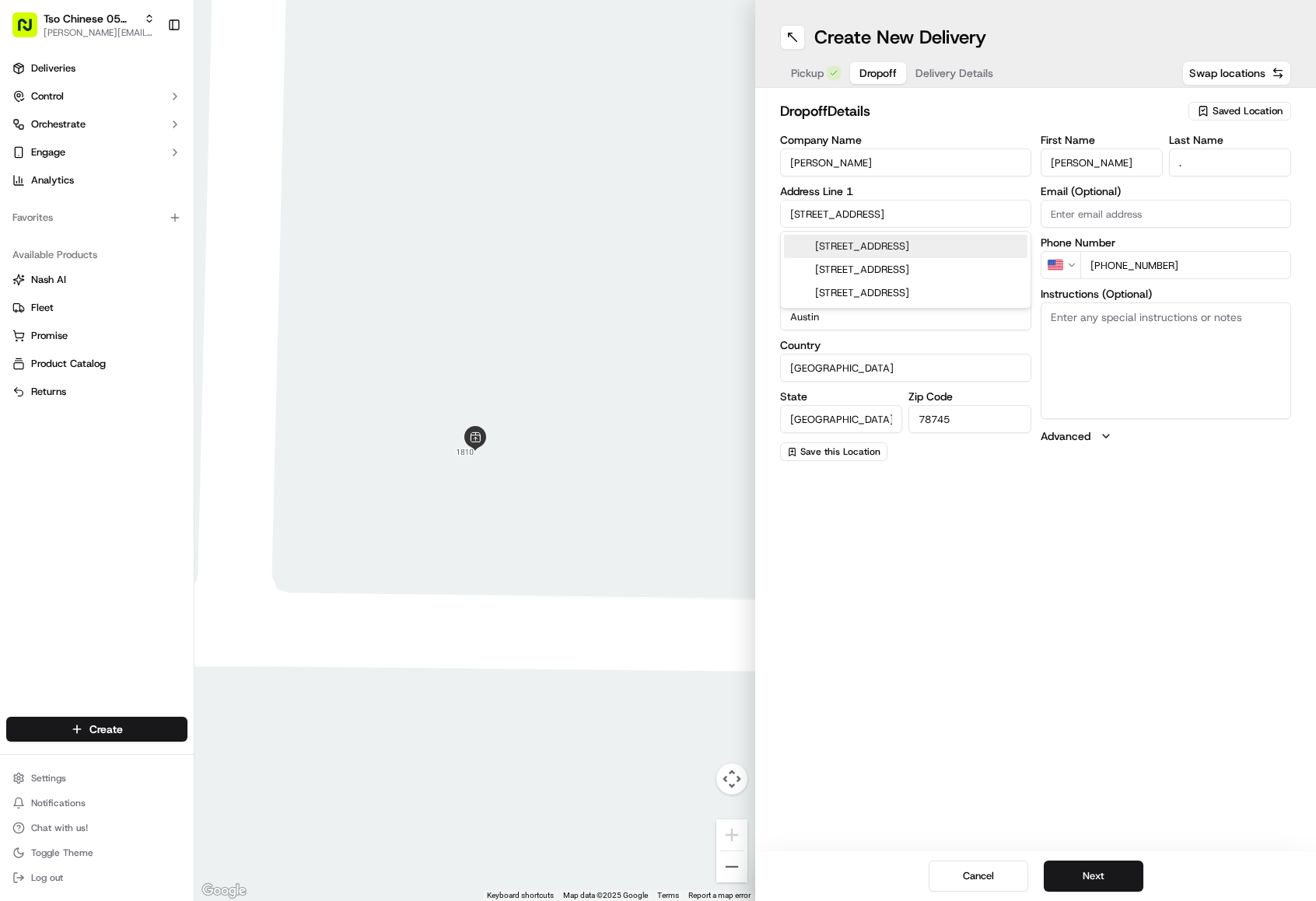
type input "[STREET_ADDRESS]"
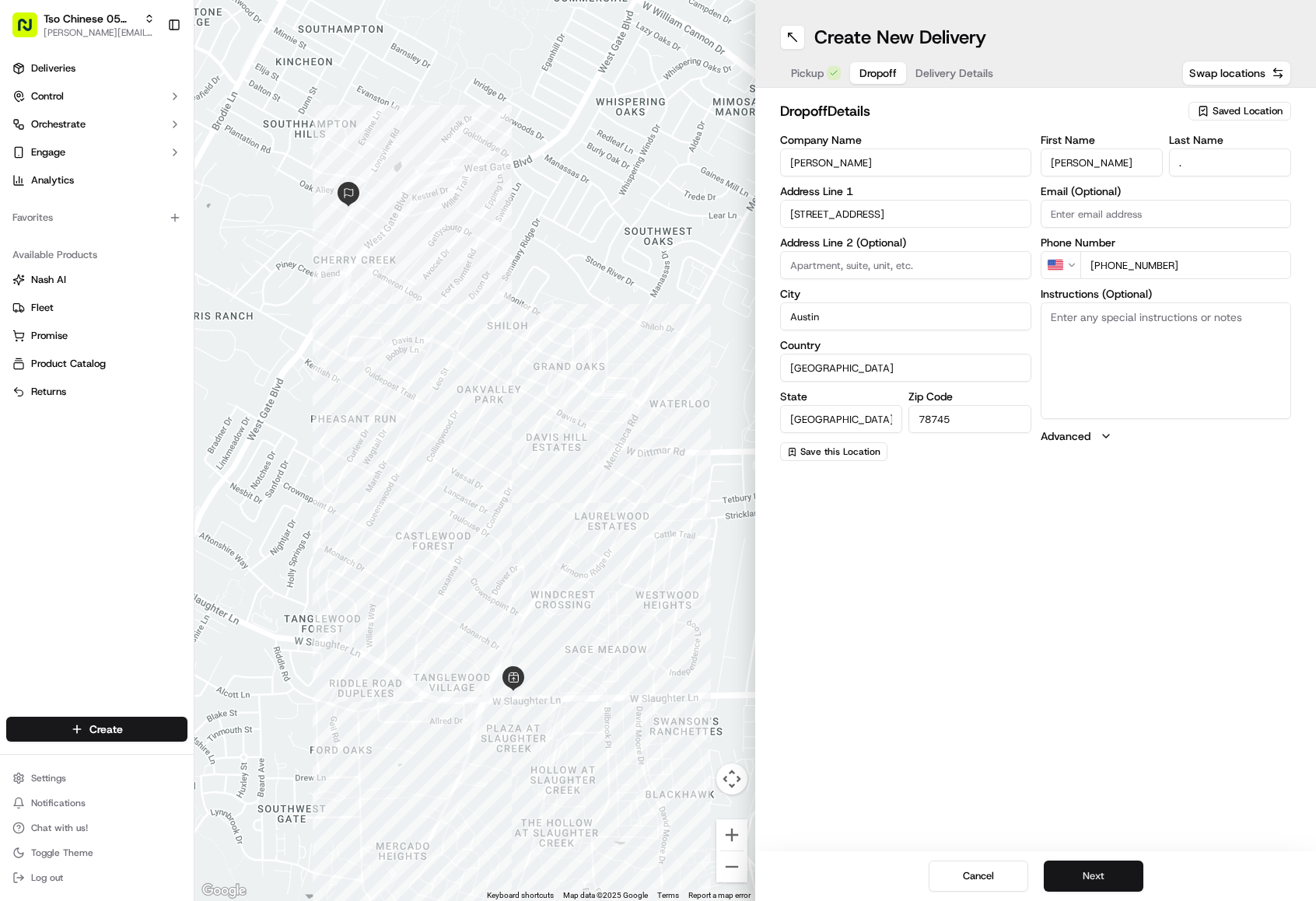
click at [1108, 875] on button "Next" at bounding box center [1094, 876] width 100 height 31
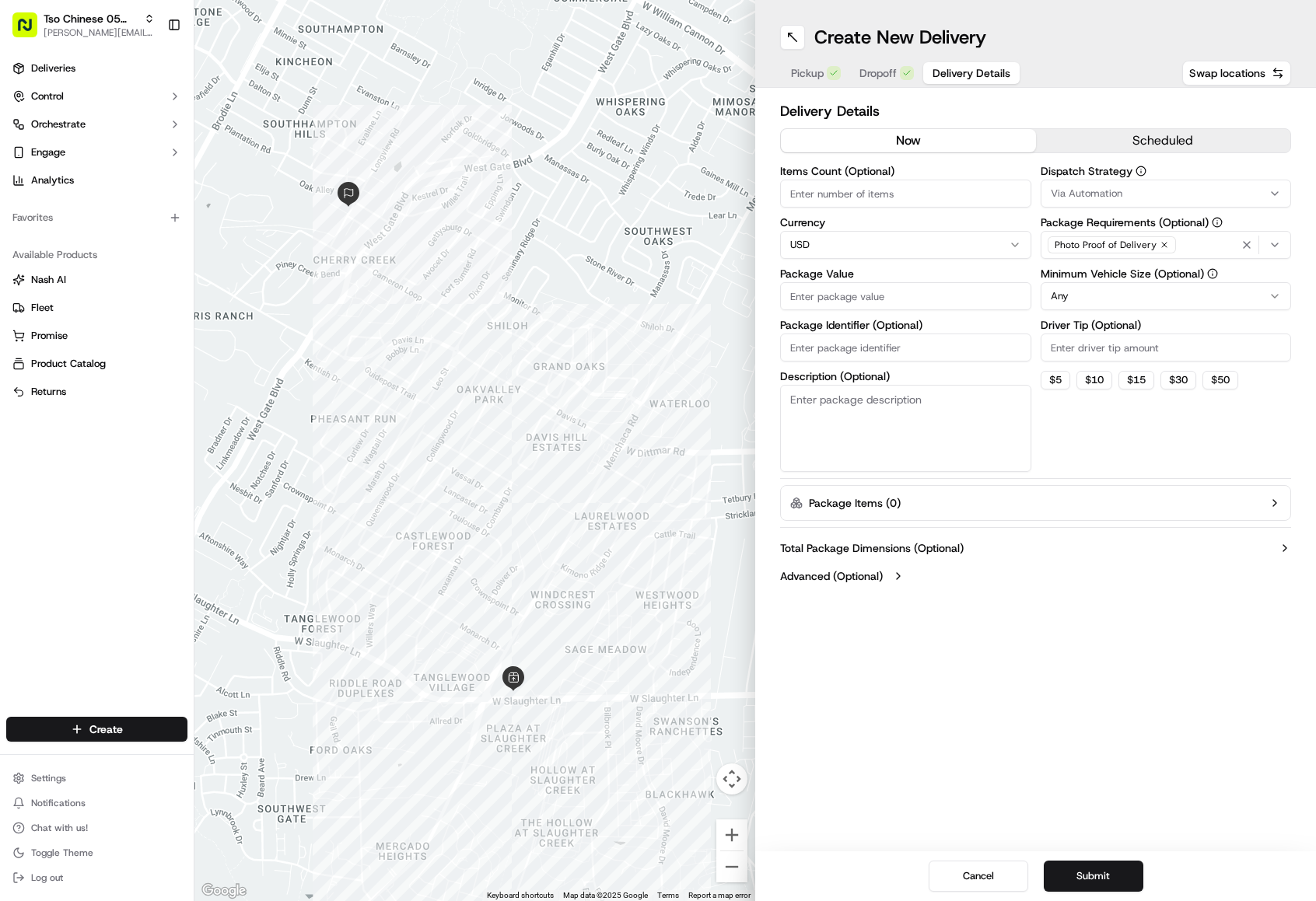
click at [1059, 345] on input "Driver Tip (Optional)" at bounding box center [1166, 348] width 251 height 28
type input "2.00"
click at [1063, 303] on html "Tso Chinese 05 Menchaca [EMAIL_ADDRESS][DOMAIN_NAME] Toggle Sidebar Deliveries …" at bounding box center [658, 450] width 1316 height 901
click at [1117, 190] on span "Via Automation" at bounding box center [1087, 194] width 71 height 14
click at [1122, 284] on span "Tso [PERSON_NAME] Strategy" at bounding box center [1162, 279] width 192 height 14
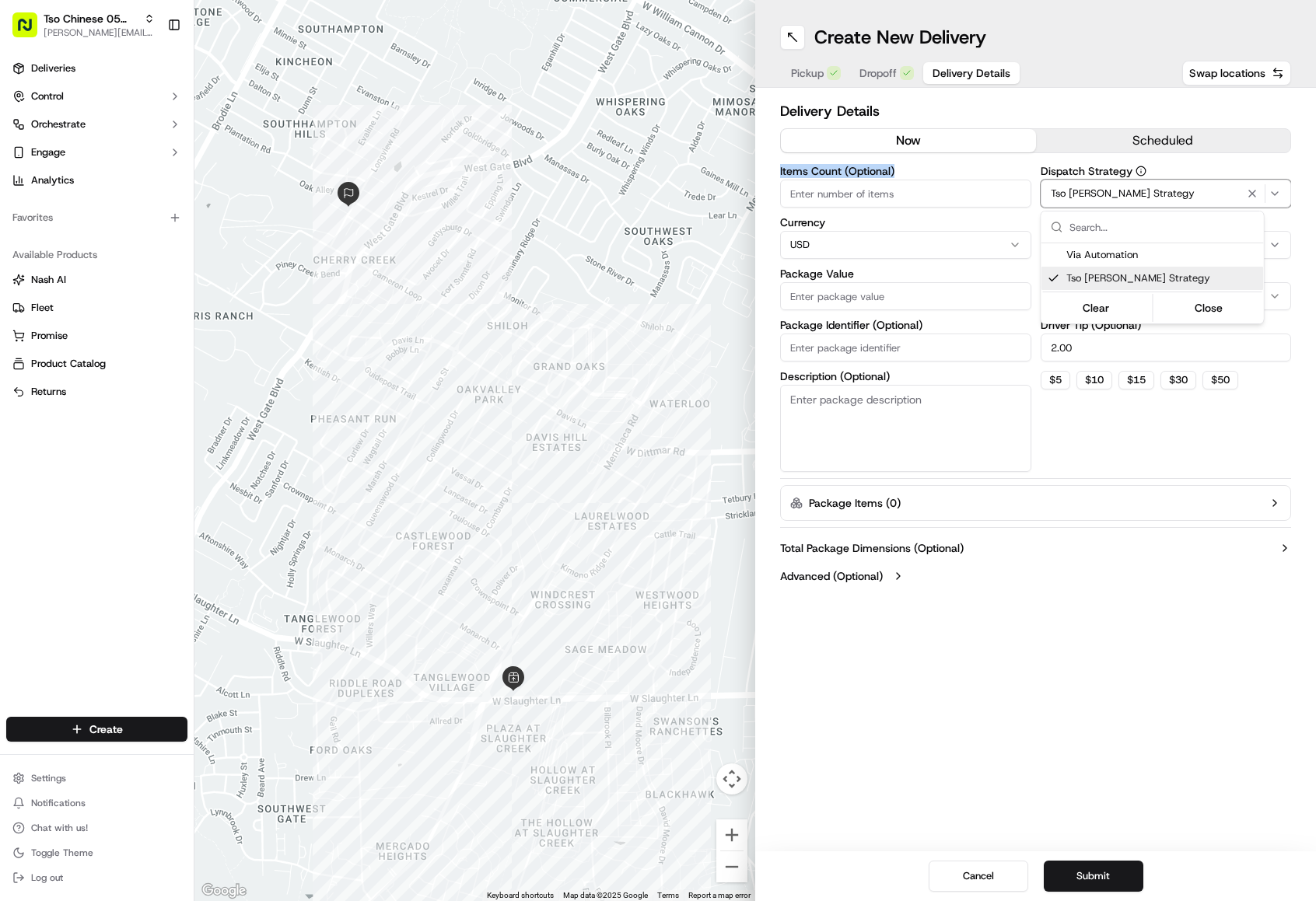
click at [852, 197] on html "Tso Chinese 05 Menchaca [EMAIL_ADDRESS][DOMAIN_NAME] Toggle Sidebar Deliveries …" at bounding box center [658, 450] width 1316 height 901
click at [852, 197] on input "Items Count (Optional)" at bounding box center [906, 194] width 251 height 28
type input "3"
click at [926, 294] on input "Package Value" at bounding box center [906, 296] width 251 height 28
type input "39.89"
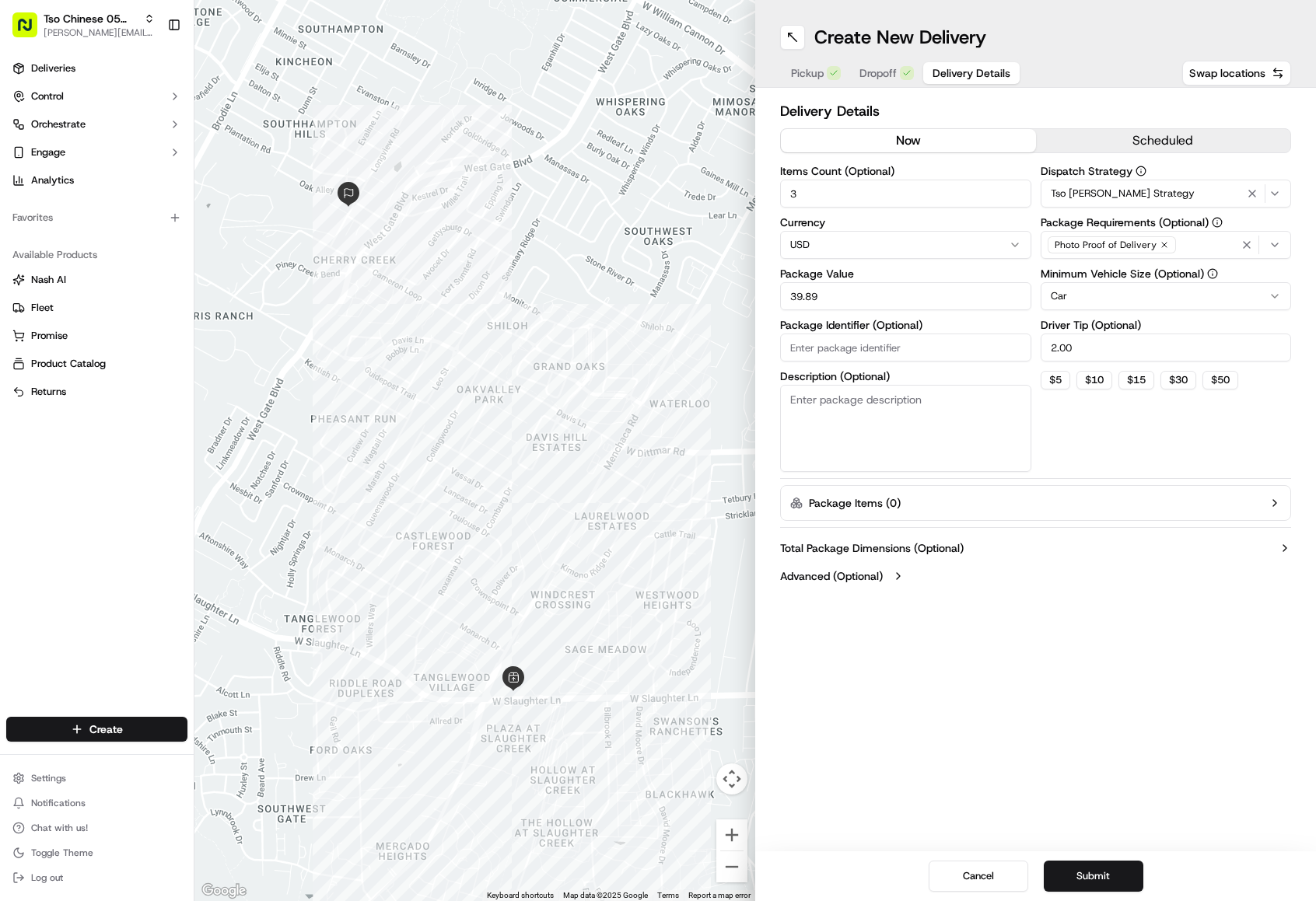
click at [1108, 875] on button "Submit" at bounding box center [1094, 876] width 100 height 31
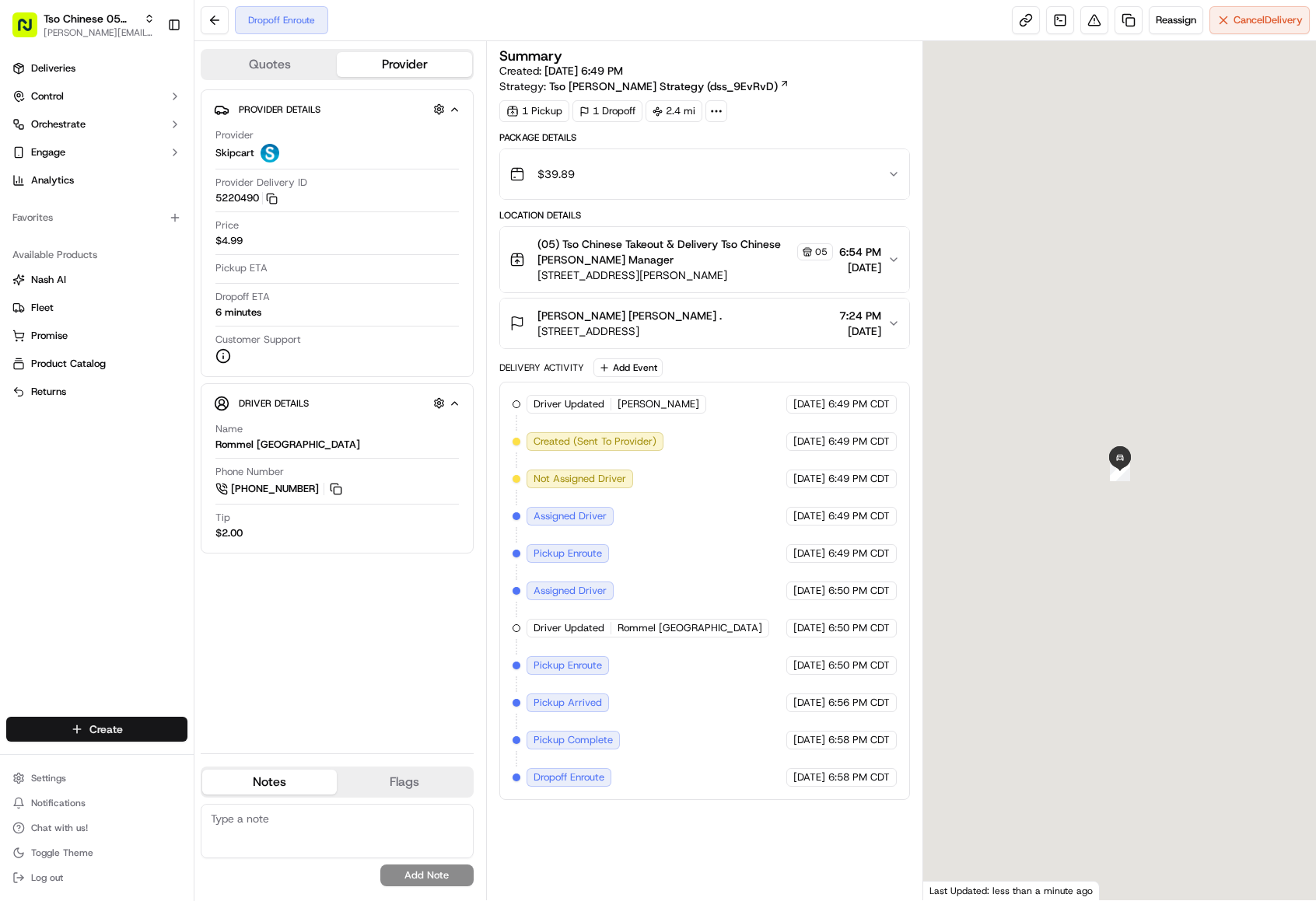
click at [116, 718] on html "Tso Chinese 05 Menchaca [EMAIL_ADDRESS][DOMAIN_NAME] Toggle Sidebar Deliveries …" at bounding box center [658, 450] width 1316 height 901
click at [262, 750] on link "Delivery" at bounding box center [282, 758] width 174 height 28
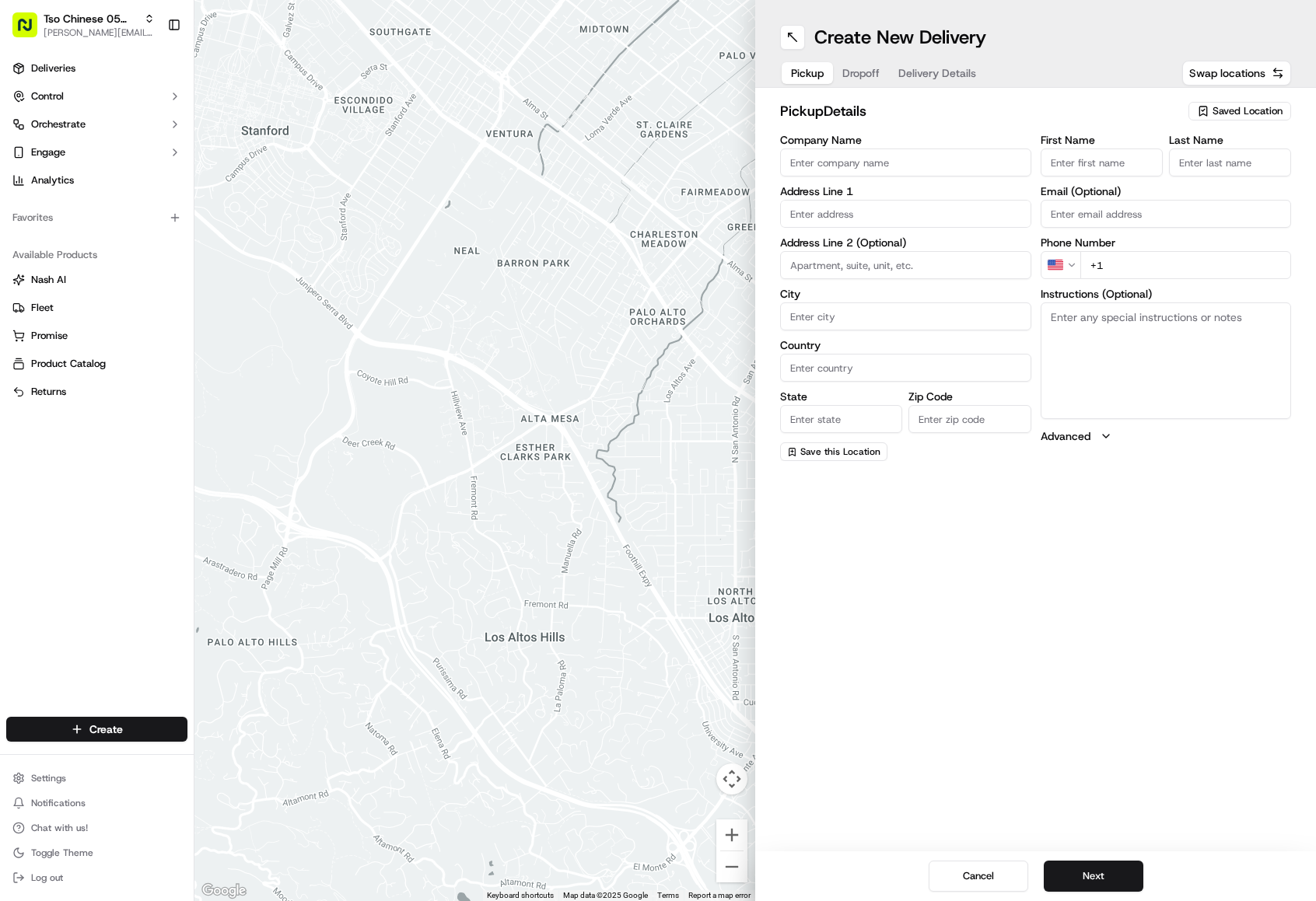
click at [1221, 110] on span "Saved Location" at bounding box center [1247, 111] width 70 height 14
click at [1219, 166] on span "(05) Tso Chinese Takeout & Delivery (05)" at bounding box center [1213, 170] width 192 height 14
type input "(05) Tso Chinese Takeout & Delivery"
type input "[STREET_ADDRESS][PERSON_NAME]"
type input "Ste 100"
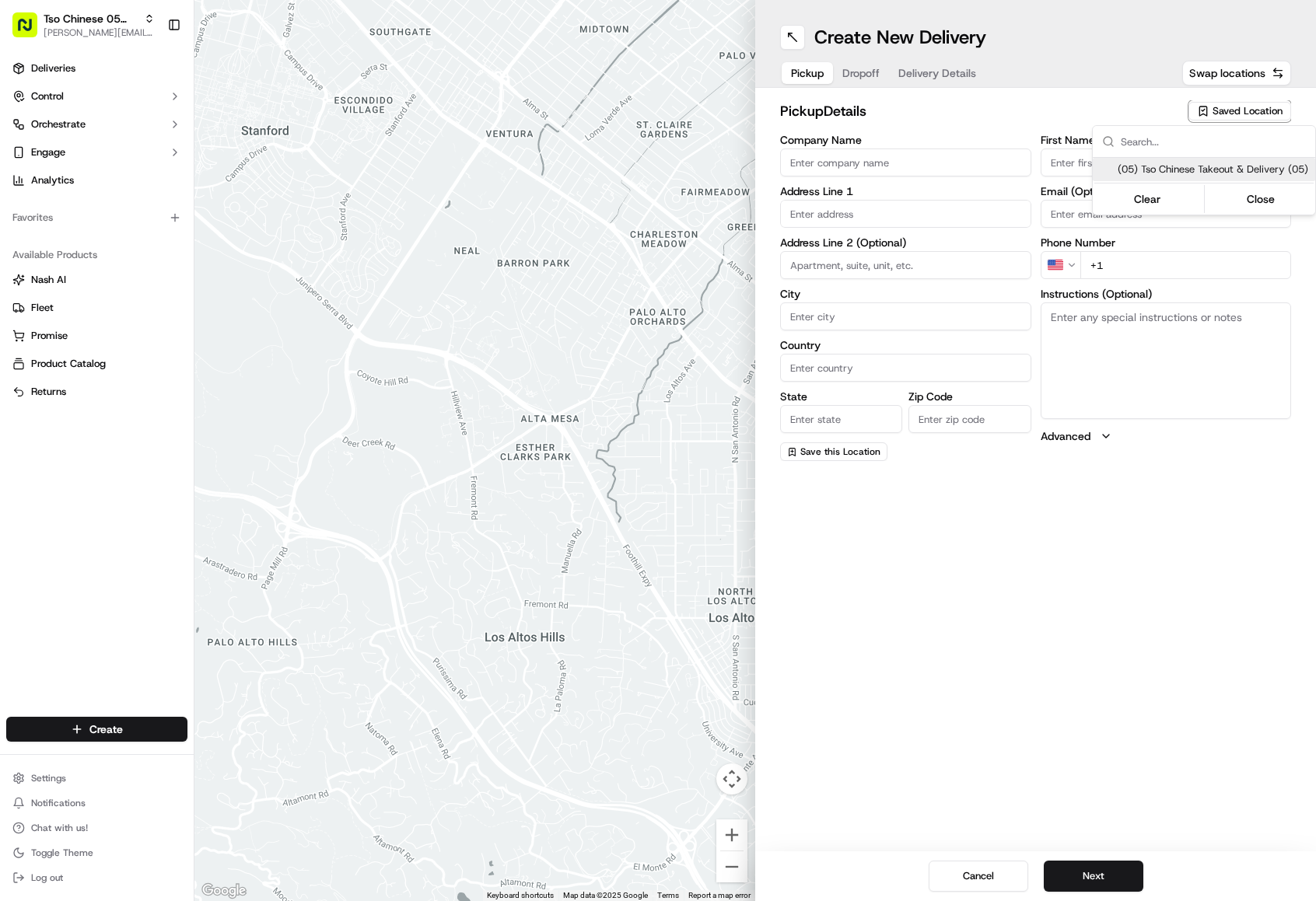
type input "Austin"
type input "US"
type input "[GEOGRAPHIC_DATA]"
type input "78748"
type input "Tso Chinese"
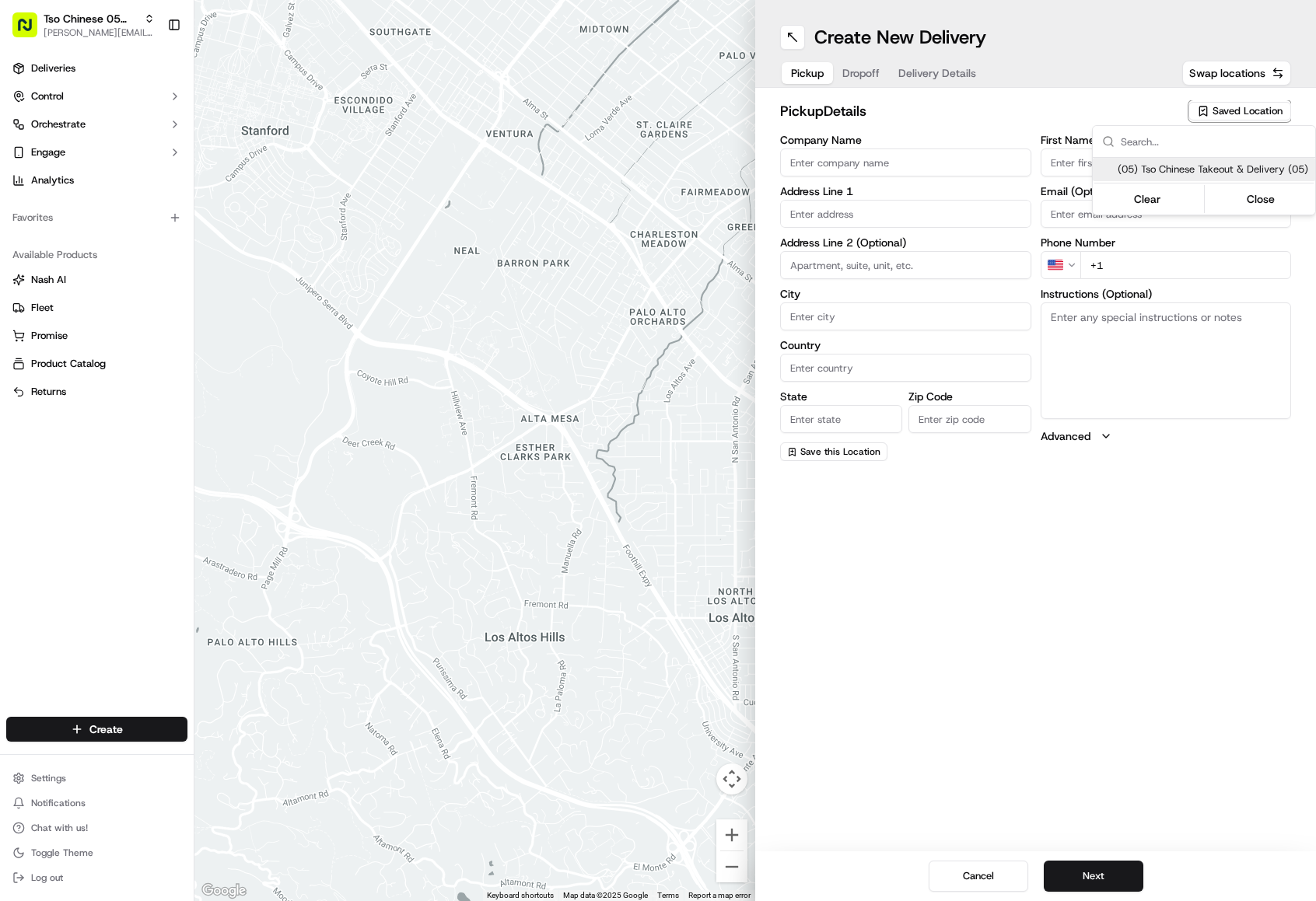
type input "[PERSON_NAME] Manager"
type input "[EMAIL_ADDRESS][DOMAIN_NAME]"
type input "[PHONE_NUMBER]"
type textarea "Submit a picture displaying address & food as Proof of Delivery. Envía una foto…"
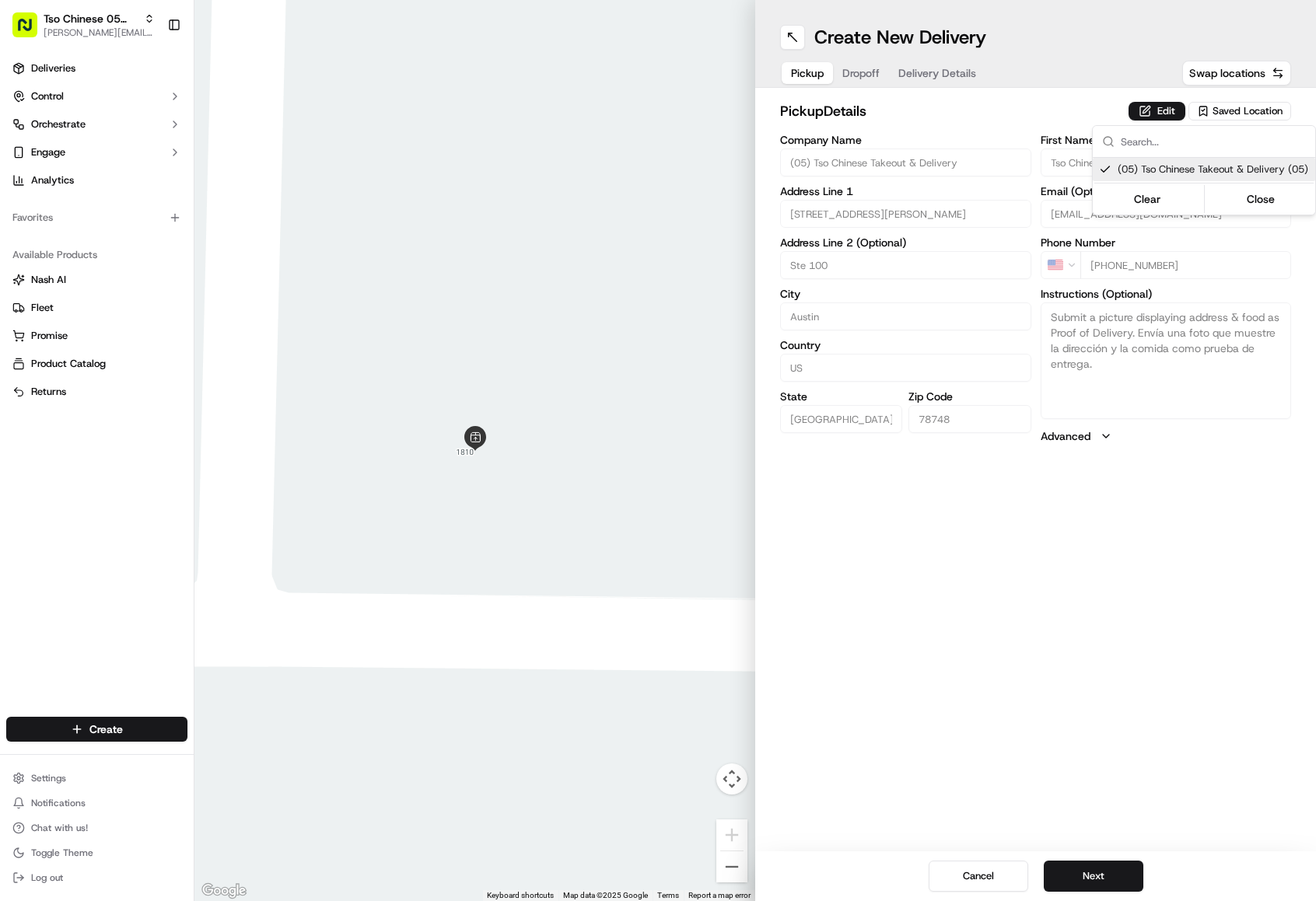
click at [946, 147] on html "Tso Chinese 05 Menchaca [EMAIL_ADDRESS][DOMAIN_NAME] Toggle Sidebar Deliveries …" at bounding box center [658, 450] width 1316 height 901
click at [869, 90] on div "pickup Details Edit Saved Location Company Name (05) Tso Chinese Takeout & Deli…" at bounding box center [1035, 272] width 561 height 369
click at [863, 75] on span "Dropoff" at bounding box center [862, 73] width 38 height 16
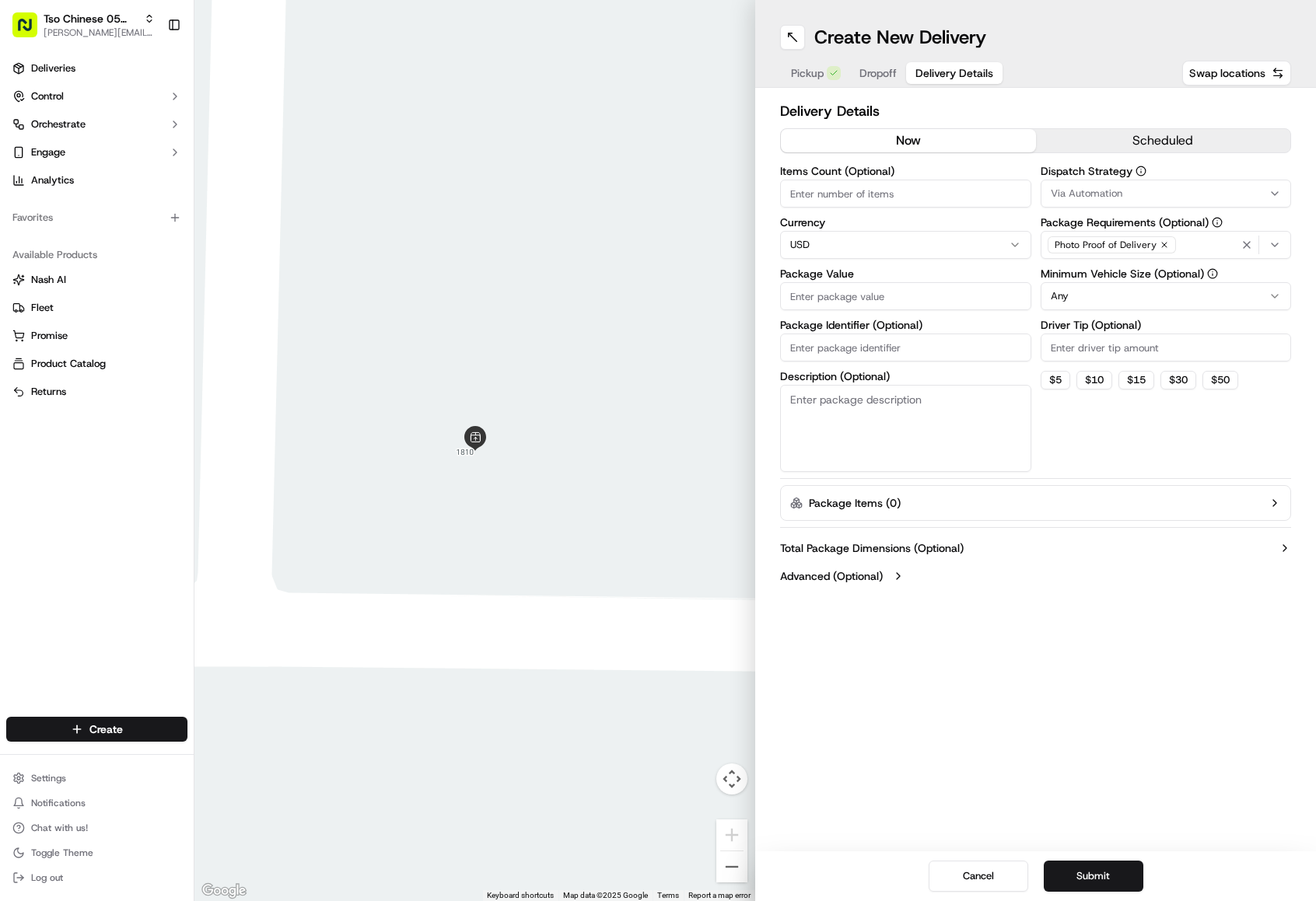
click at [943, 74] on span "Delivery Details" at bounding box center [954, 73] width 78 height 16
click at [910, 330] on label "Package Identifier (Optional)" at bounding box center [906, 325] width 251 height 11
click at [910, 334] on input "Package Identifier (Optional)" at bounding box center [906, 348] width 251 height 28
paste input "9DHXFRI"
type input "9DHXFRI"
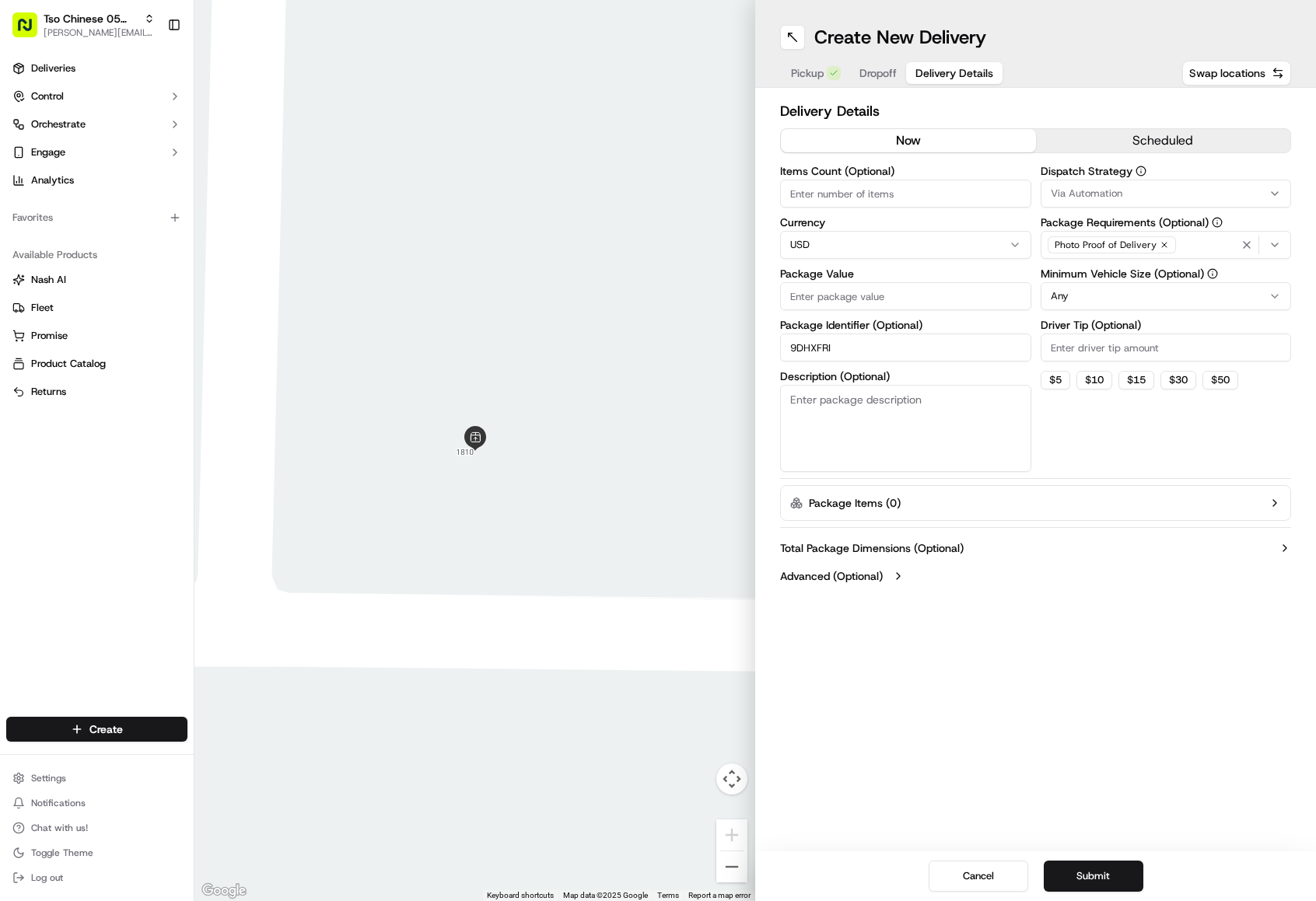
click at [1112, 334] on div "Driver Tip (Optional)" at bounding box center [1166, 341] width 251 height 42
click at [1110, 345] on input "Driver Tip (Optional)" at bounding box center [1166, 348] width 251 height 28
type input "3"
type input "2.00"
click at [1087, 208] on div "Dispatch Strategy Via Automation Package Requirements (Optional) Photo Proof of…" at bounding box center [1166, 319] width 251 height 306
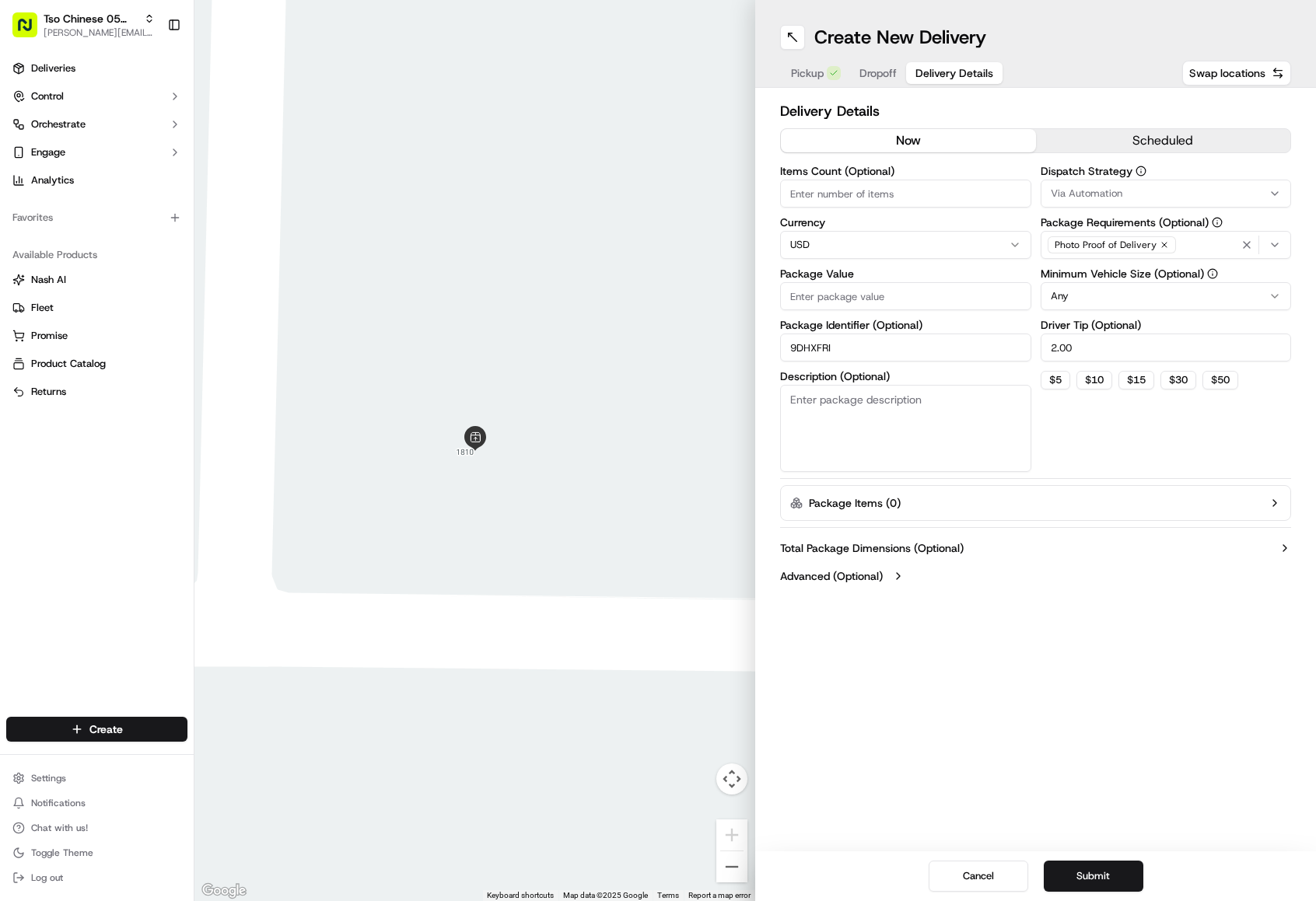
click at [1086, 204] on button "Via Automation" at bounding box center [1166, 194] width 251 height 28
click at [1106, 284] on span "Tso [PERSON_NAME] Strategy" at bounding box center [1162, 279] width 192 height 14
click at [968, 206] on html "Tso Chinese 05 Menchaca [EMAIL_ADDRESS][DOMAIN_NAME] Toggle Sidebar Deliveries …" at bounding box center [658, 450] width 1316 height 901
click at [968, 206] on input "Items Count (Optional)" at bounding box center [906, 194] width 251 height 28
type input "8"
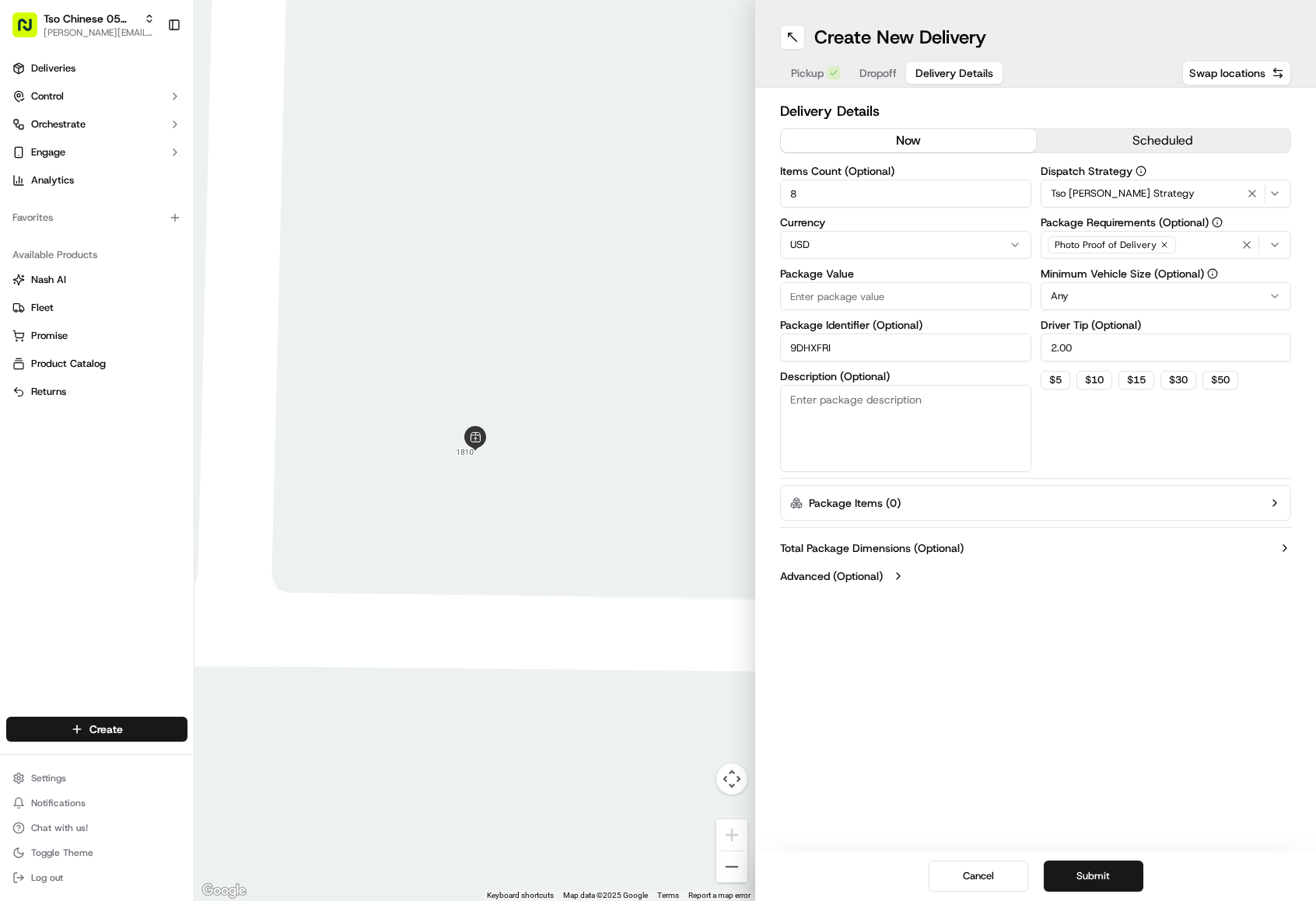
click at [886, 298] on input "Package Value" at bounding box center [906, 296] width 251 height 28
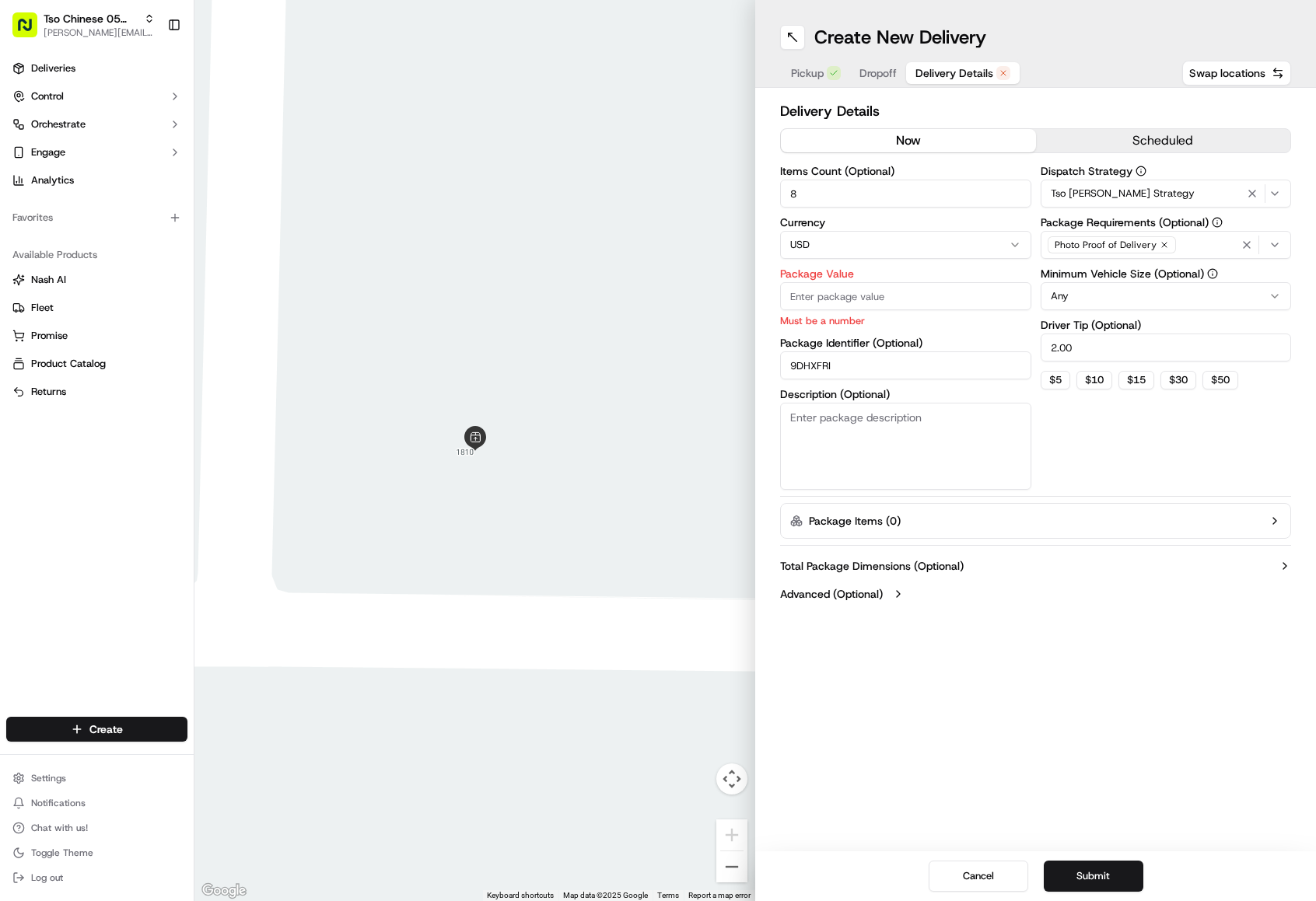
click at [825, 296] on input "Package Value" at bounding box center [906, 296] width 251 height 28
click at [796, 300] on input "Package Value" at bounding box center [906, 296] width 251 height 28
click at [774, 302] on div "Delivery Details now scheduled Items Count (Optional) 8 Currency USD Package Va…" at bounding box center [1035, 354] width 561 height 532
click at [796, 296] on input "Package Value" at bounding box center [906, 296] width 251 height 28
type input "68.74"
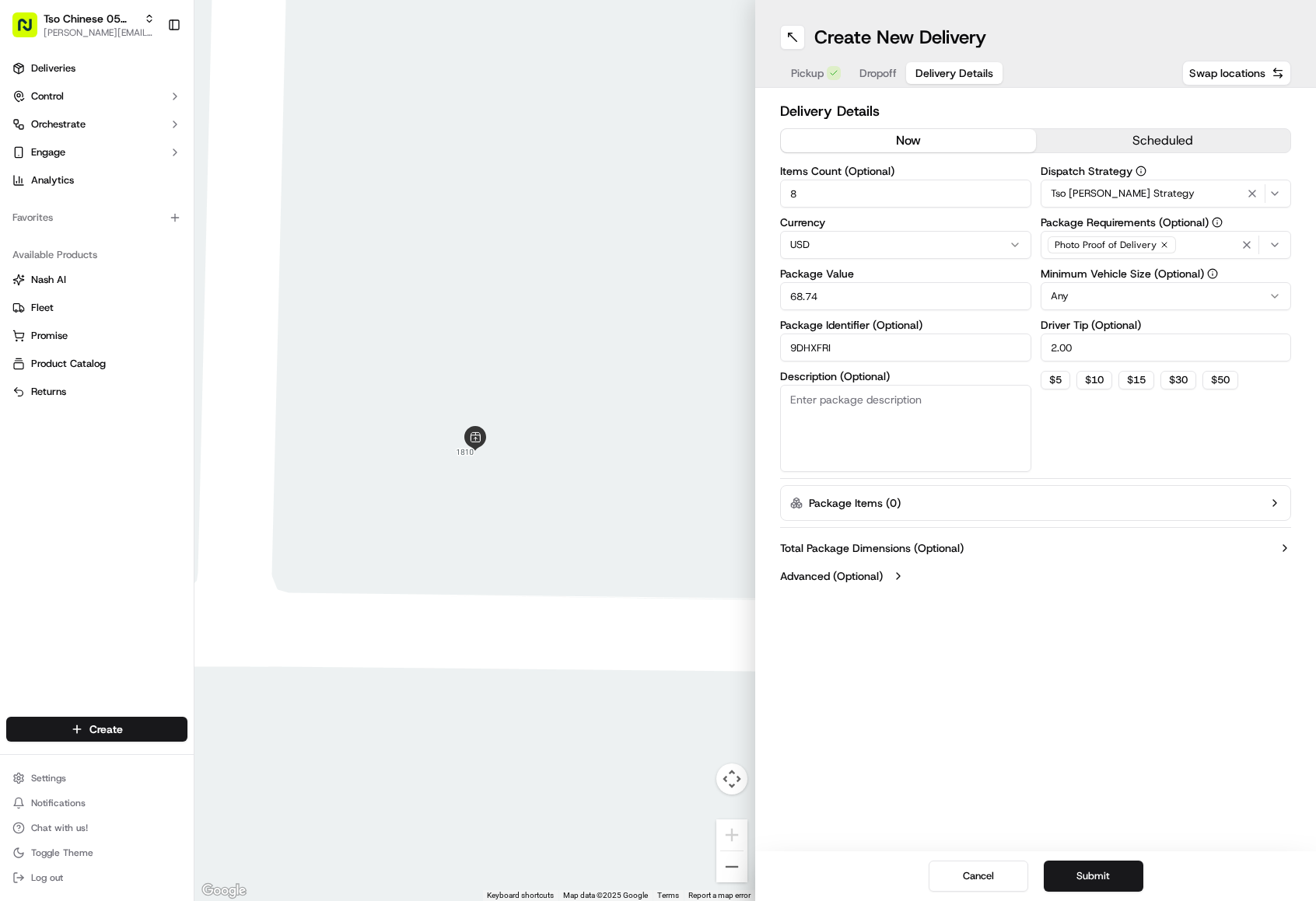
click at [1108, 455] on div "Dispatch Strategy Tso [PERSON_NAME] Strategy Package Requirements (Optional) Ph…" at bounding box center [1166, 319] width 251 height 306
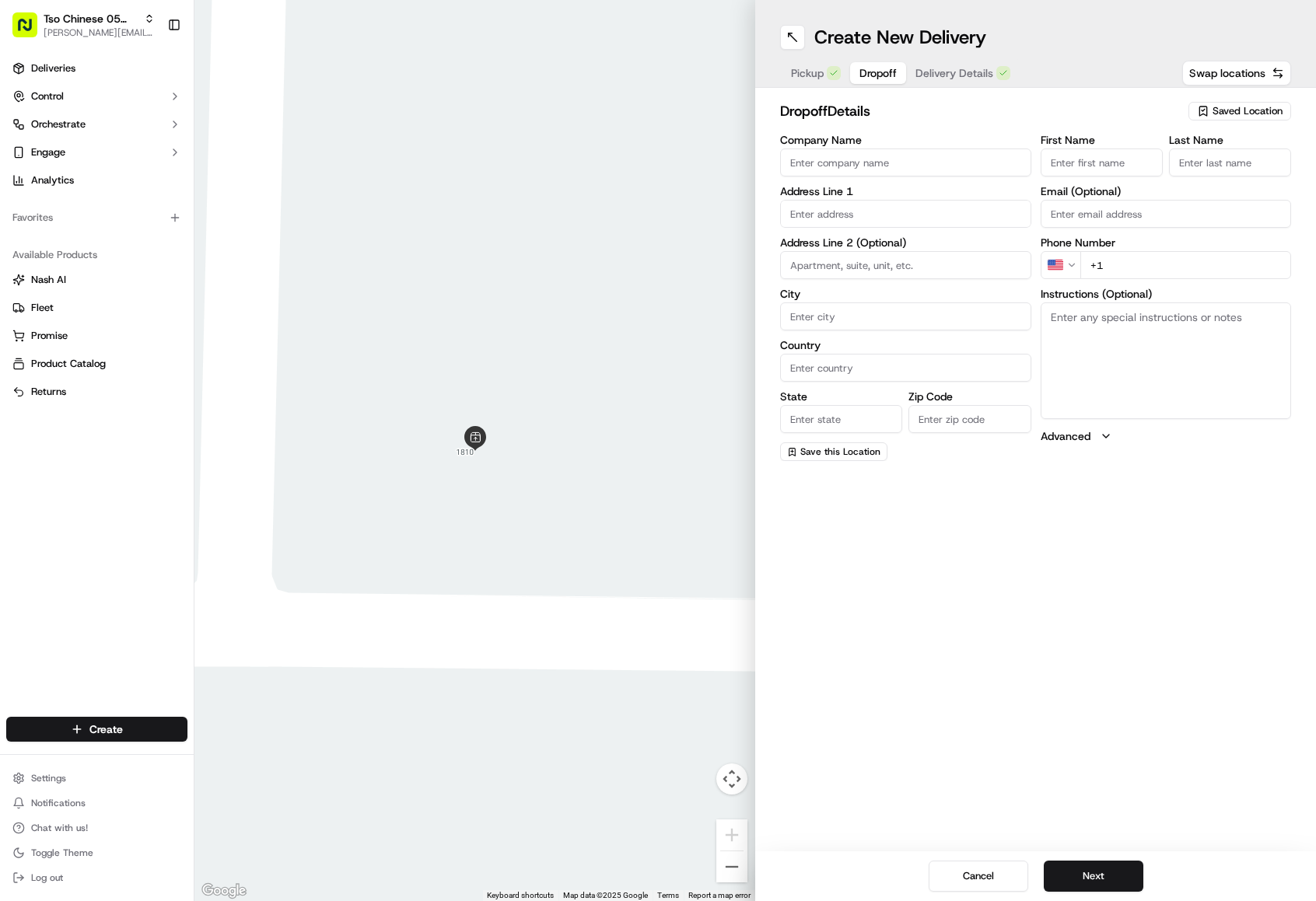
click at [882, 69] on span "Dropoff" at bounding box center [878, 73] width 38 height 16
click at [912, 216] on input "text" at bounding box center [906, 213] width 251 height 28
paste input "[STREET_ADDRESS]"
click at [940, 237] on div "[STREET_ADDRESS]" at bounding box center [906, 247] width 243 height 24
type input "[STREET_ADDRESS]"
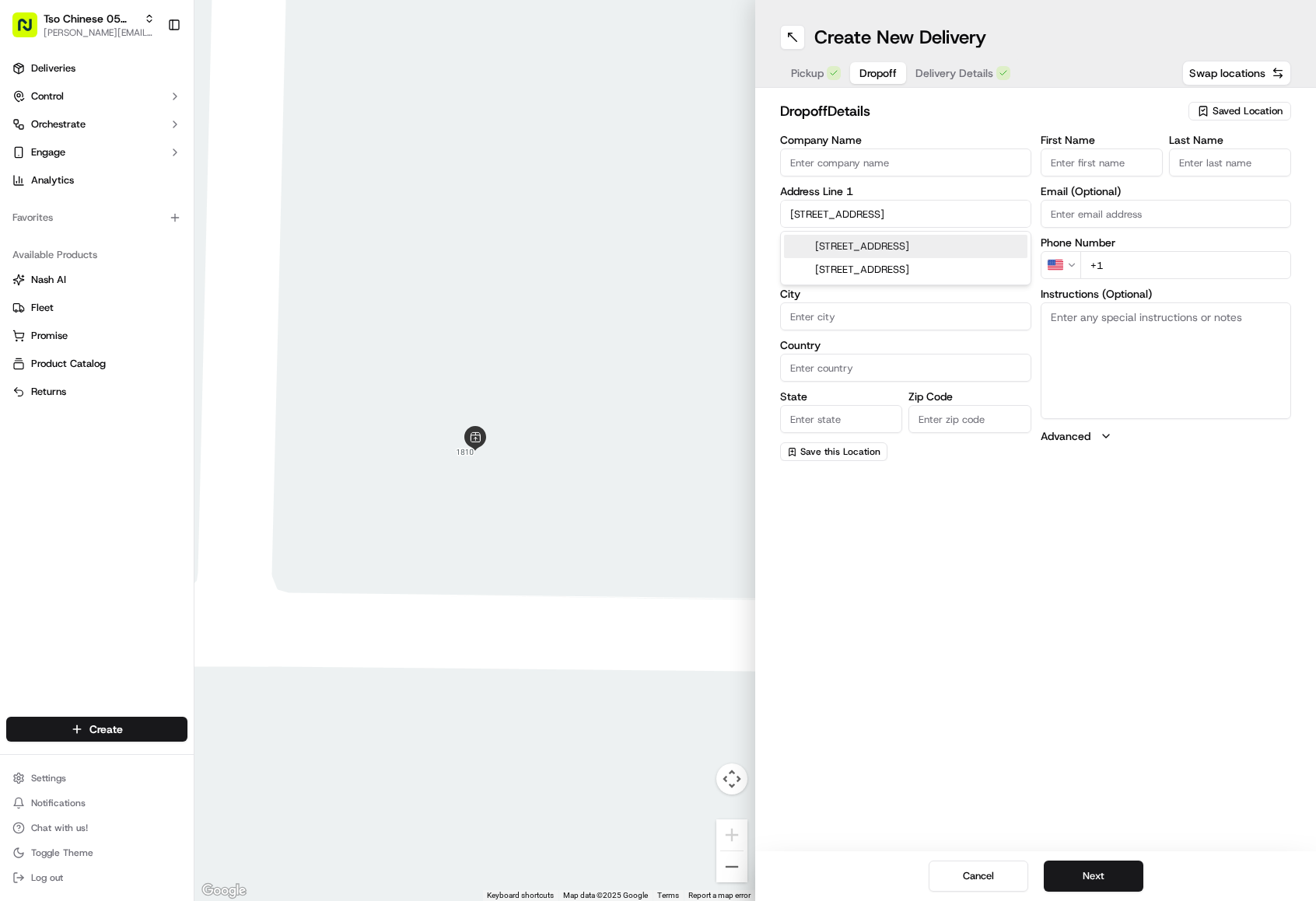
type input "Austin"
type input "[GEOGRAPHIC_DATA]"
type input "78747"
type input "[STREET_ADDRESS]"
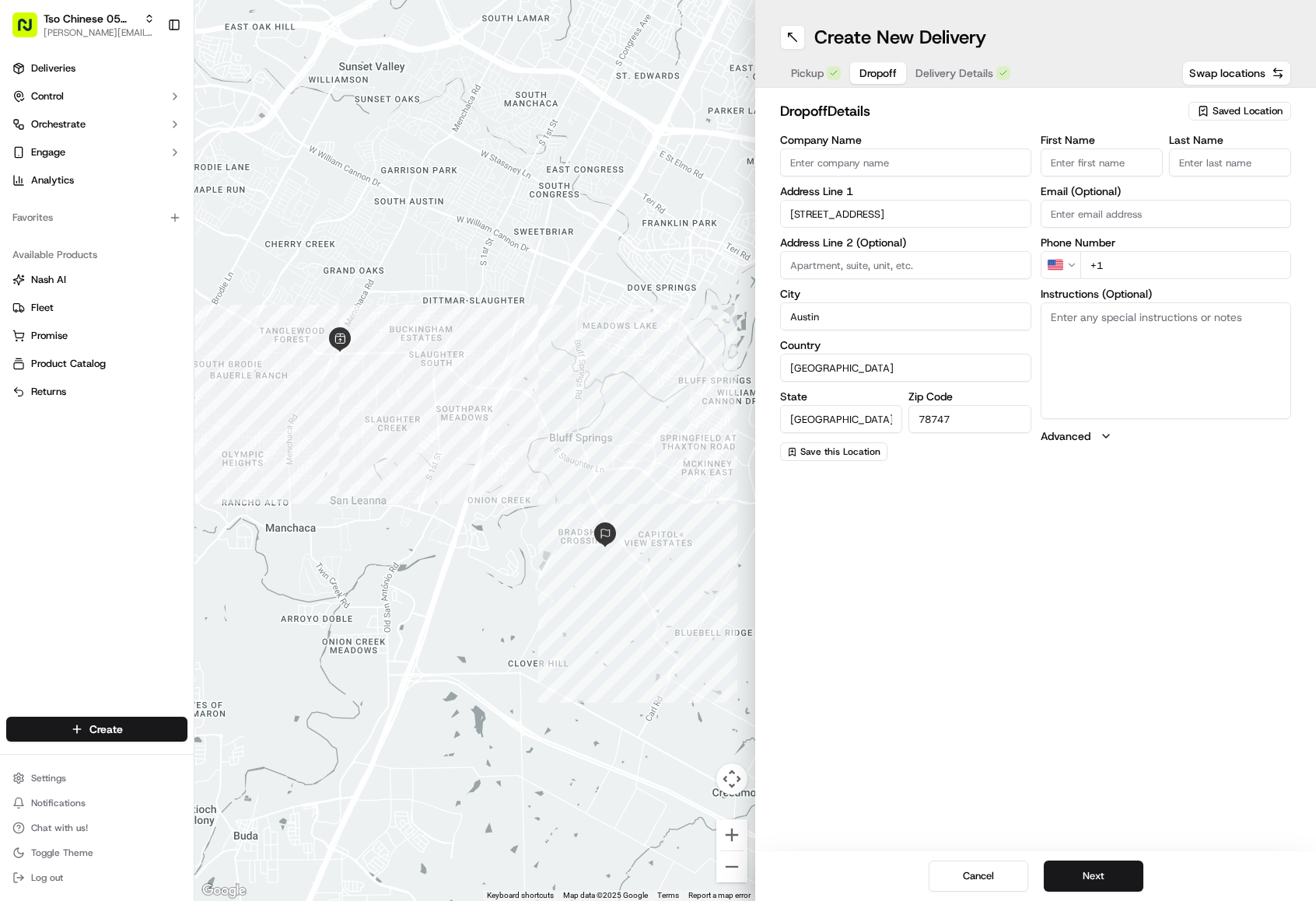
click at [1090, 159] on input "First Name" at bounding box center [1102, 162] width 123 height 28
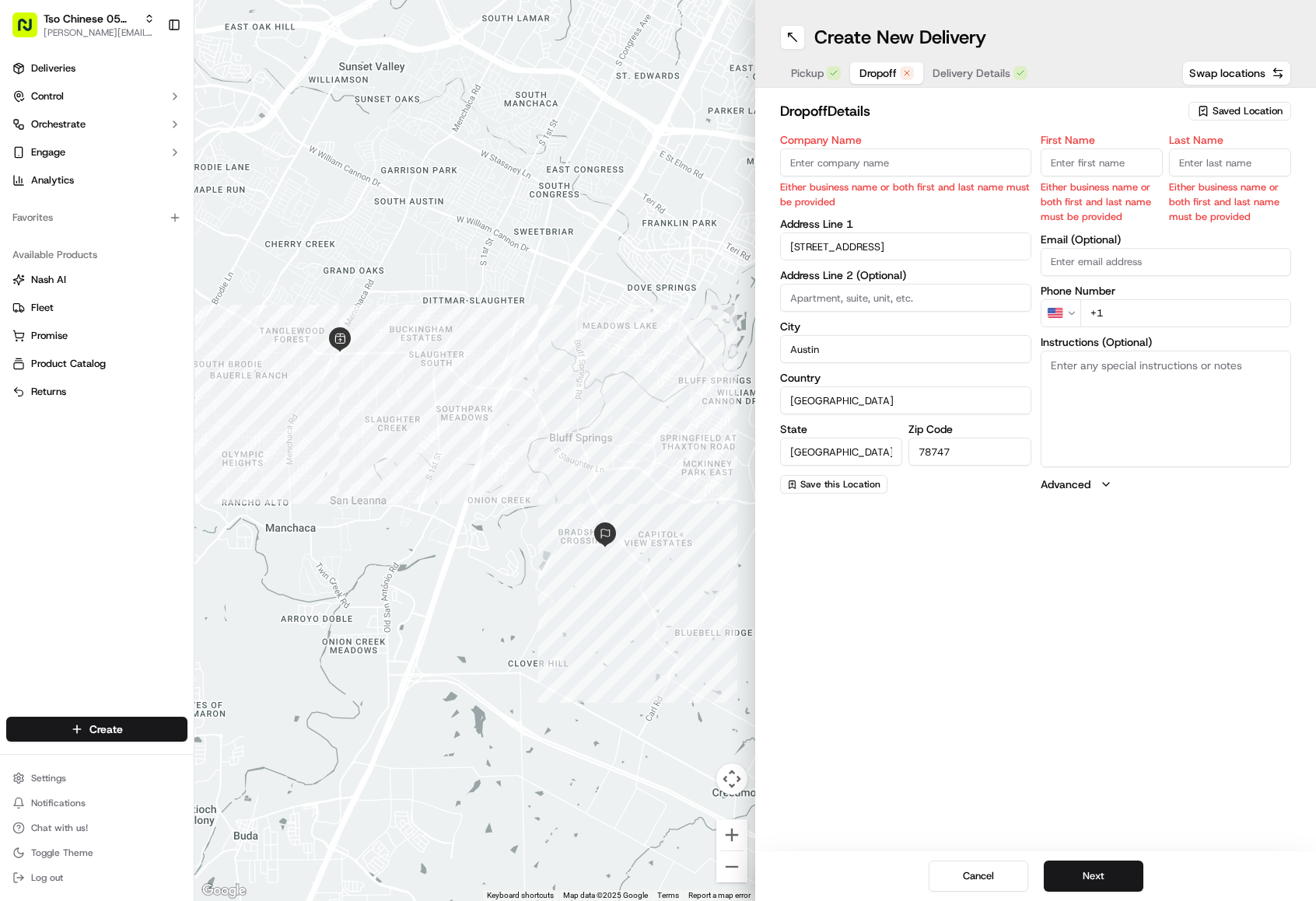
click at [1112, 170] on input "First Name" at bounding box center [1102, 162] width 123 height 28
paste input "[PERSON_NAME]"
type input "[PERSON_NAME]"
click at [1233, 149] on input "Last Name" at bounding box center [1230, 162] width 123 height 28
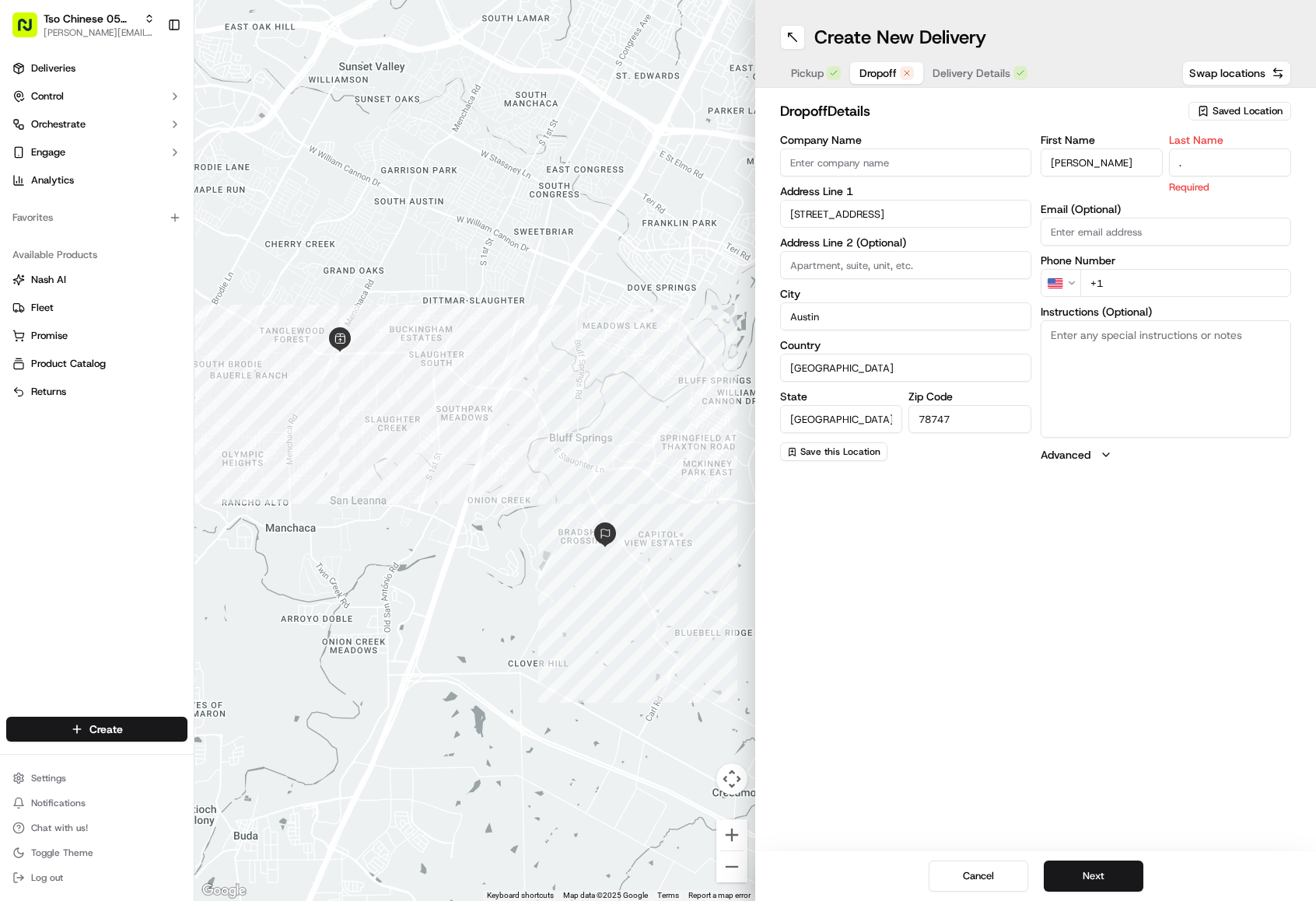
type input "."
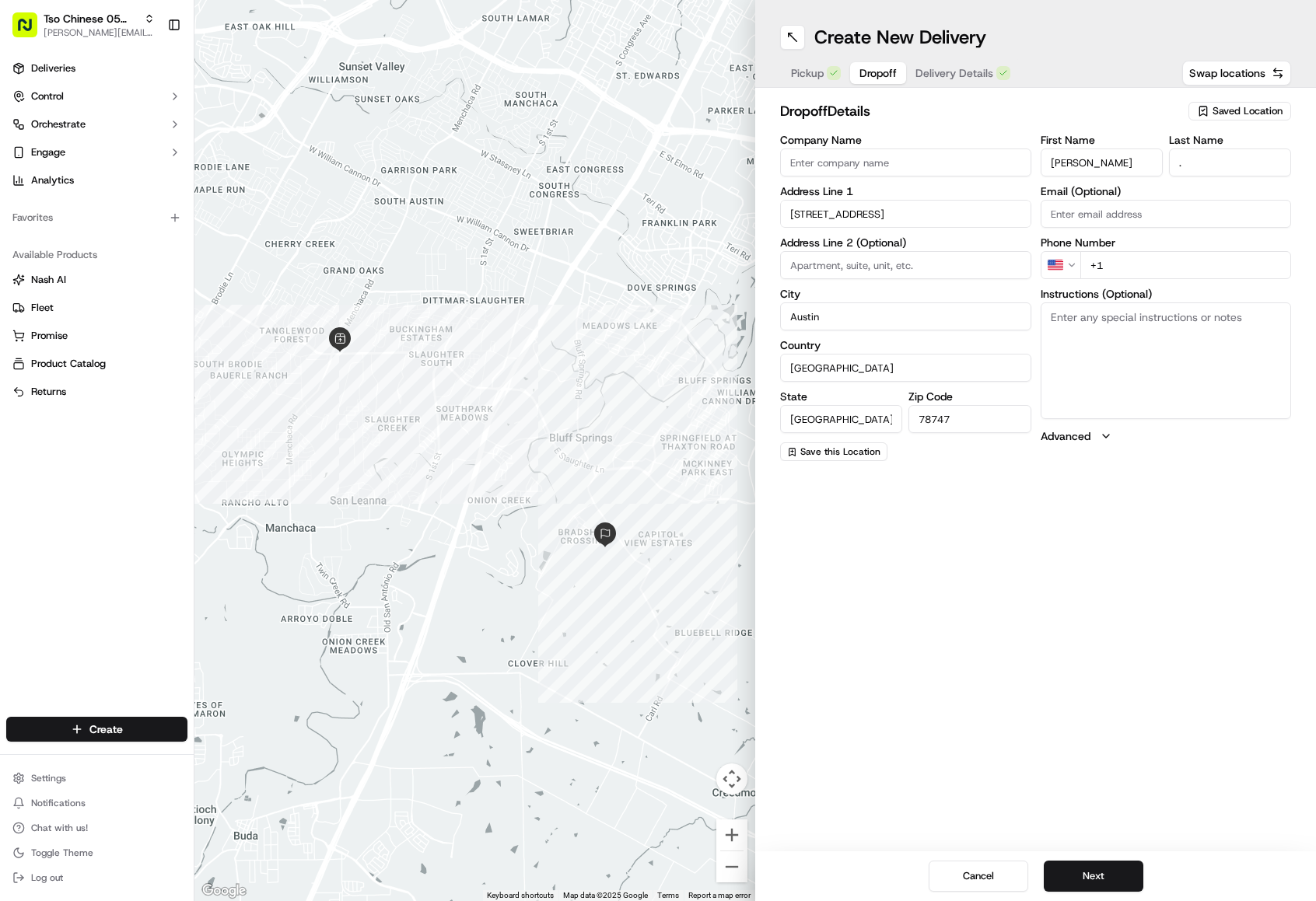
click at [1172, 278] on input "+1" at bounding box center [1187, 265] width 211 height 28
paste input "[PHONE_NUMBER]"
type input "[PHONE_NUMBER]"
click at [1070, 623] on div "Create New Delivery Pickup Dropoff Delivery Details Swap locations dropoff Deta…" at bounding box center [1035, 450] width 561 height 901
click at [1103, 859] on div "Cancel Next" at bounding box center [1035, 876] width 561 height 49
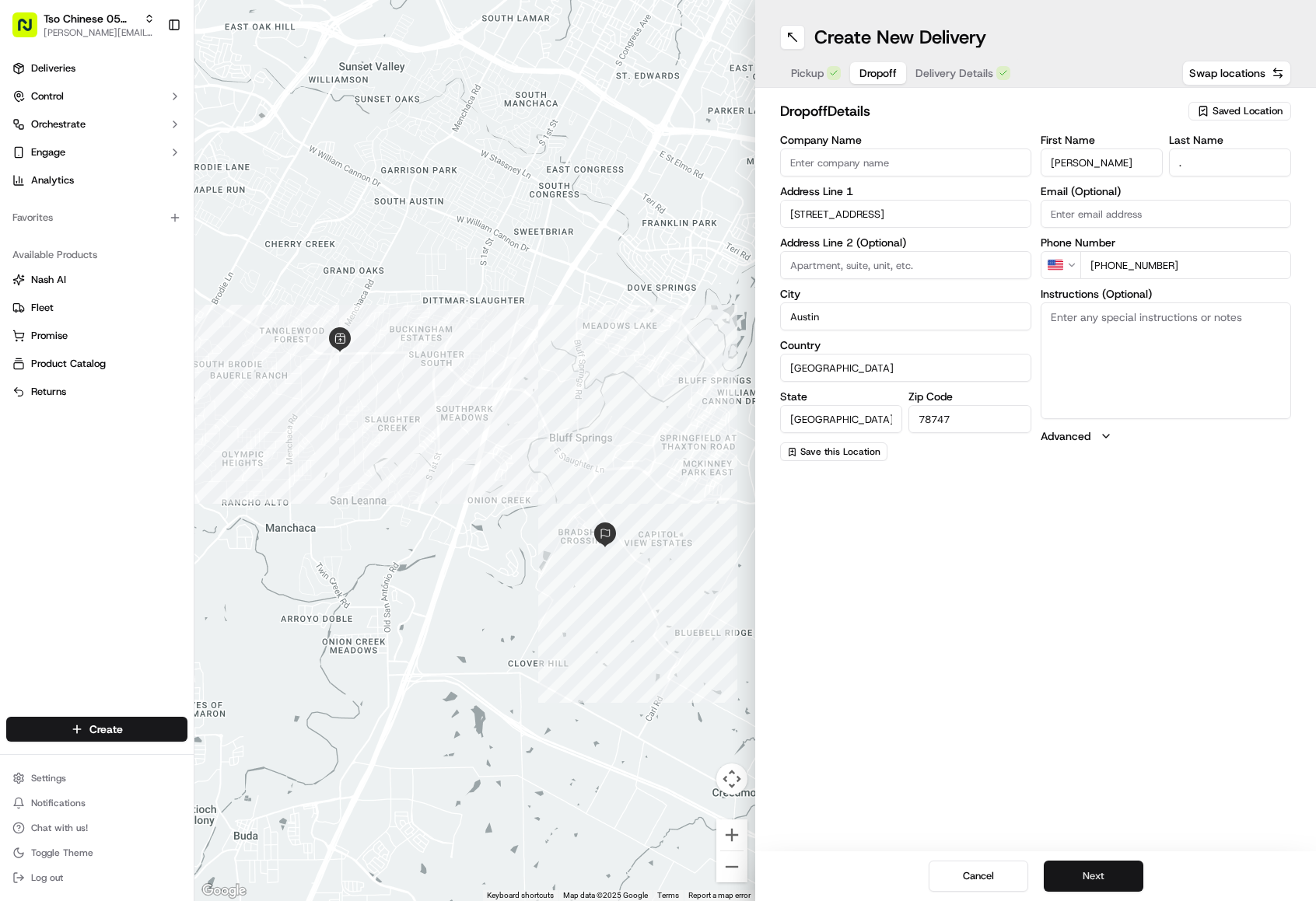
click at [1103, 867] on button "Next" at bounding box center [1094, 876] width 100 height 31
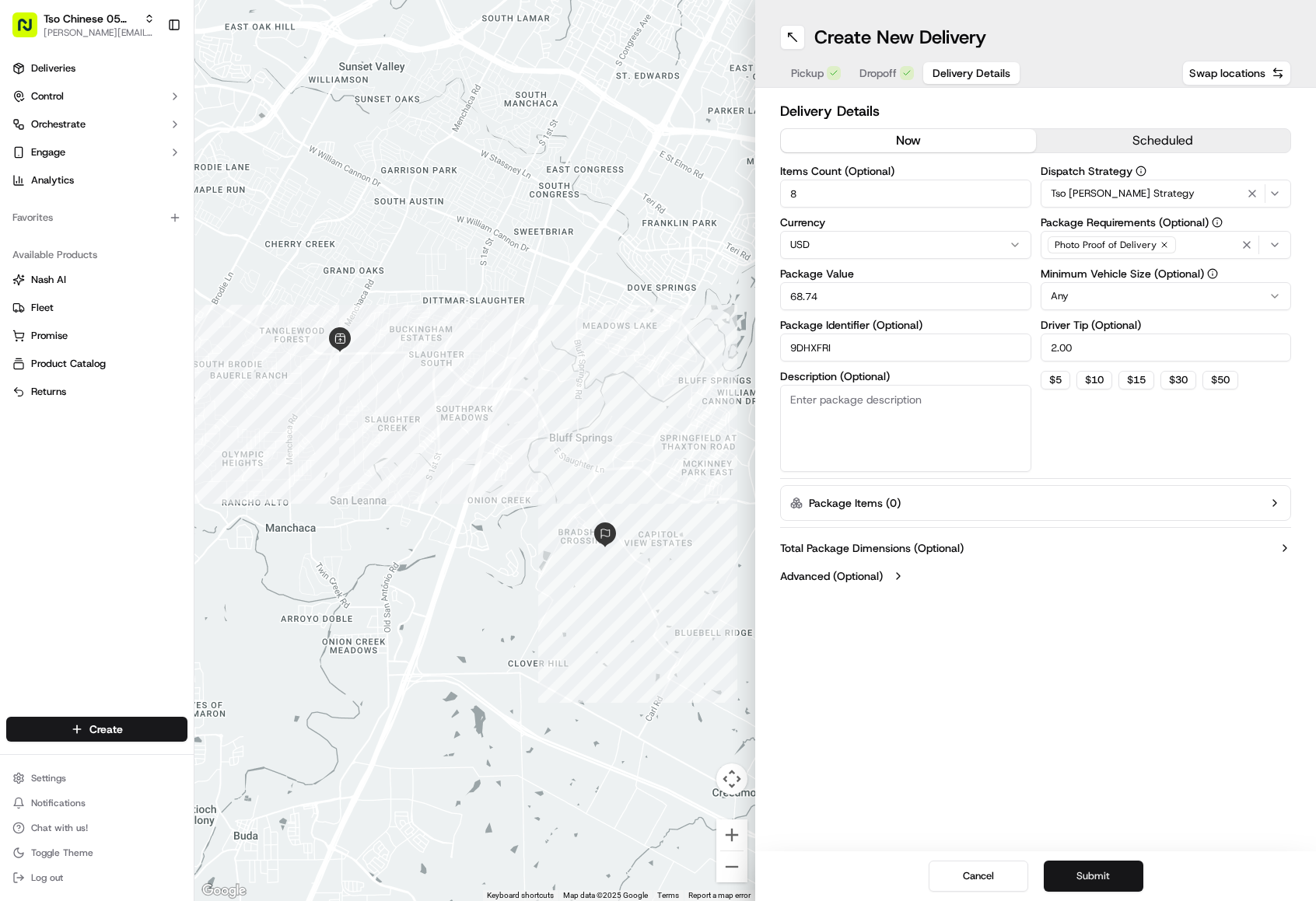
click at [1103, 867] on button "Submit" at bounding box center [1094, 876] width 100 height 31
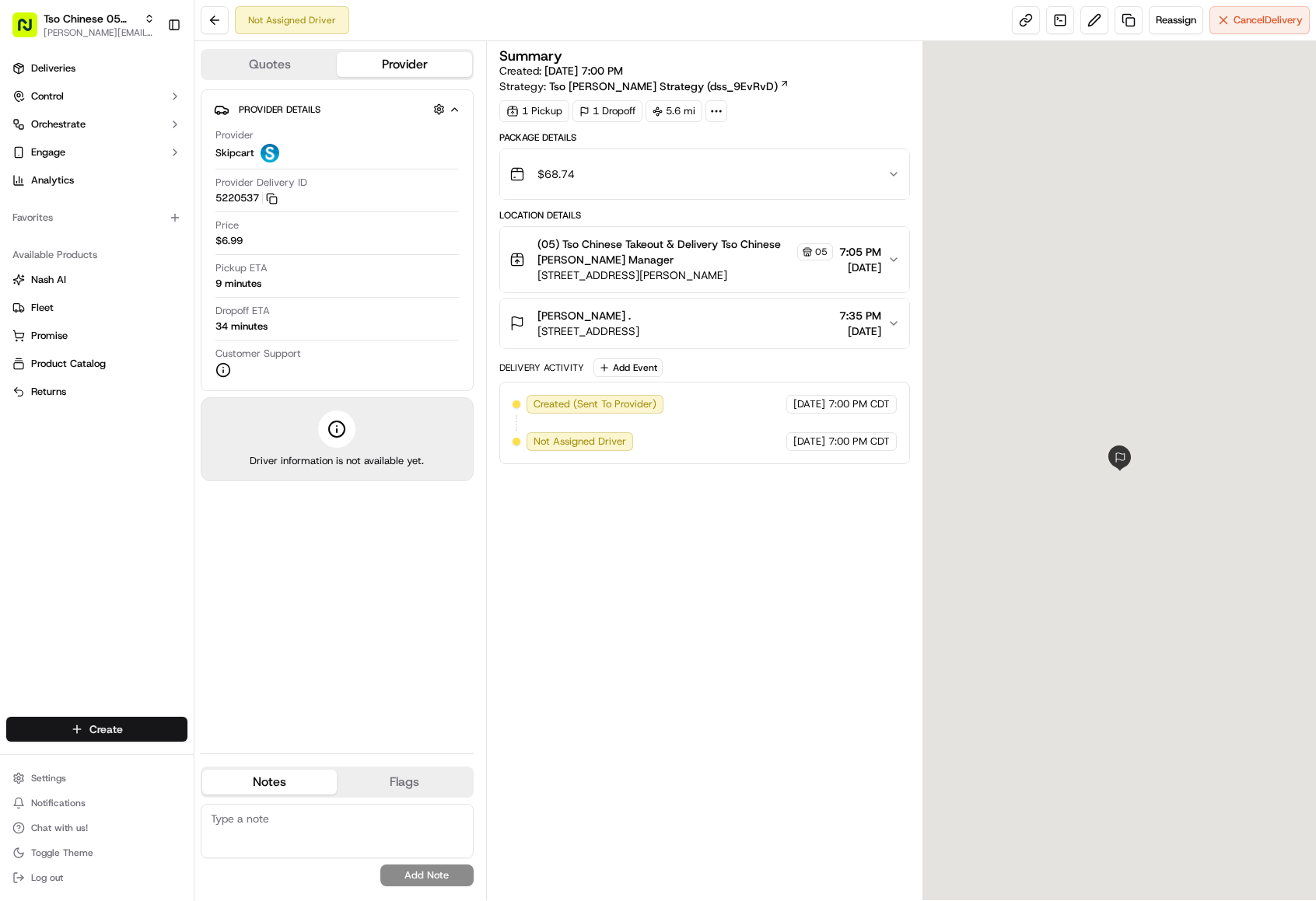
click at [137, 736] on html "Tso Chinese 05 Menchaca [EMAIL_ADDRESS][DOMAIN_NAME] Toggle Sidebar Deliveries …" at bounding box center [658, 450] width 1316 height 901
click at [221, 755] on link "Delivery" at bounding box center [282, 758] width 174 height 28
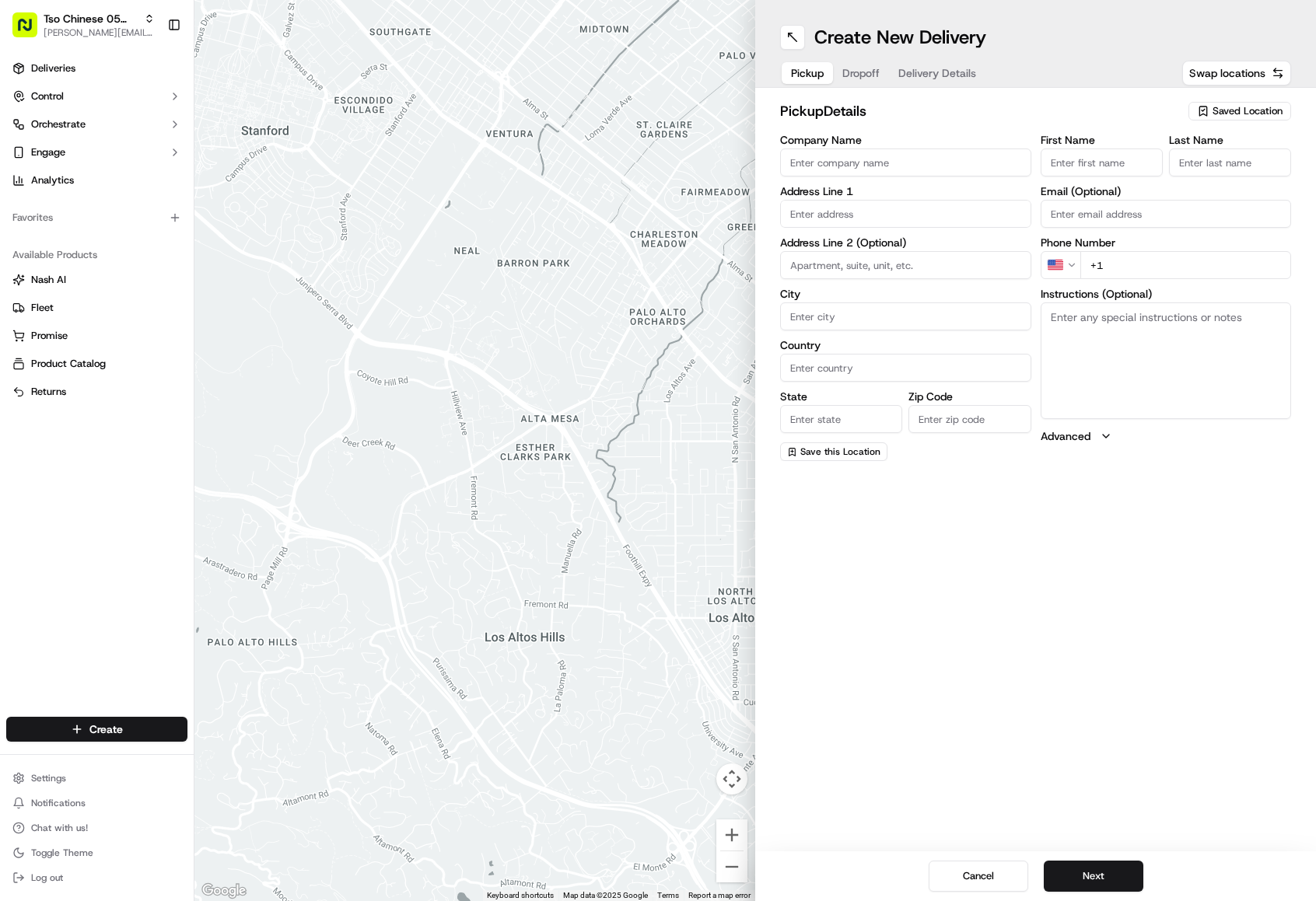
click at [1228, 105] on span "Saved Location" at bounding box center [1247, 111] width 70 height 14
click at [1212, 177] on span "(05) Tso Chinese Takeout & Delivery (05)" at bounding box center [1213, 170] width 192 height 14
type input "(05) Tso Chinese Takeout & Delivery"
type input "Ste 100"
type input "Austin"
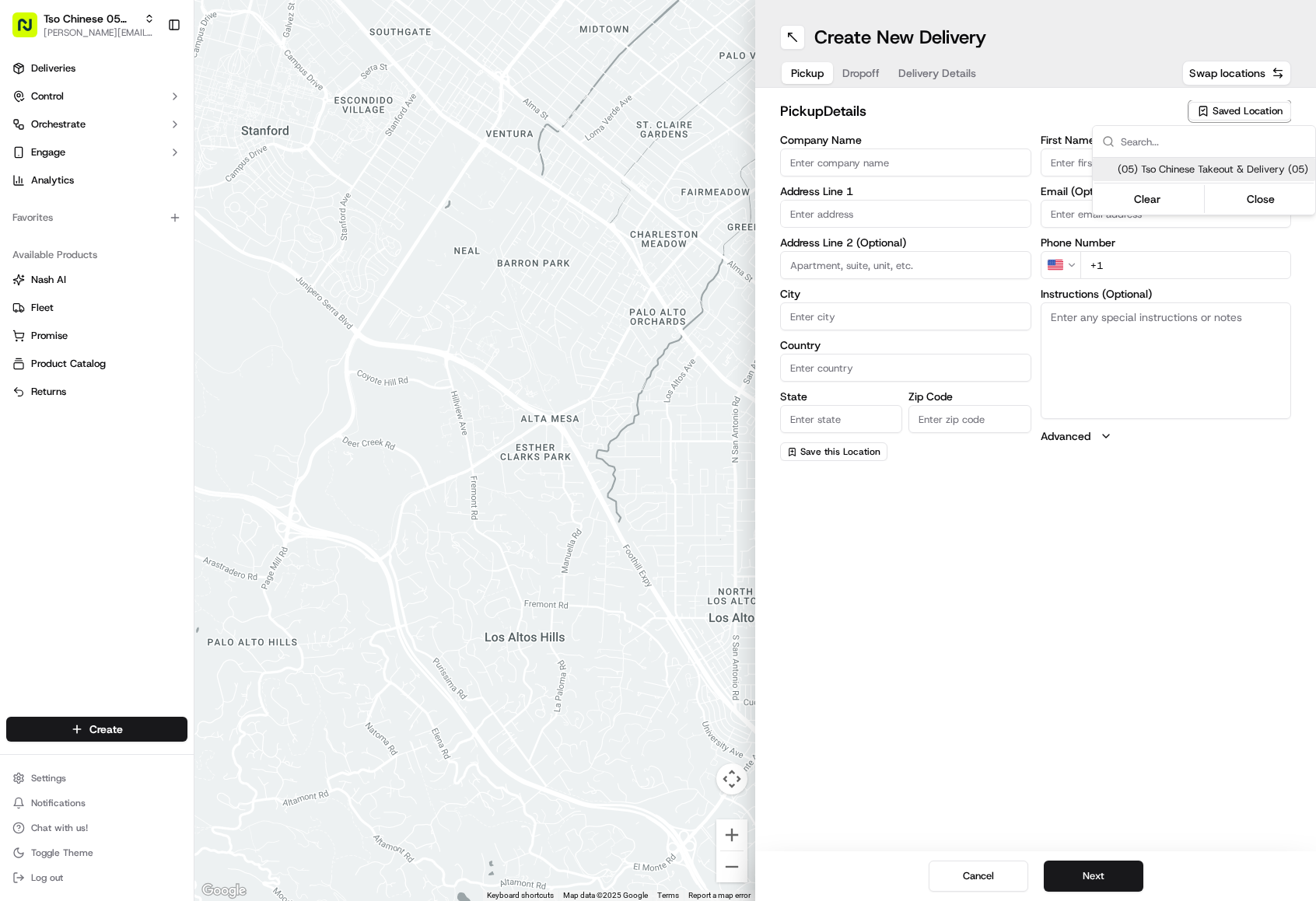
type input "US"
type input "[GEOGRAPHIC_DATA]"
type input "78748"
type input "Tso Chinese"
type input "[PERSON_NAME] Manager"
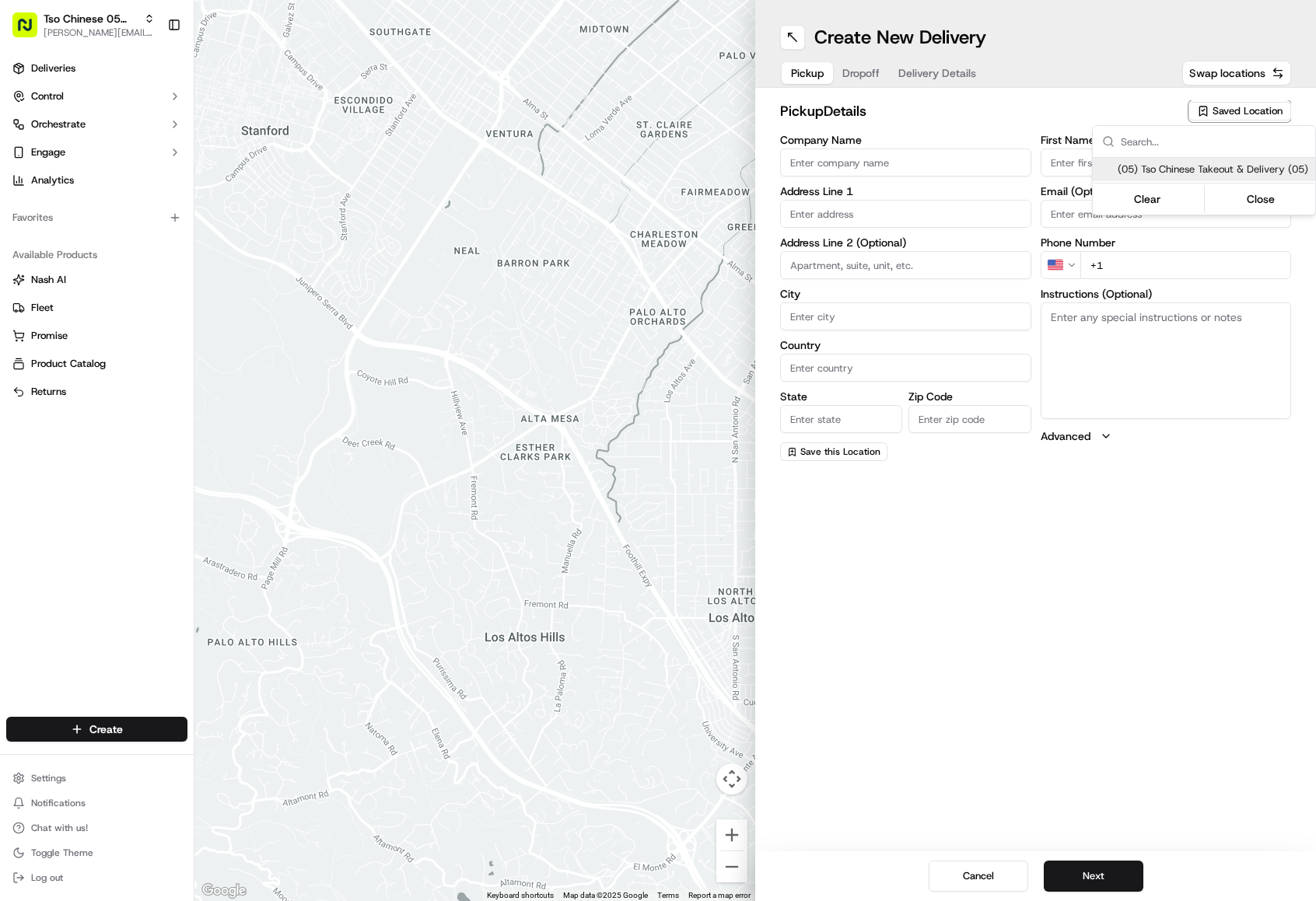
type input "[EMAIL_ADDRESS][DOMAIN_NAME]"
type input "[PHONE_NUMBER]"
type textarea "Submit a picture displaying address & food as Proof of Delivery. Envía una foto…"
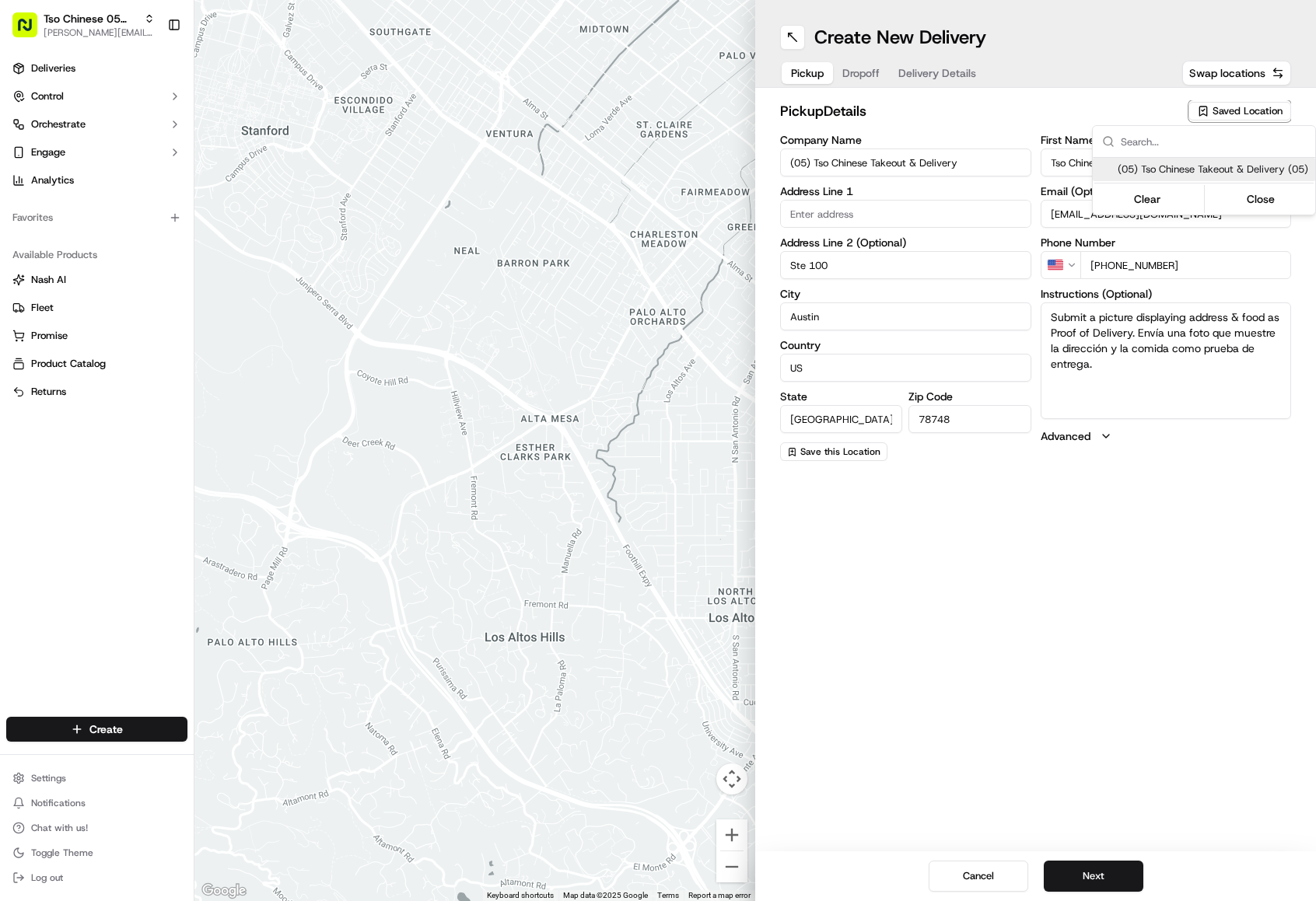
type input "[STREET_ADDRESS][PERSON_NAME]"
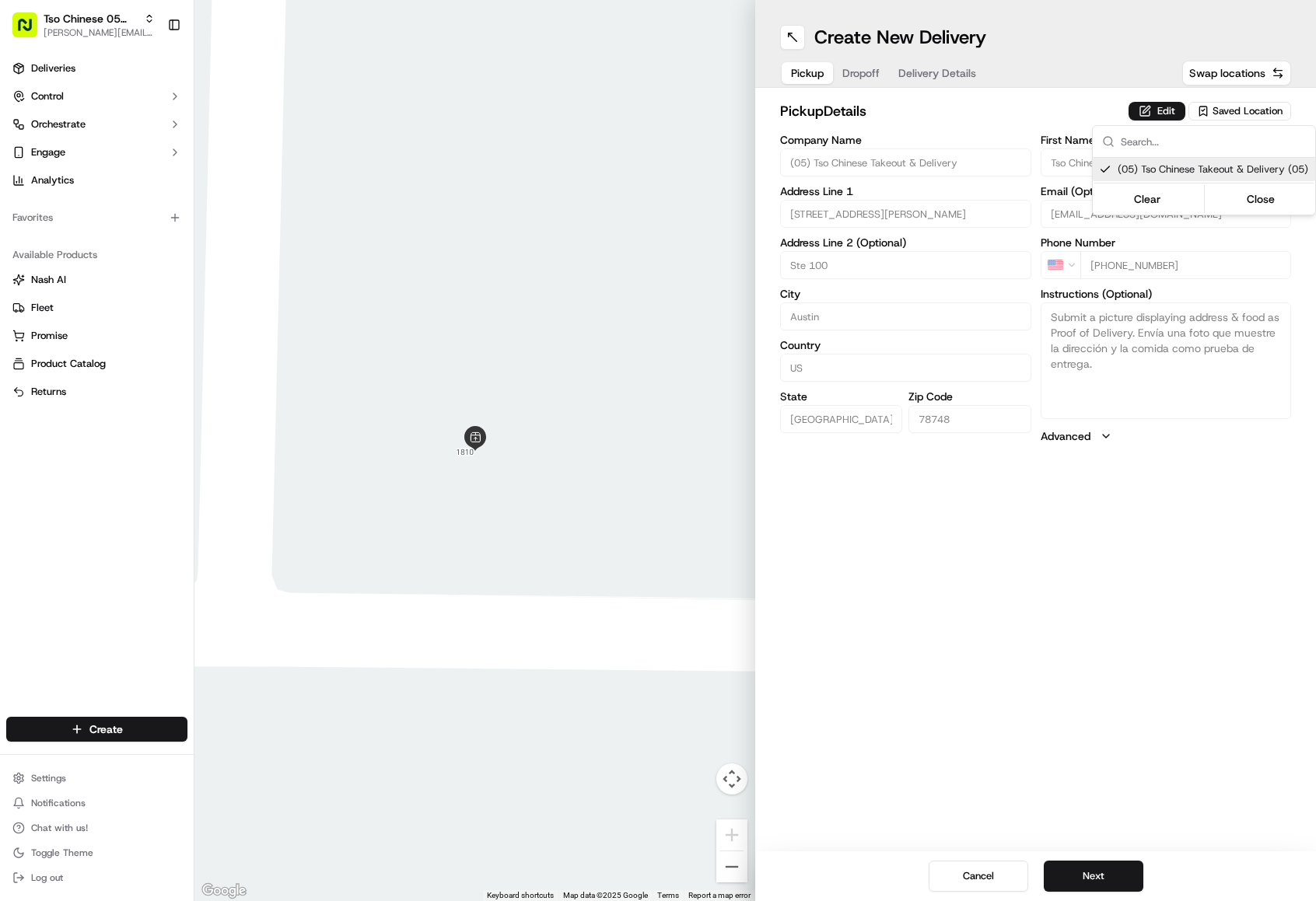
click at [926, 118] on html "Tso Chinese 05 Menchaca [EMAIL_ADDRESS][DOMAIN_NAME] Toggle Sidebar Deliveries …" at bounding box center [658, 450] width 1316 height 901
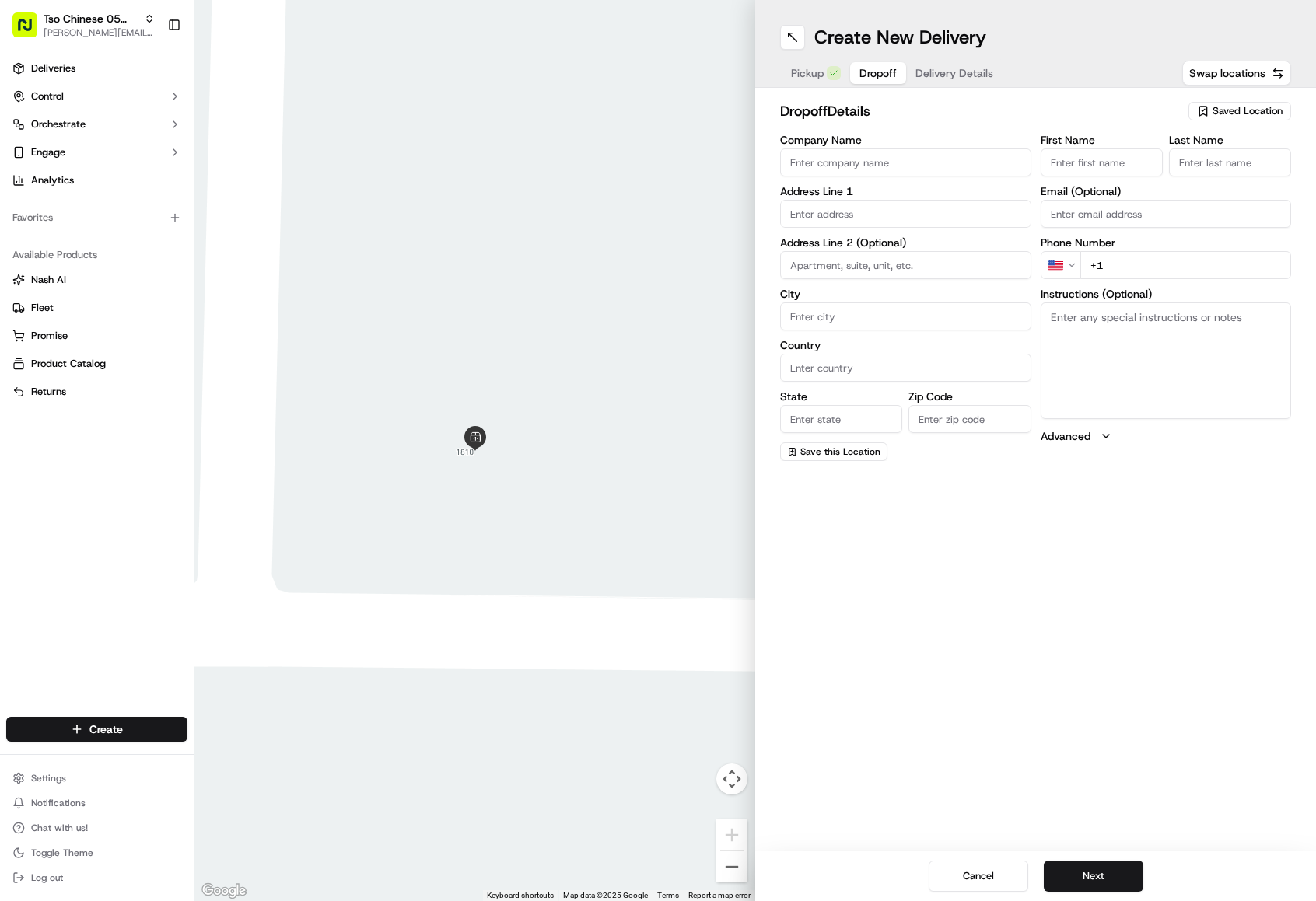
click at [885, 74] on button "Dropoff" at bounding box center [878, 73] width 56 height 22
click at [960, 69] on span "Delivery Details" at bounding box center [954, 73] width 78 height 16
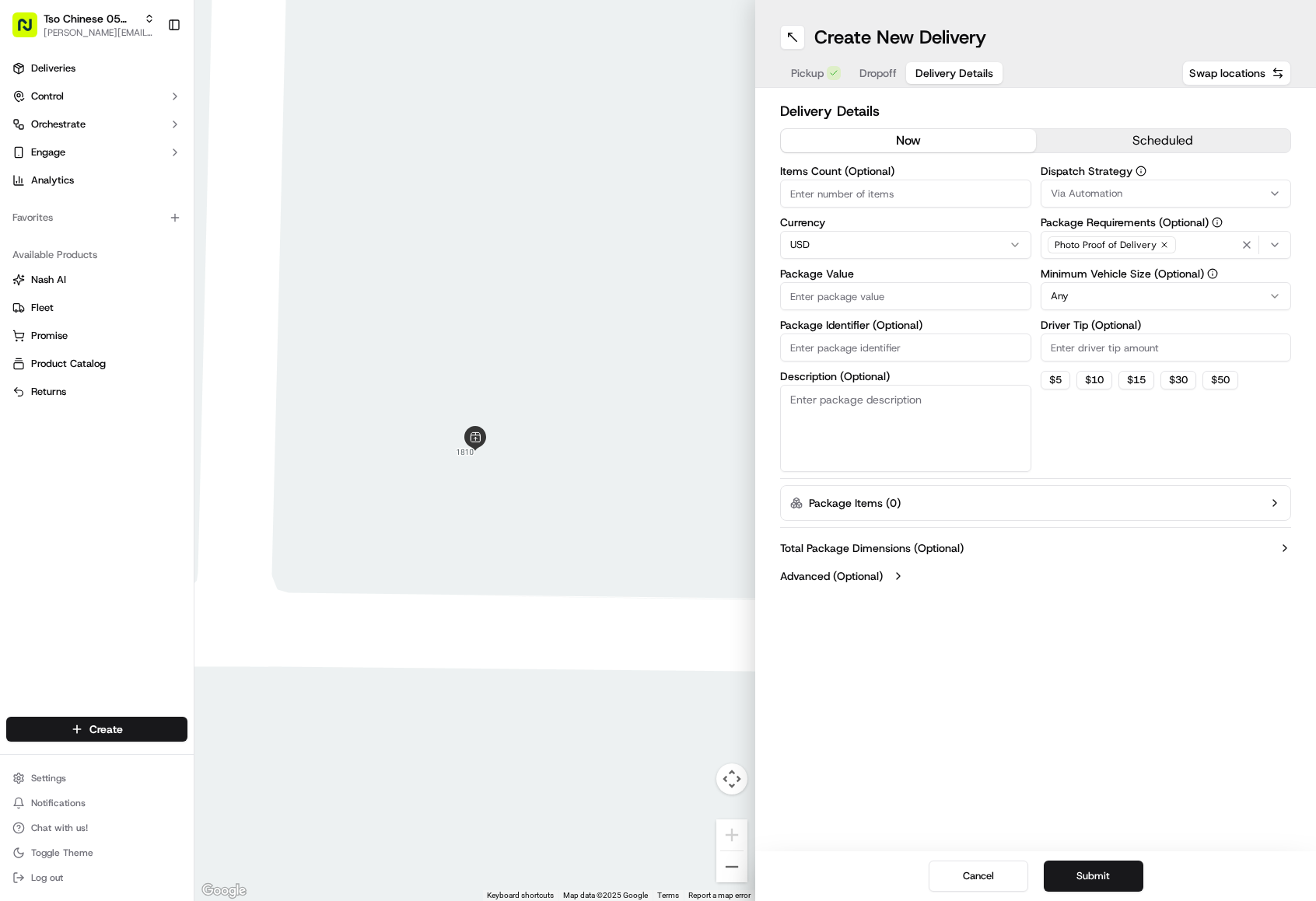
click at [898, 351] on input "Package Identifier (Optional)" at bounding box center [906, 348] width 251 height 28
paste input "S3DWFSE"
type input "S3DWFSE"
click at [927, 203] on input "Items Count (Optional)" at bounding box center [906, 194] width 251 height 28
type input "3"
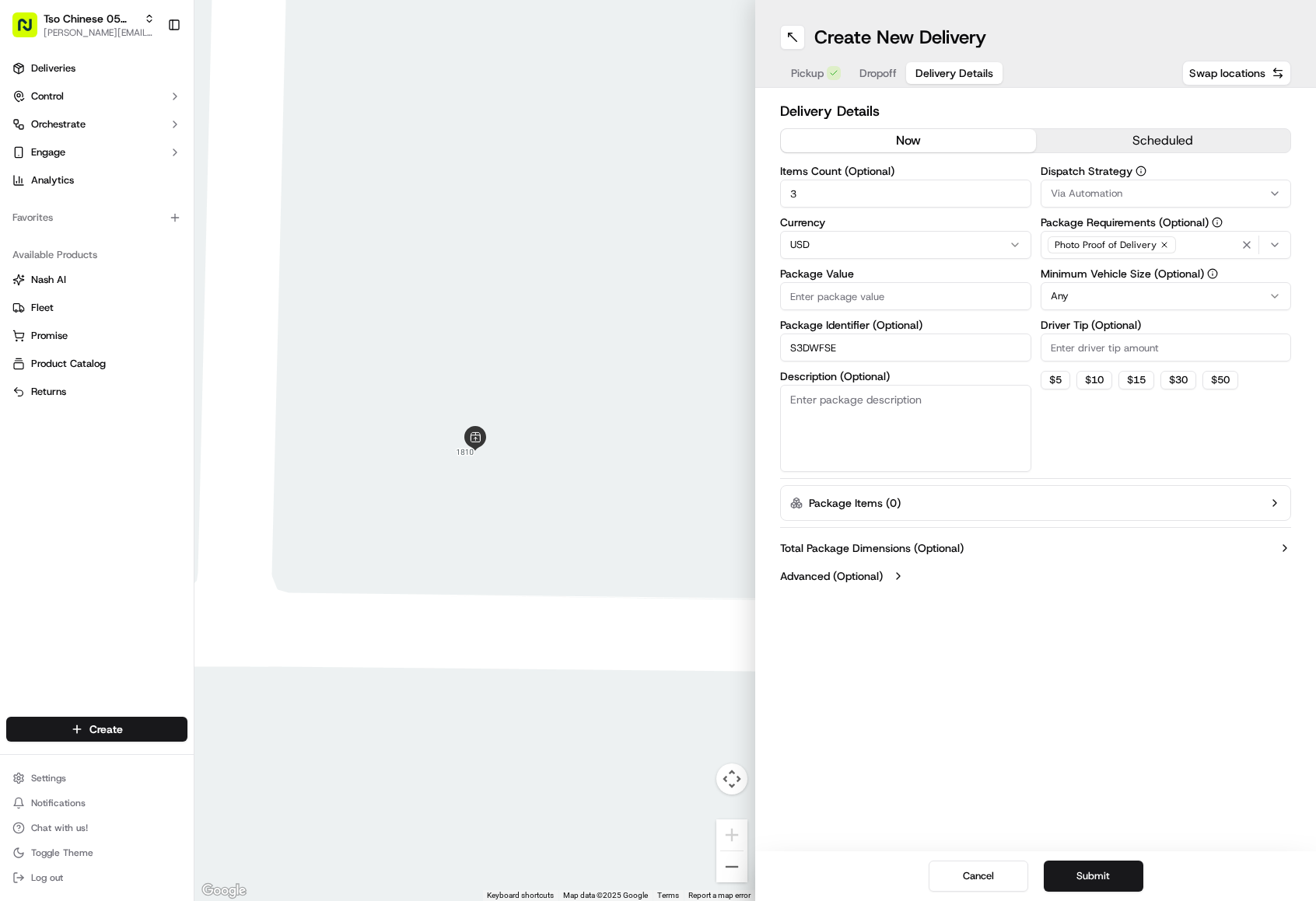
click at [1066, 331] on label "Driver Tip (Optional)" at bounding box center [1166, 325] width 251 height 11
click at [1066, 334] on input "Driver Tip (Optional)" at bounding box center [1166, 348] width 251 height 28
click at [1067, 336] on input "Driver Tip (Optional)" at bounding box center [1166, 348] width 251 height 28
type input "2.00"
click at [1185, 187] on div "Via Automation" at bounding box center [1166, 194] width 243 height 14
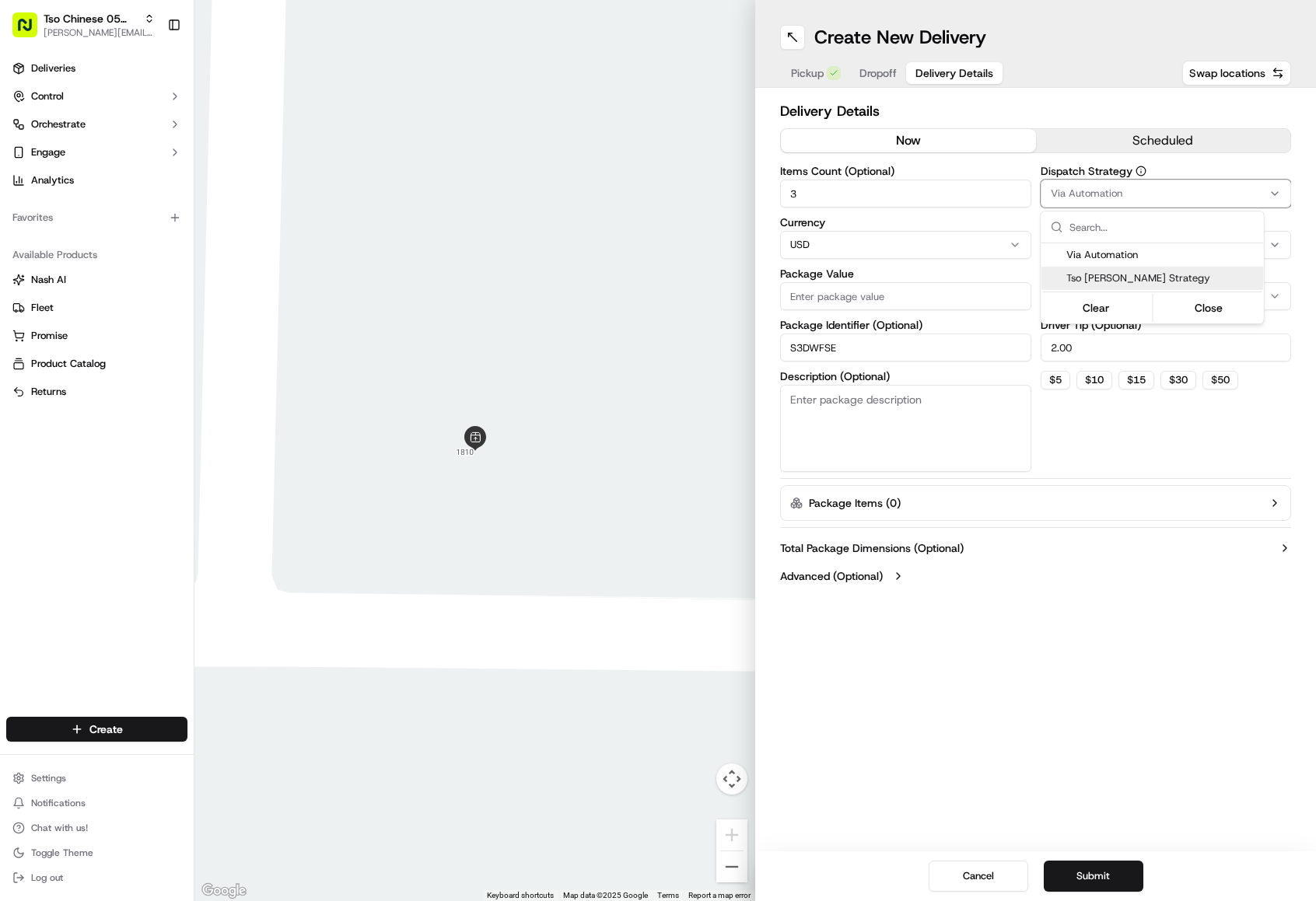
click at [1186, 269] on div "Tso [PERSON_NAME] Strategy" at bounding box center [1152, 279] width 222 height 24
click at [938, 304] on html "Tso Chinese 05 Menchaca [EMAIL_ADDRESS][DOMAIN_NAME] Toggle Sidebar Deliveries …" at bounding box center [658, 450] width 1316 height 901
click at [938, 304] on input "Package Value" at bounding box center [906, 296] width 251 height 28
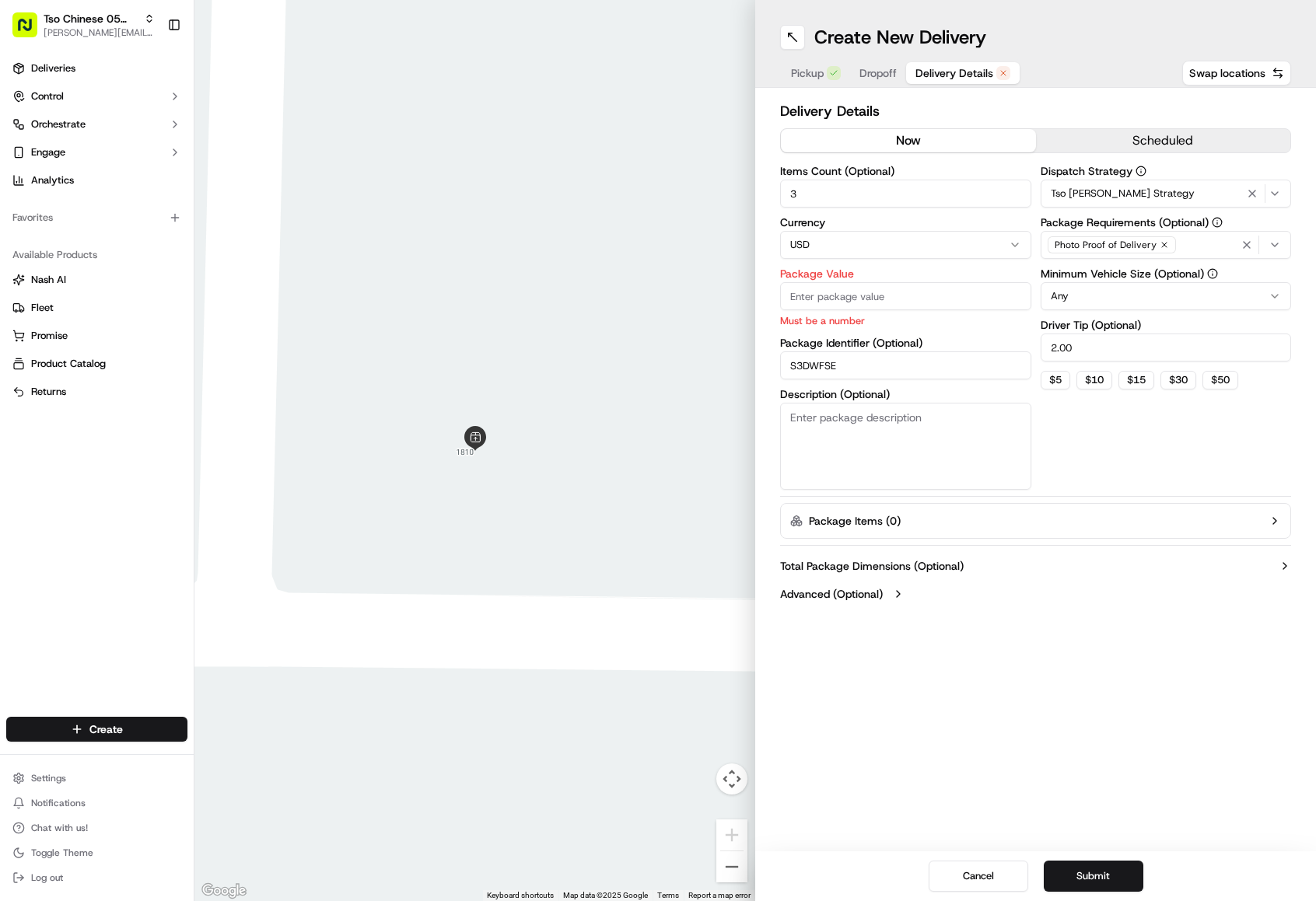
click at [1120, 451] on div "Dispatch Strategy Tso [PERSON_NAME] Strategy Package Requirements (Optional) Ph…" at bounding box center [1166, 328] width 251 height 324
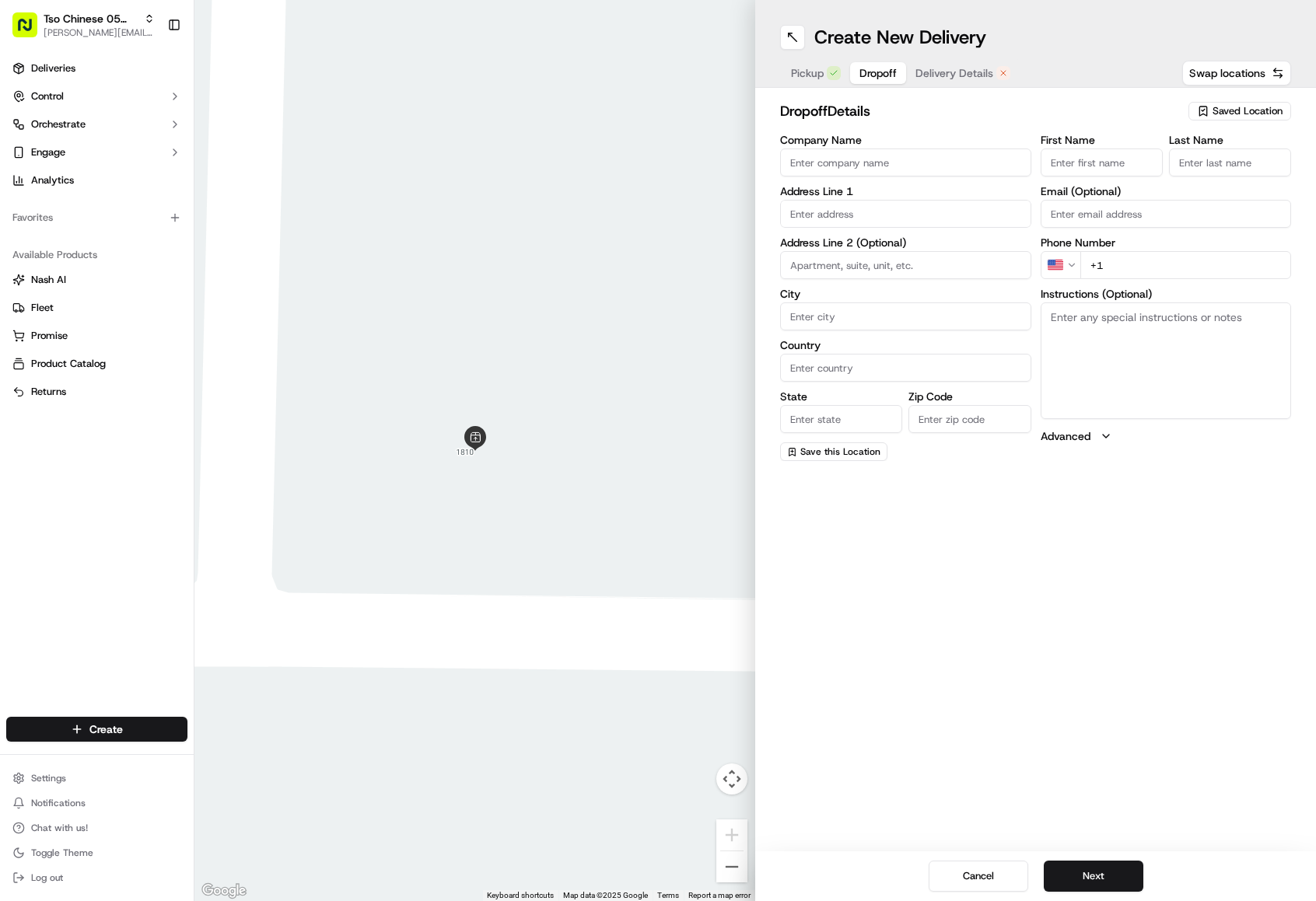
click at [888, 79] on span "Dropoff" at bounding box center [878, 73] width 38 height 16
click at [850, 224] on input "text" at bounding box center [906, 213] width 251 height 28
paste input "2616 [PERSON_NAME]"
click at [951, 243] on div "[STREET_ADDRESS][PERSON_NAME]" at bounding box center [906, 247] width 243 height 24
type input "[STREET_ADDRESS][PERSON_NAME]"
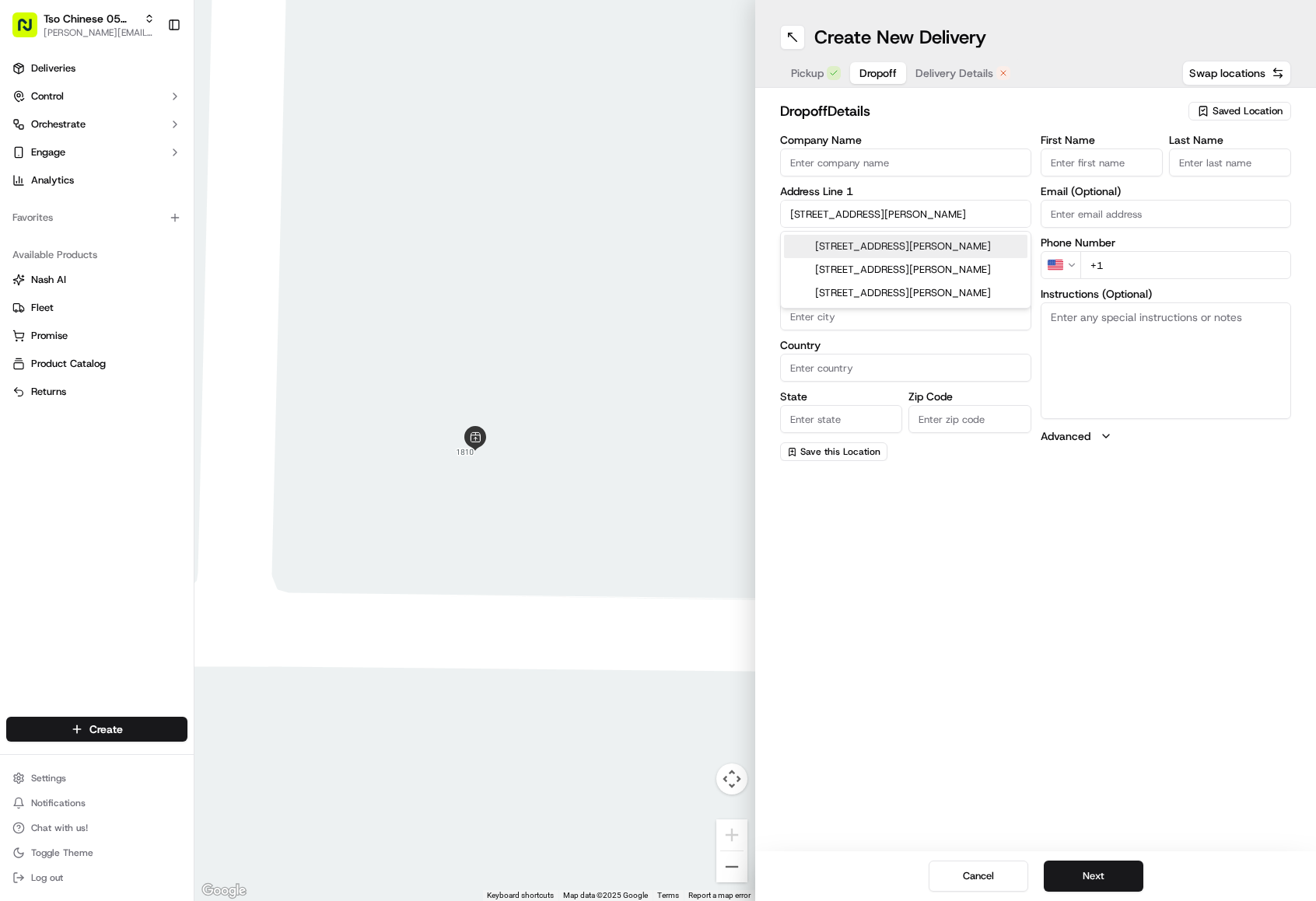
type input "Austin"
type input "[GEOGRAPHIC_DATA]"
type input "78748"
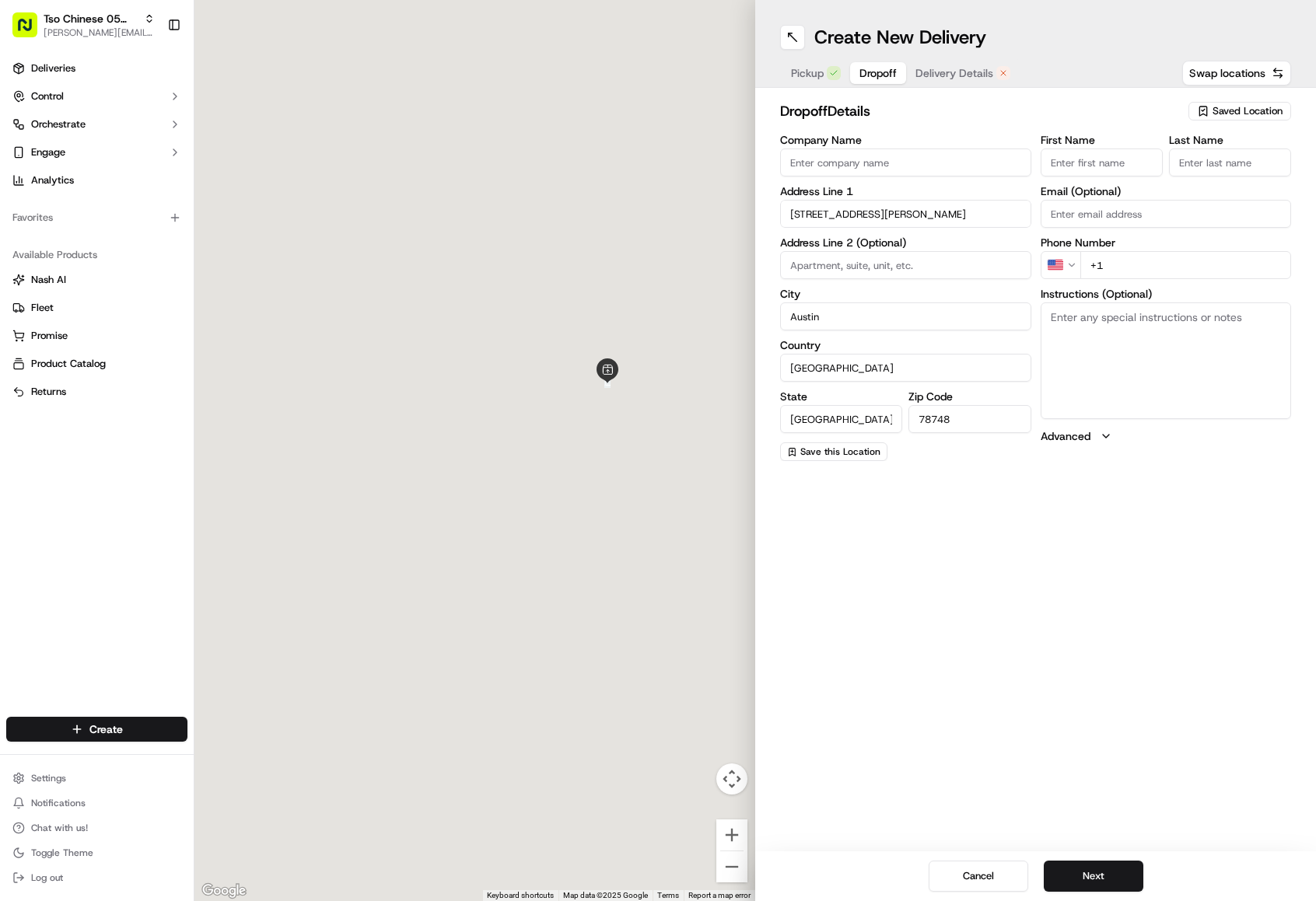
type input "[GEOGRAPHIC_DATA][PERSON_NAME]"
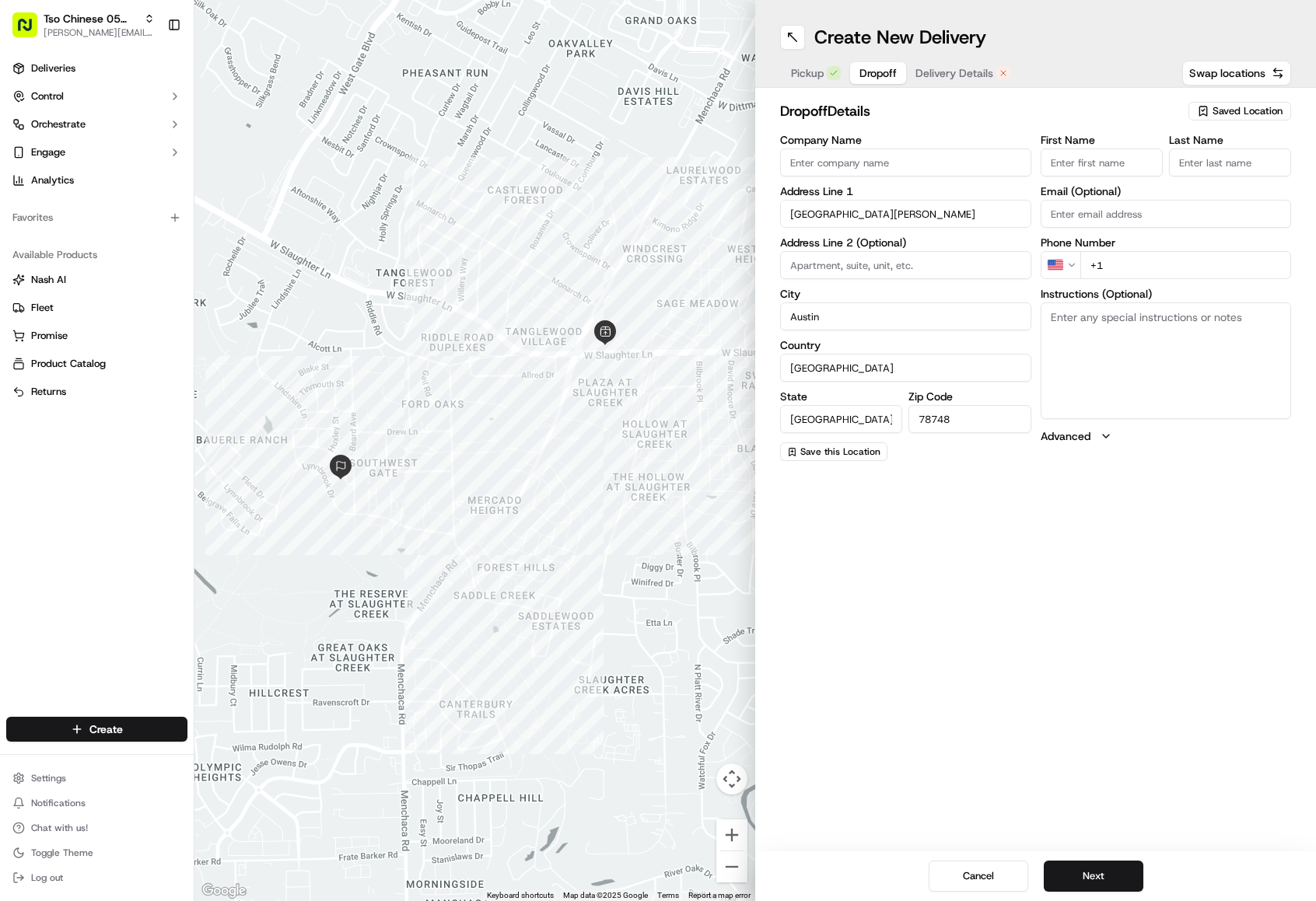
click at [1073, 165] on input "First Name" at bounding box center [1102, 162] width 123 height 28
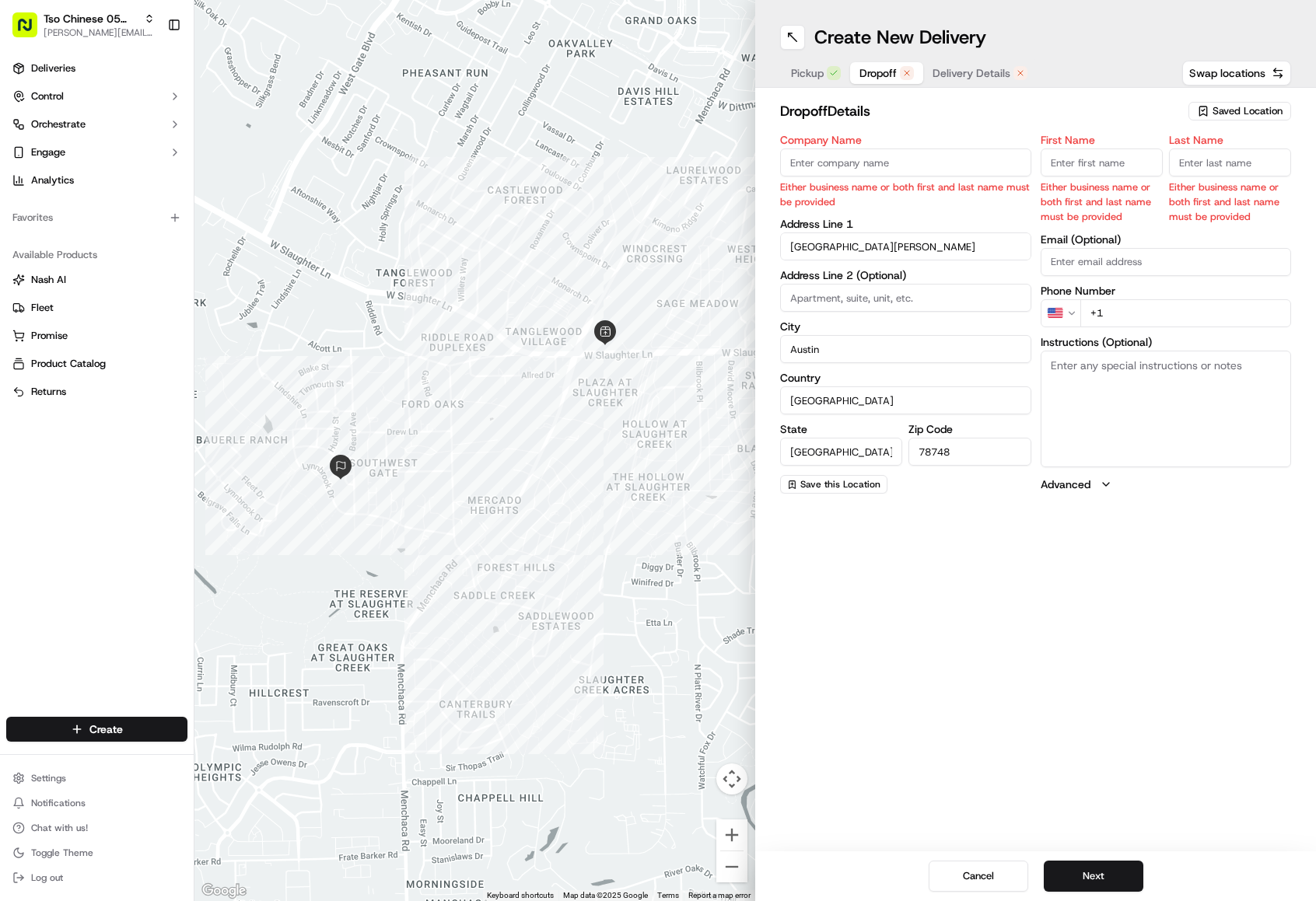
paste input "[PERSON_NAME]"
type input "[PERSON_NAME]"
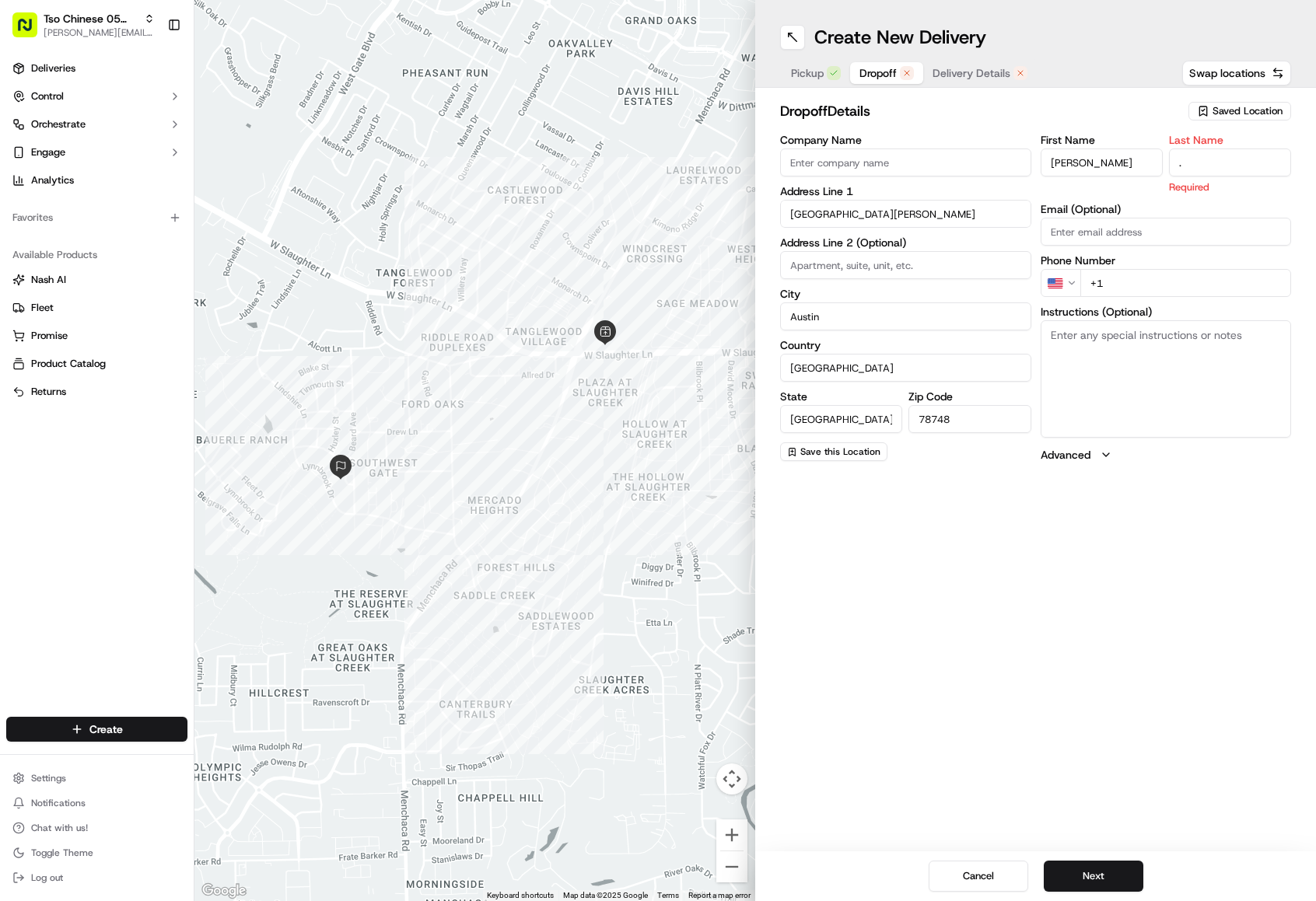
type input "."
click at [1030, 91] on div "dropoff Details Saved Location Company Name Address Line 1 [GEOGRAPHIC_DATA][PE…" at bounding box center [1035, 282] width 561 height 387
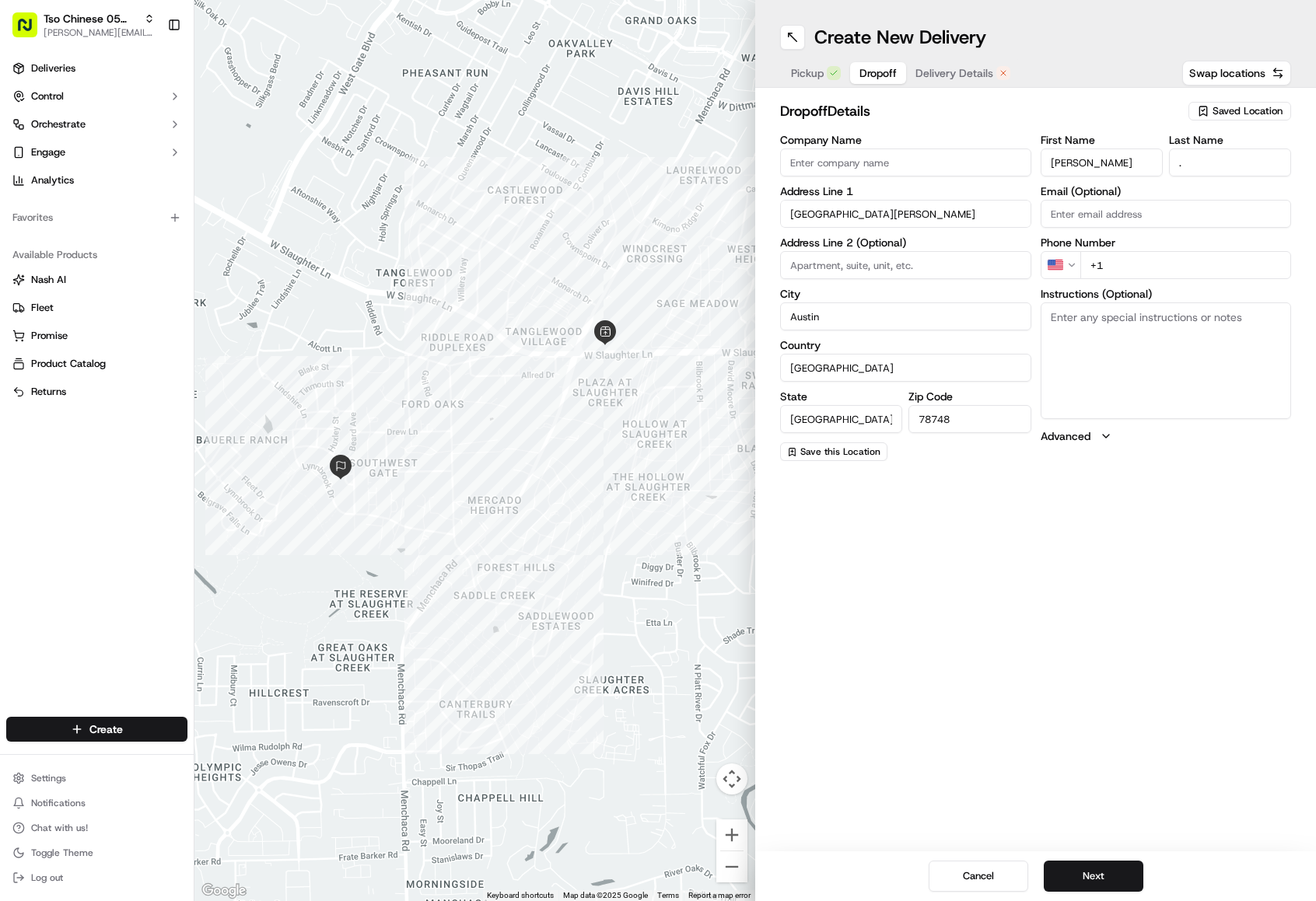
click at [1122, 261] on input "+1" at bounding box center [1187, 265] width 211 height 28
paste input "[PHONE_NUMBER]"
type input "[PHONE_NUMBER]"
click at [1083, 524] on div "Create New Delivery Pickup Dropoff Delivery Details Swap locations dropoff Deta…" at bounding box center [1035, 450] width 561 height 901
click at [1077, 882] on button "Next" at bounding box center [1094, 876] width 100 height 31
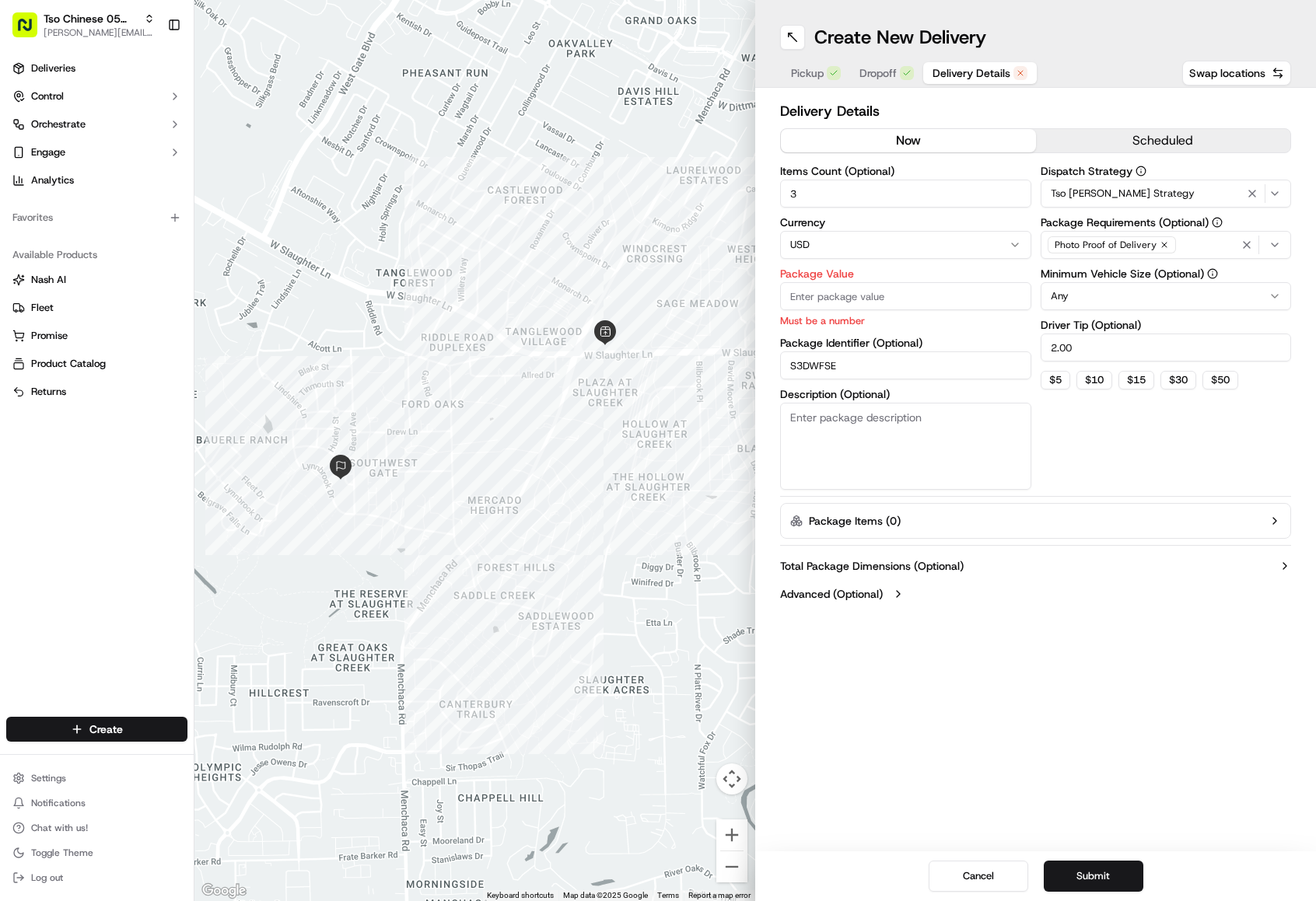
click at [949, 308] on input "Package Value" at bounding box center [906, 296] width 251 height 28
type input "52.34"
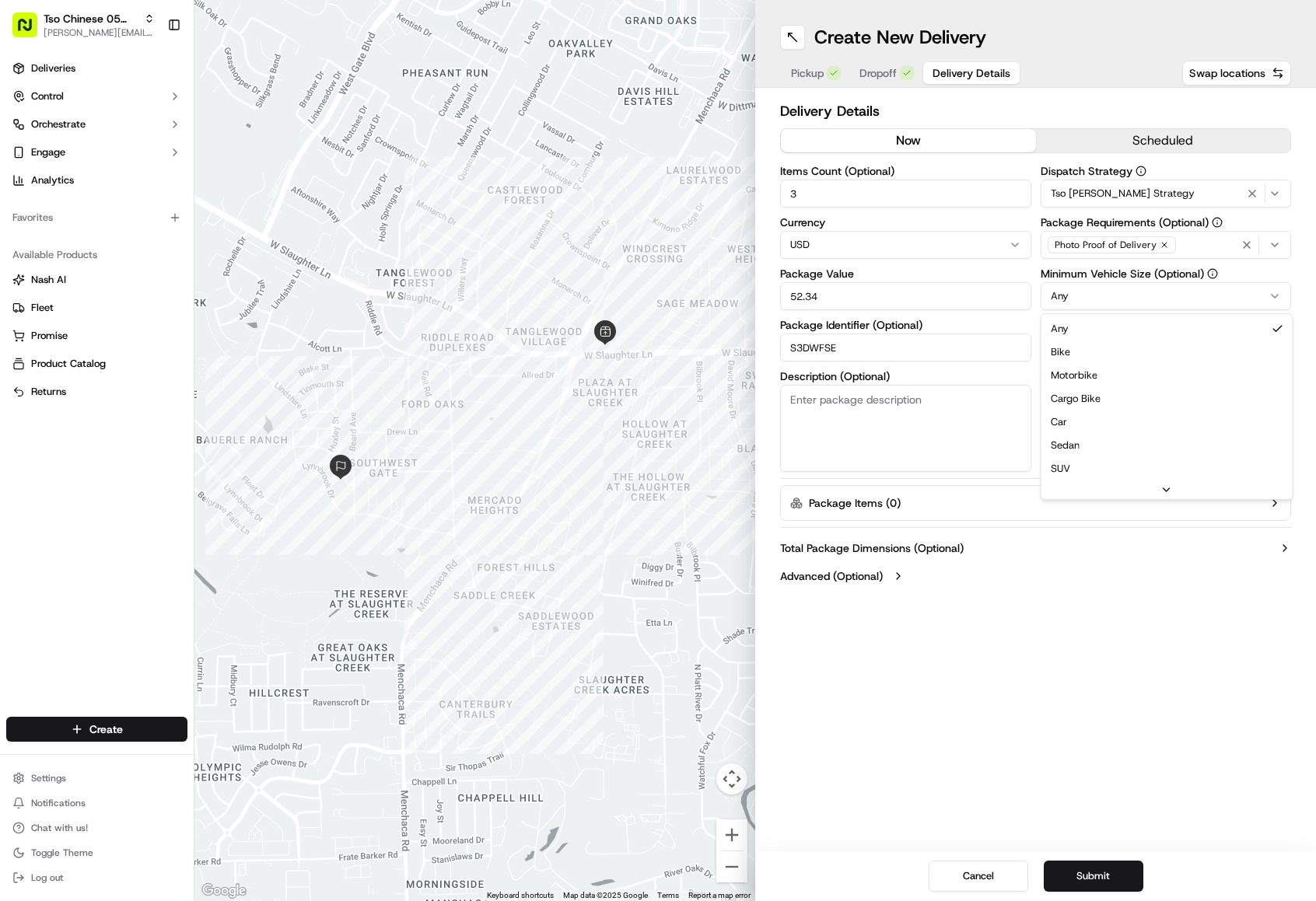
click at [1149, 299] on html "Tso Chinese 05 Menchaca [EMAIL_ADDRESS][DOMAIN_NAME] Toggle Sidebar Deliveries …" at bounding box center [658, 450] width 1316 height 901
click at [898, 71] on button "Dropoff" at bounding box center [887, 73] width 73 height 22
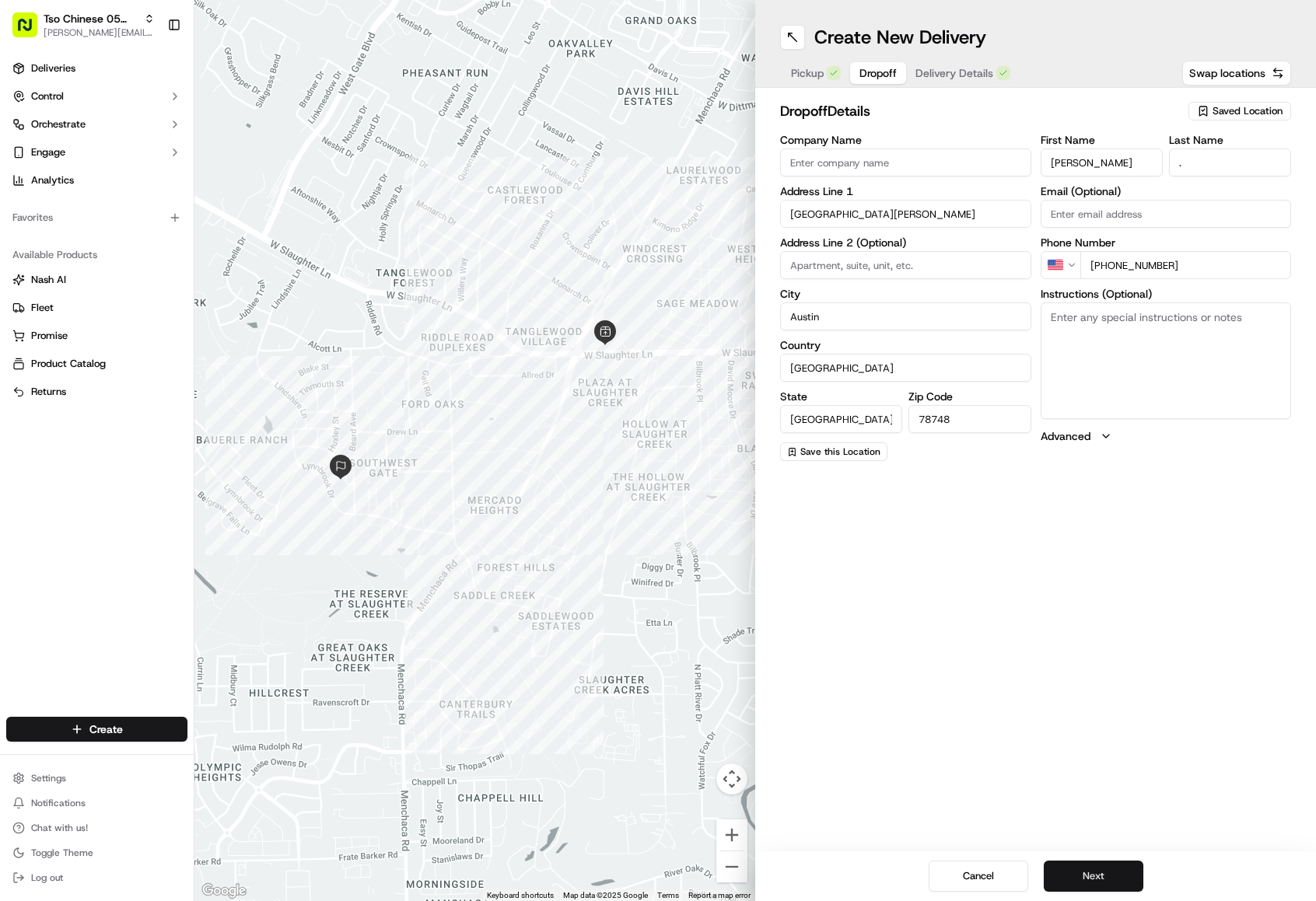
click at [1079, 883] on button "Next" at bounding box center [1094, 876] width 100 height 31
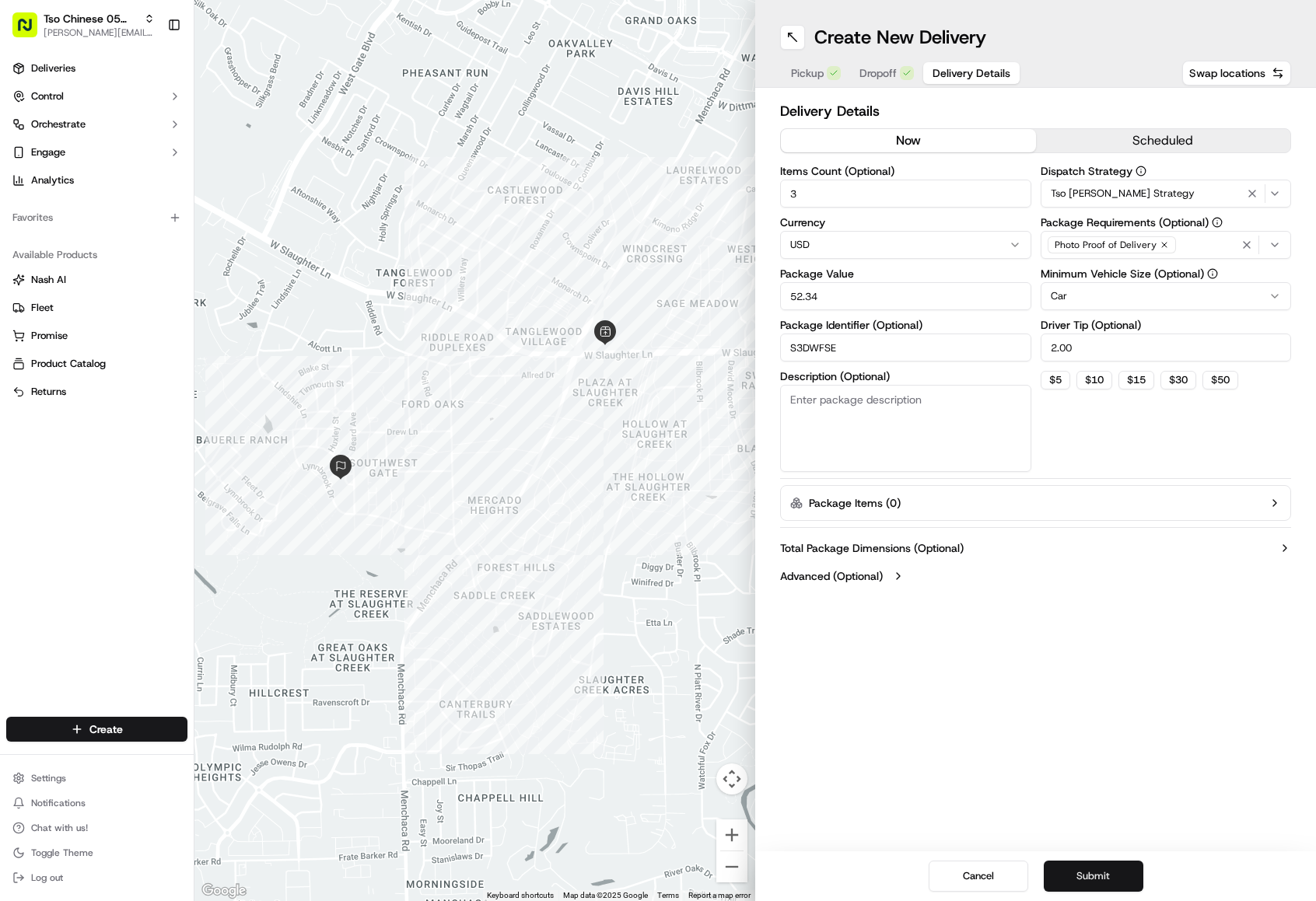
click at [1103, 876] on button "Submit" at bounding box center [1094, 876] width 100 height 31
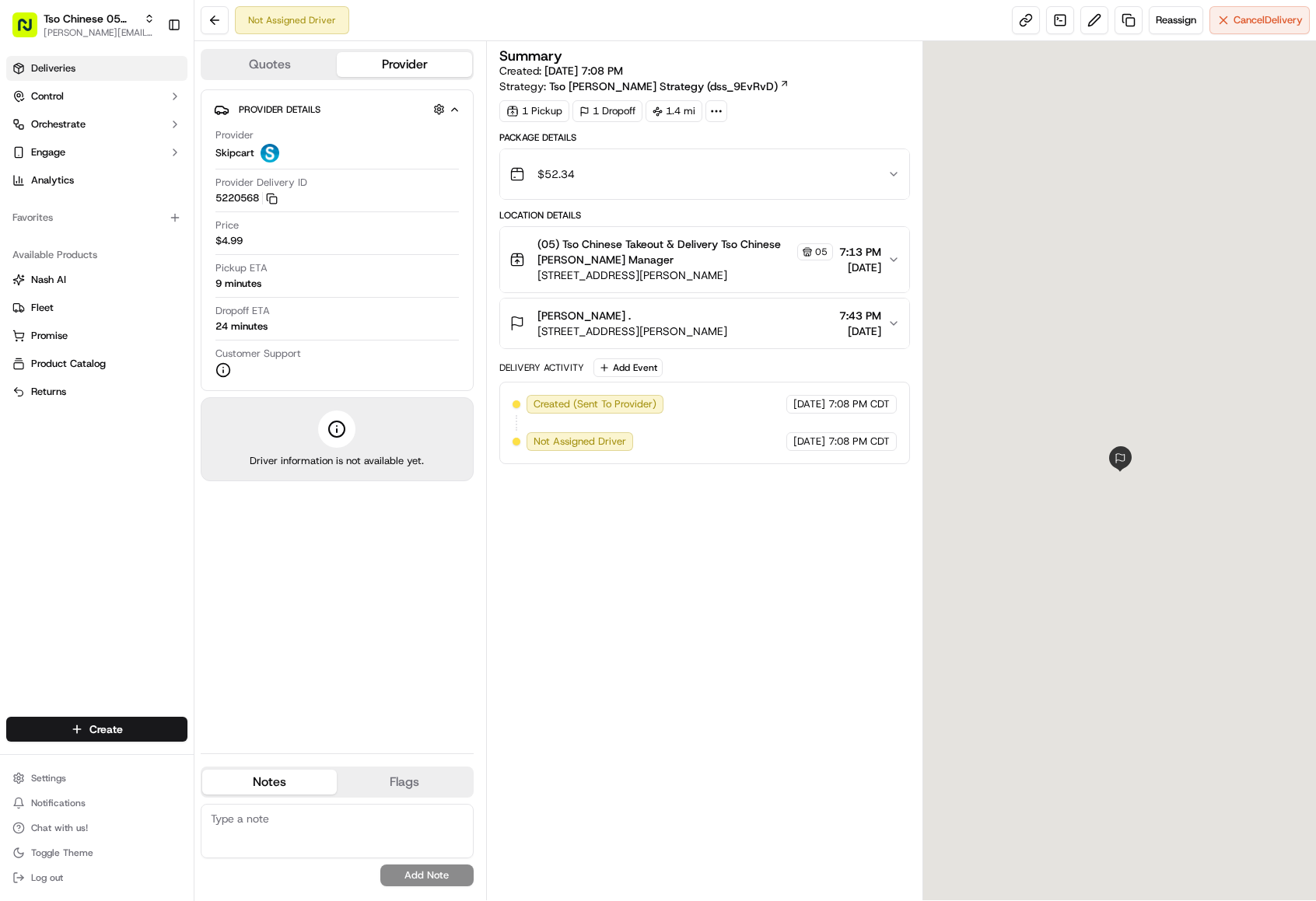
click at [49, 67] on span "Deliveries" at bounding box center [52, 68] width 44 height 14
